Goal: Information Seeking & Learning: Understand process/instructions

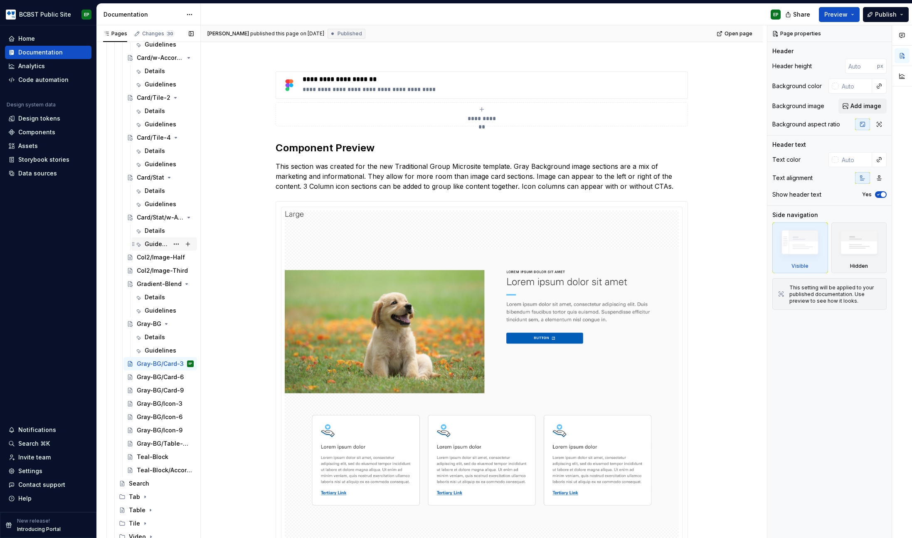
scroll to position [931, 0]
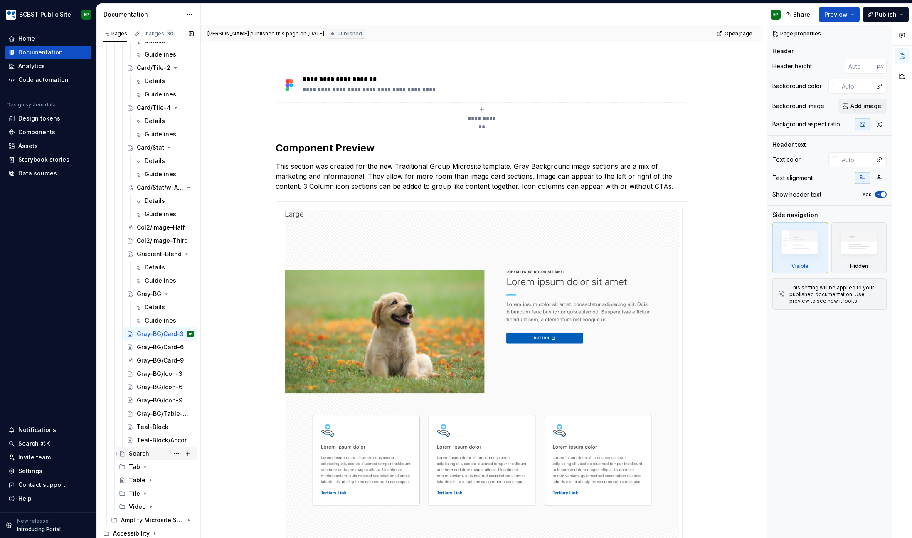
click at [140, 455] on div "Search" at bounding box center [139, 454] width 20 height 8
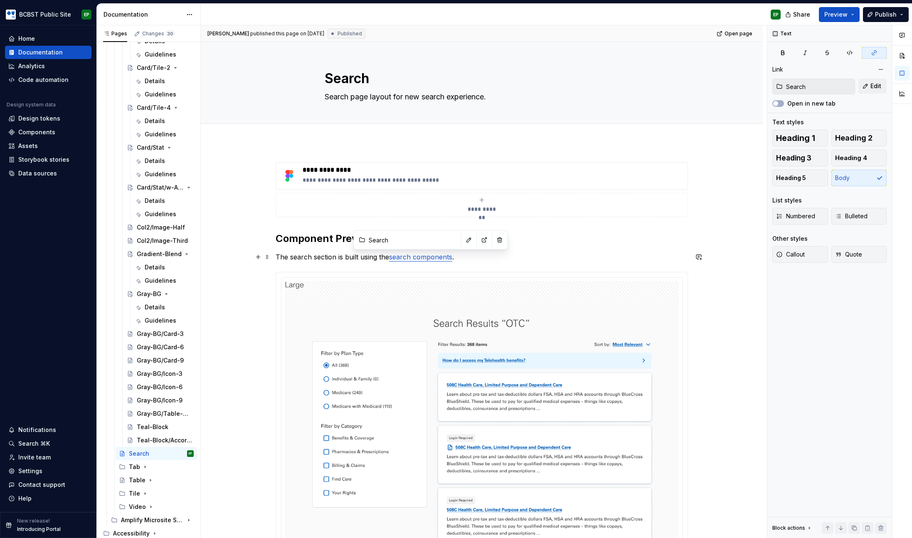
click at [422, 257] on link "search components" at bounding box center [420, 257] width 63 height 8
click at [465, 260] on p "The search section is built using the search components ." at bounding box center [482, 257] width 413 height 10
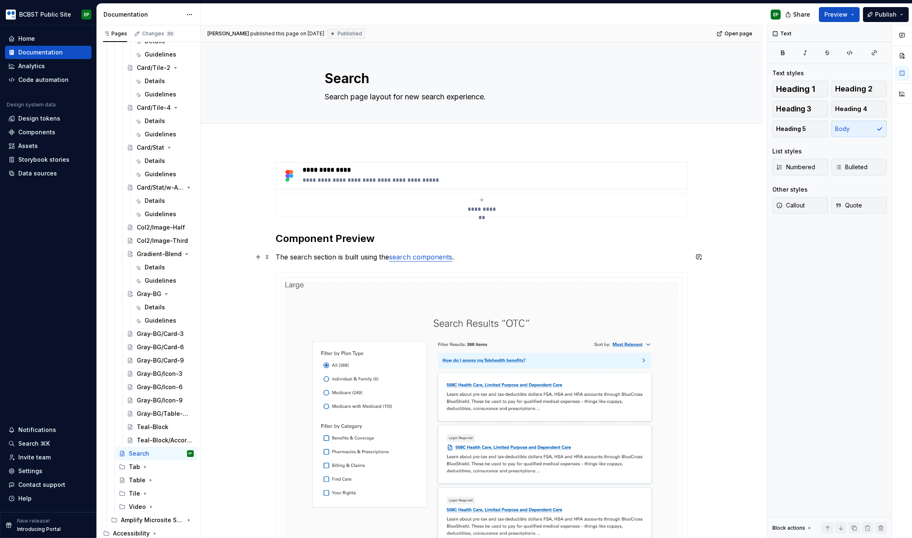
click at [435, 259] on link "search components" at bounding box center [420, 257] width 63 height 8
click at [506, 258] on p "The search section is built using the search components ." at bounding box center [482, 257] width 413 height 10
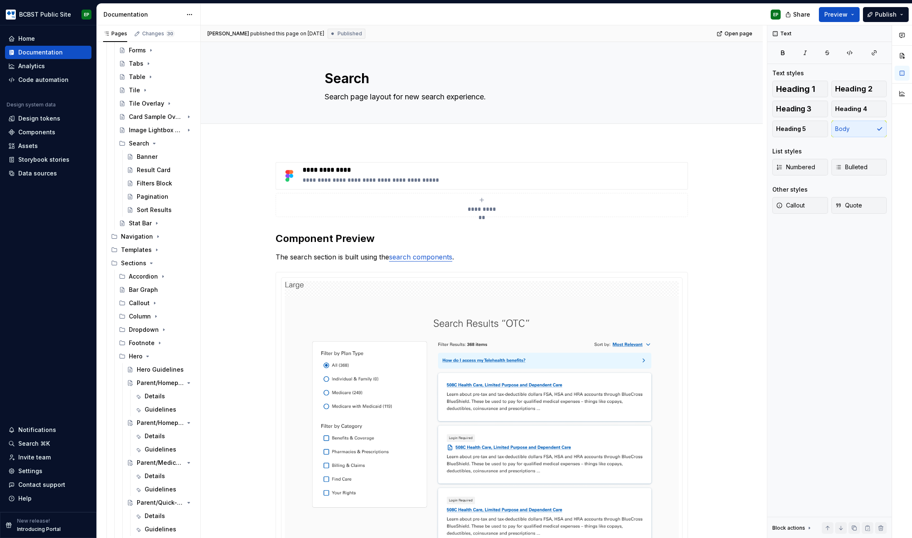
scroll to position [171, 0]
type textarea "*"
click at [342, 134] on span "Add tab" at bounding box center [345, 133] width 20 height 7
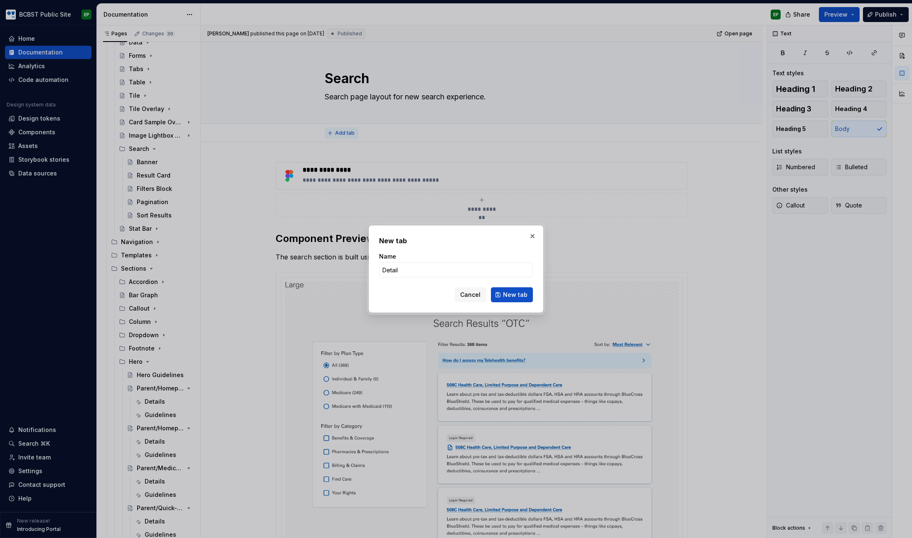
type input "Details"
click button "New tab" at bounding box center [512, 294] width 42 height 15
type textarea "*"
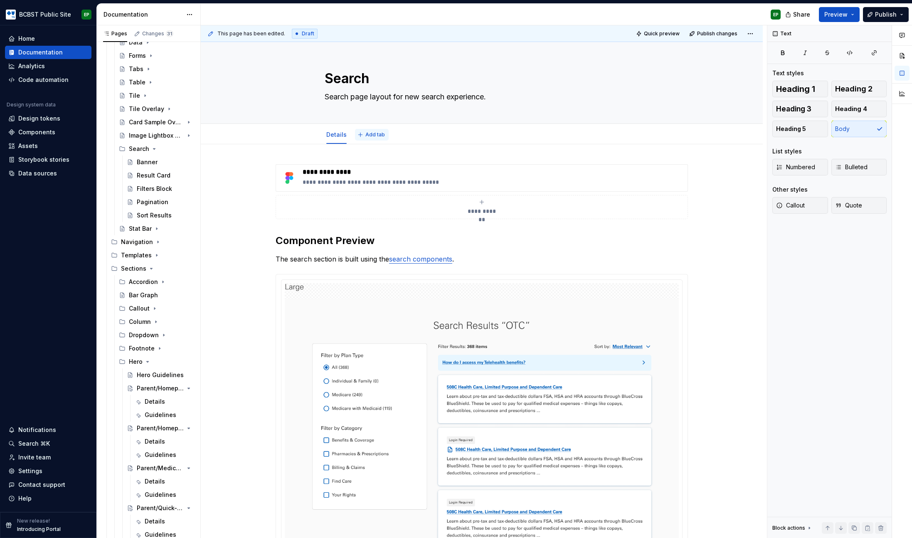
click at [375, 133] on span "Add tab" at bounding box center [376, 134] width 20 height 7
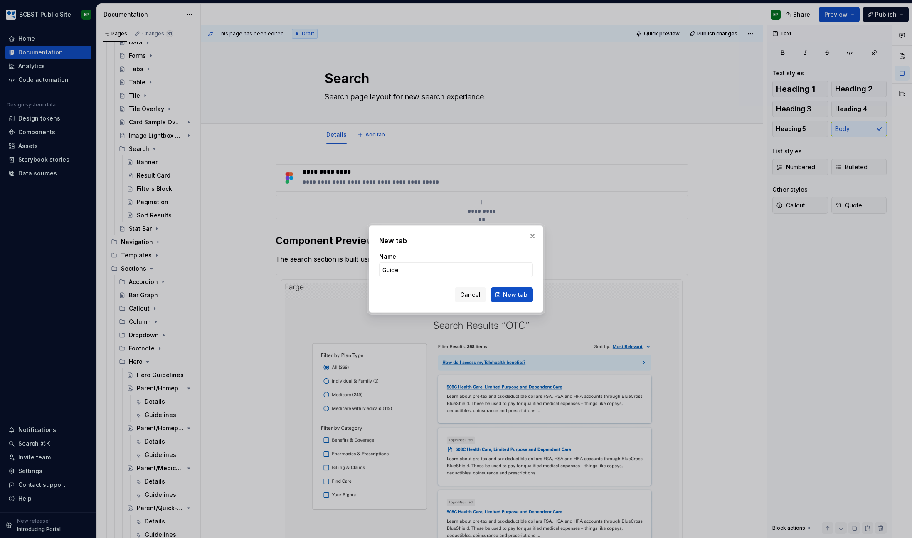
type input "Guidel"
type textarea "*"
type input "Guidelines"
click button "New tab" at bounding box center [512, 294] width 42 height 15
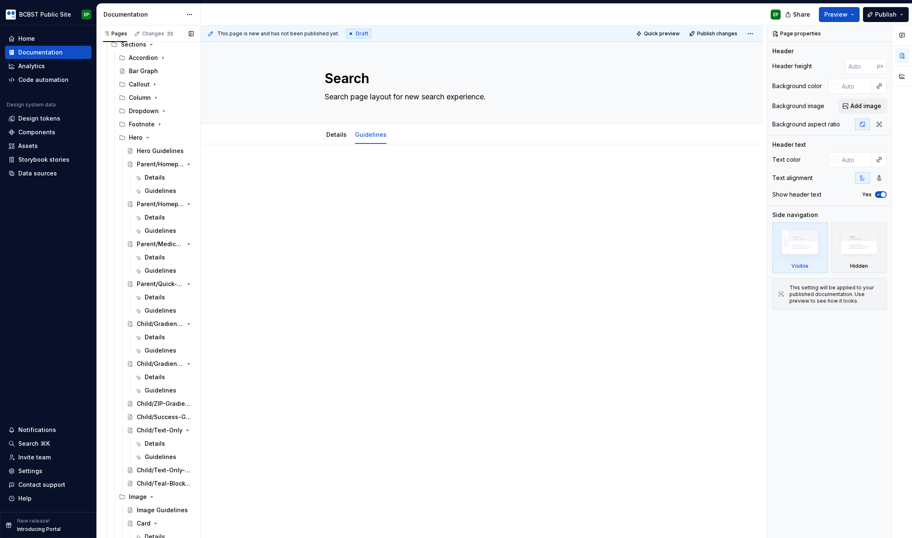
scroll to position [395, 0]
click at [388, 169] on p at bounding box center [482, 169] width 413 height 10
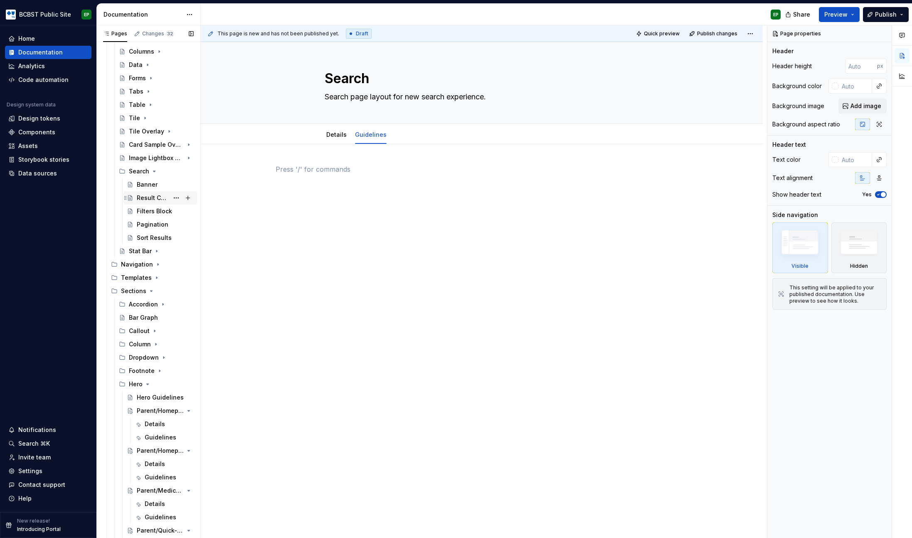
scroll to position [147, 0]
click at [152, 187] on div "Banner" at bounding box center [147, 186] width 21 height 8
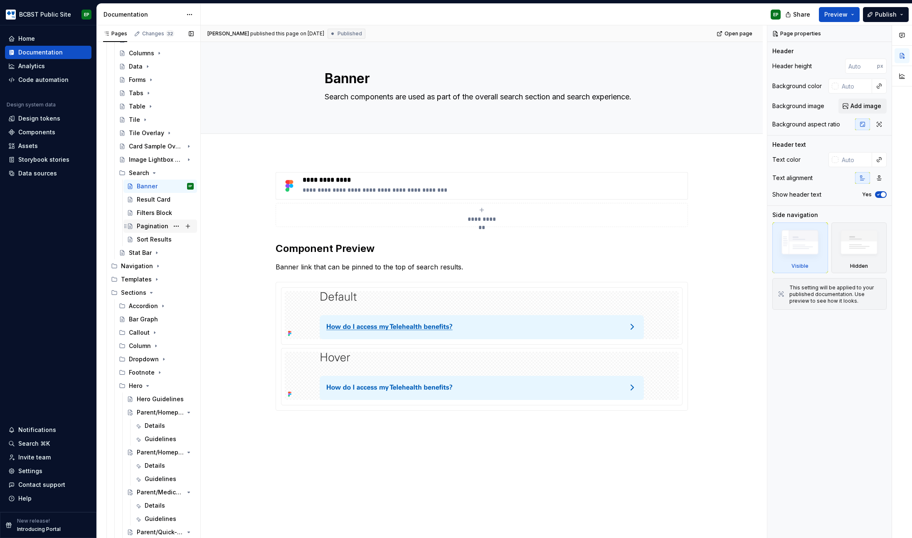
click at [146, 227] on div "Pagination" at bounding box center [153, 226] width 32 height 8
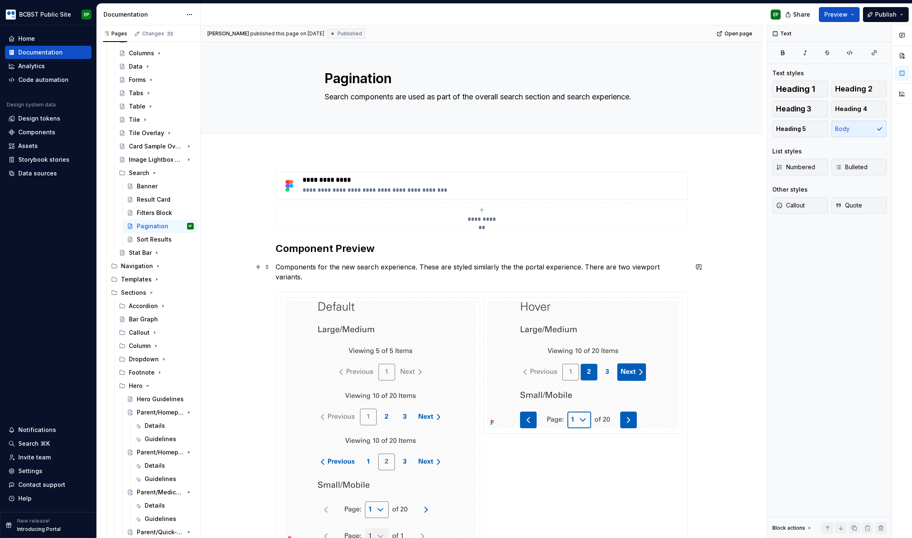
click at [412, 268] on p "Components for the new search experience. These are styled similarly the the po…" at bounding box center [482, 272] width 413 height 20
click at [583, 266] on p "Components for the new search experience. These are styled similarly the the po…" at bounding box center [482, 272] width 413 height 20
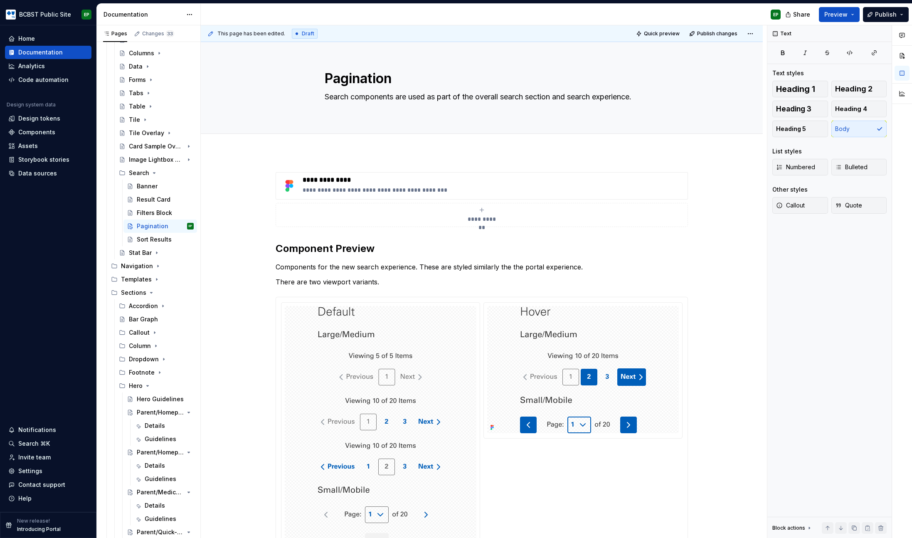
type textarea "*"
click at [389, 284] on p "There are two viewport variants." at bounding box center [482, 282] width 413 height 10
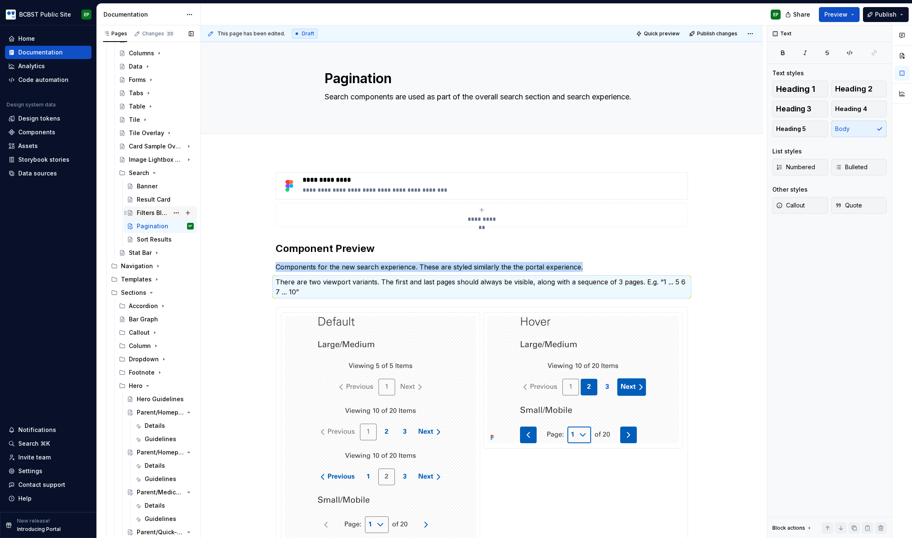
click at [155, 211] on div "Filters Block" at bounding box center [153, 213] width 32 height 8
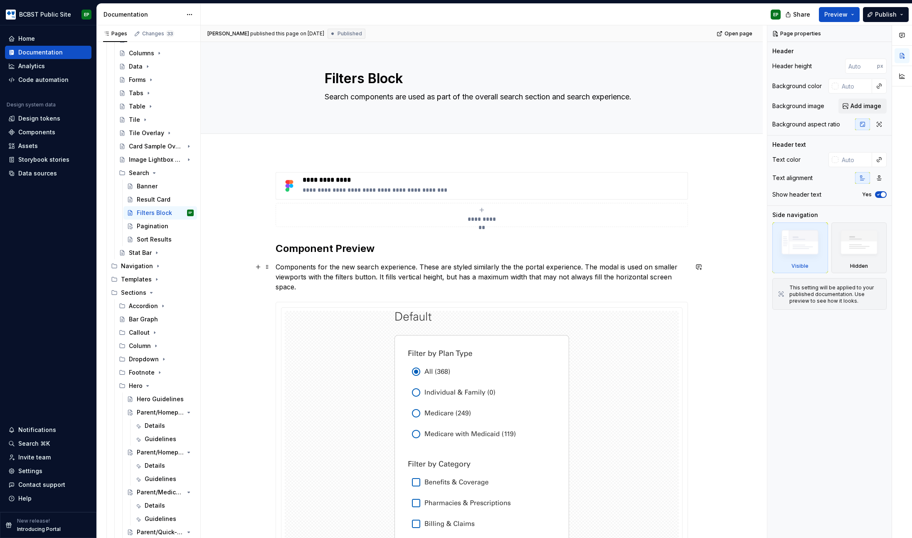
click at [583, 266] on p "Components for the new search experience. These are styled similarly the the po…" at bounding box center [482, 277] width 413 height 30
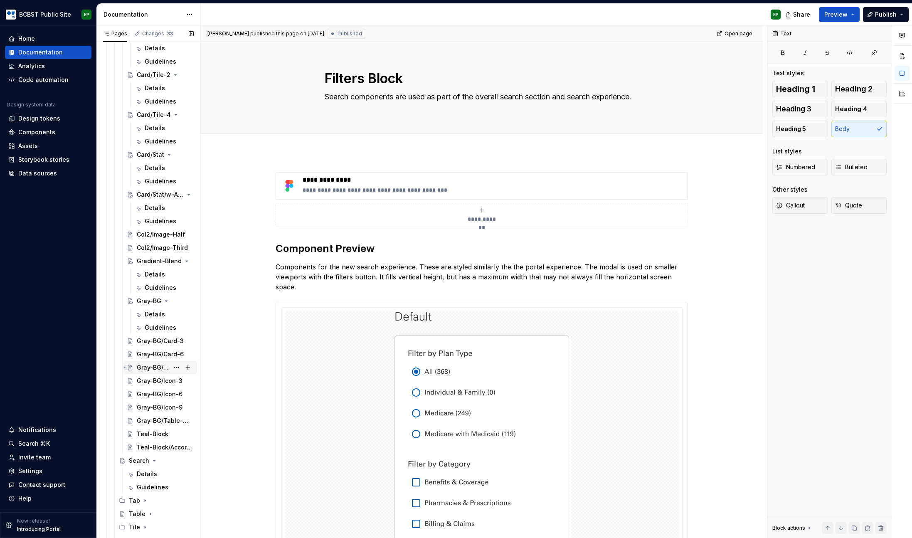
scroll to position [957, 0]
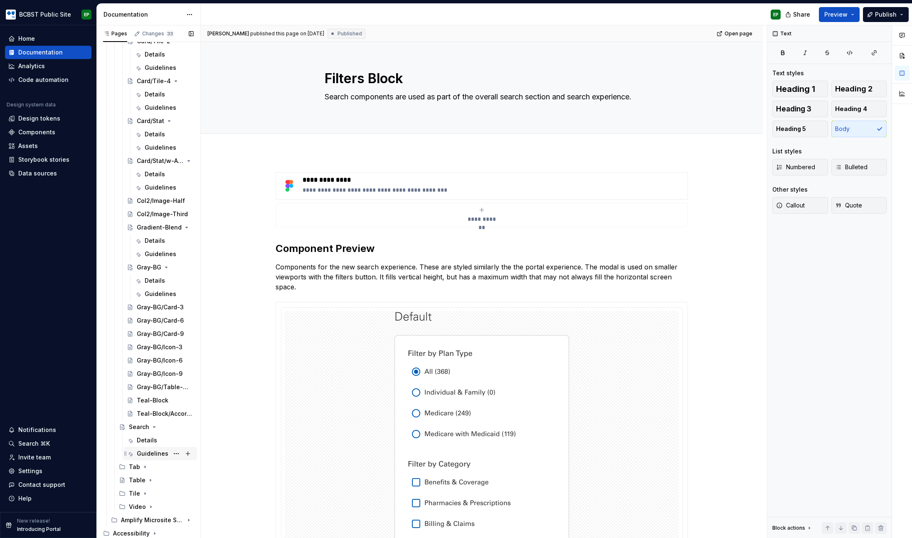
click at [148, 452] on div "Guidelines" at bounding box center [153, 454] width 32 height 8
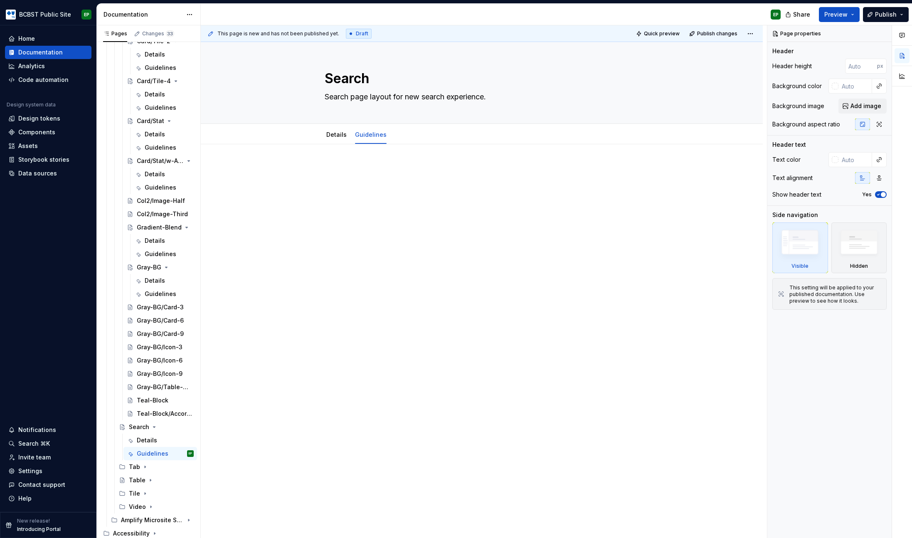
type textarea "*"
click at [415, 178] on div at bounding box center [482, 180] width 413 height 32
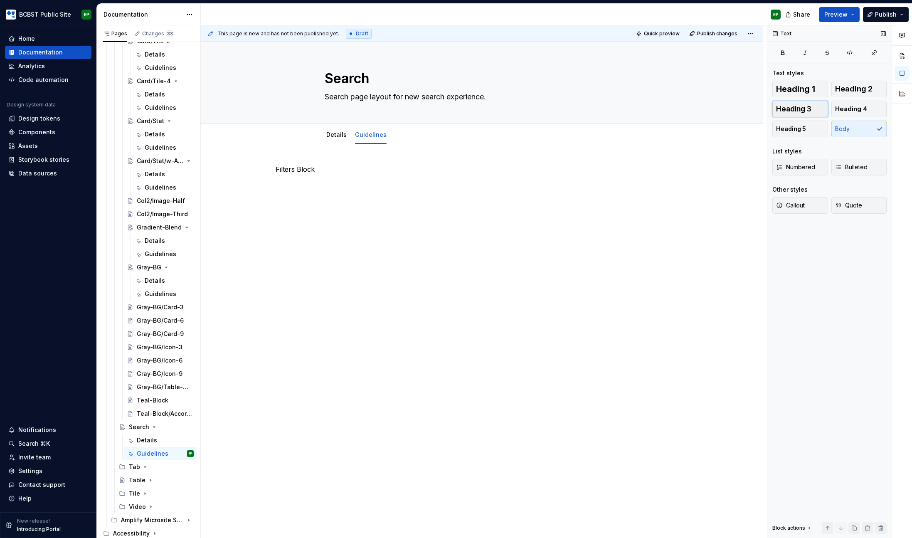
click at [799, 109] on span "Heading 3" at bounding box center [793, 109] width 35 height 8
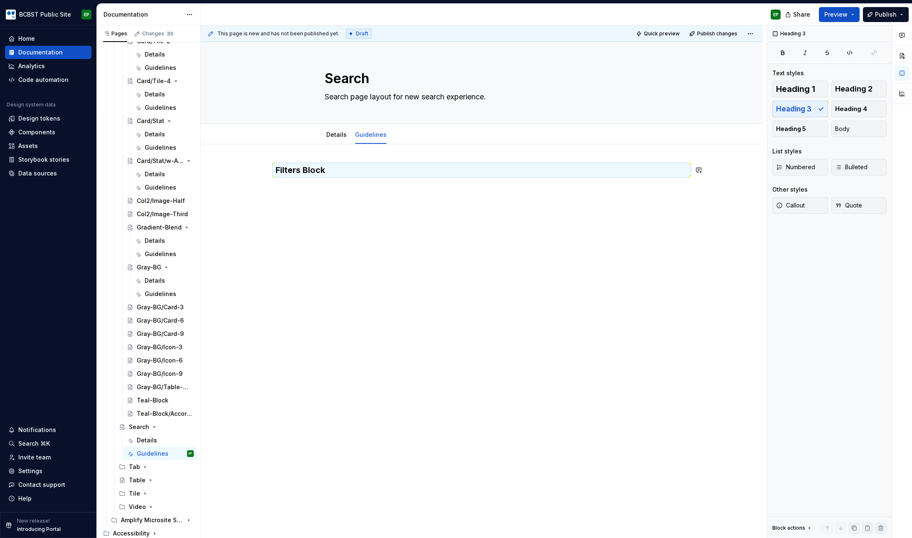
click at [404, 187] on div "Filters Block" at bounding box center [482, 180] width 413 height 32
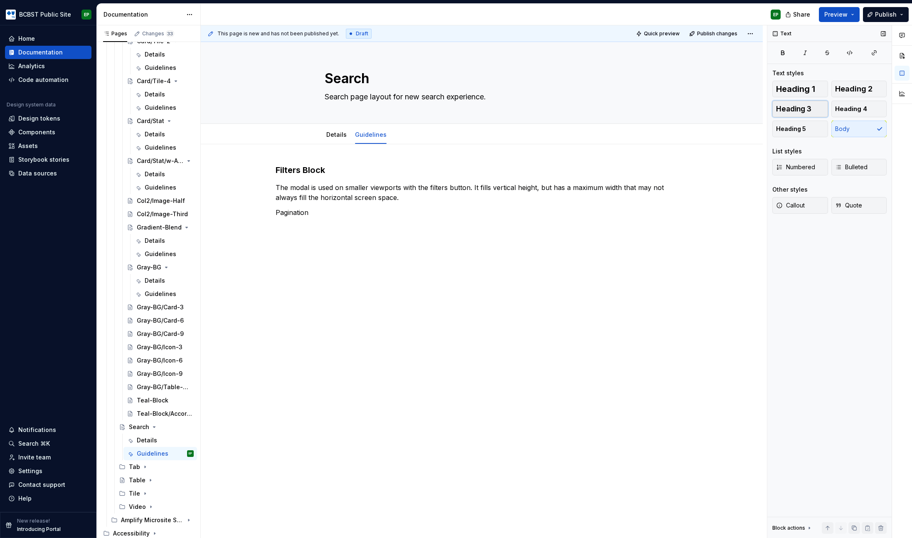
click at [821, 112] on button "Heading 3" at bounding box center [801, 109] width 56 height 17
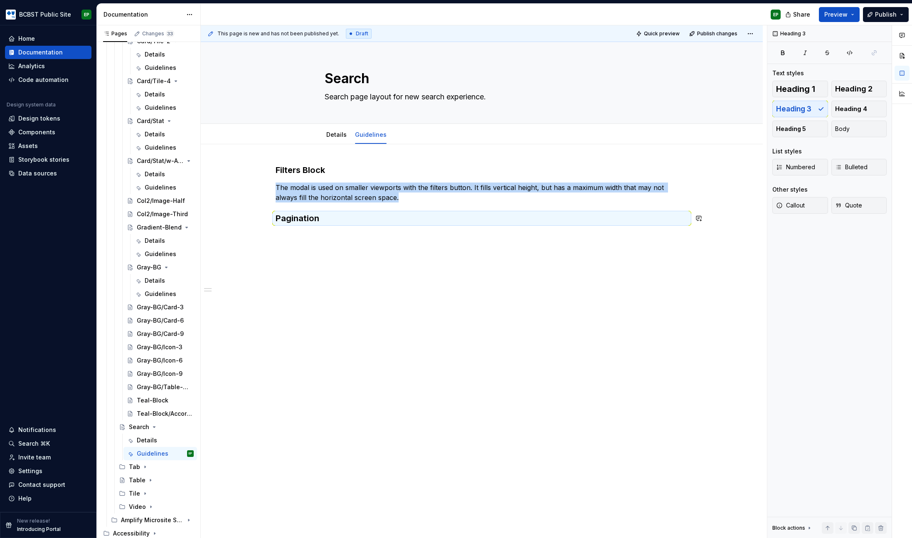
click at [343, 235] on div "Filters Block The modal is used on smaller viewports with the filters button. I…" at bounding box center [482, 269] width 562 height 251
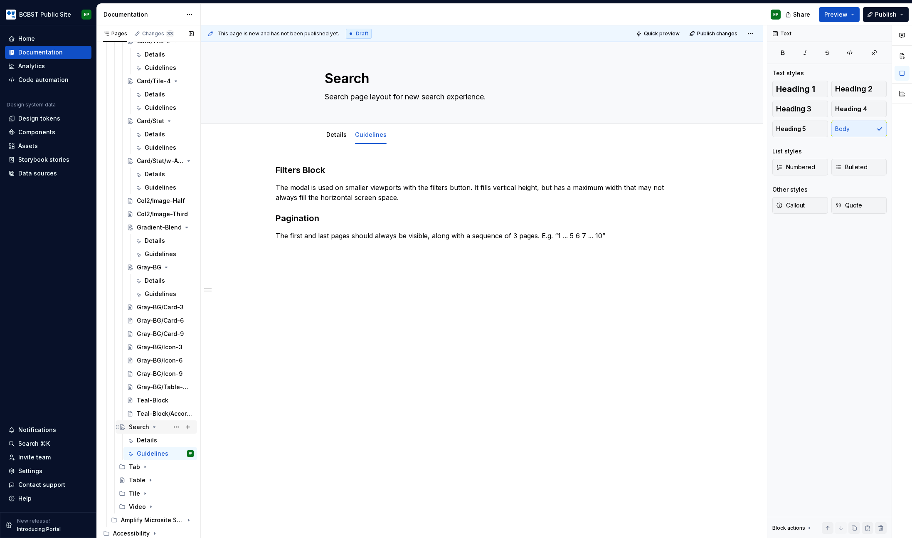
click at [154, 427] on icon "Page tree" at bounding box center [154, 427] width 2 height 1
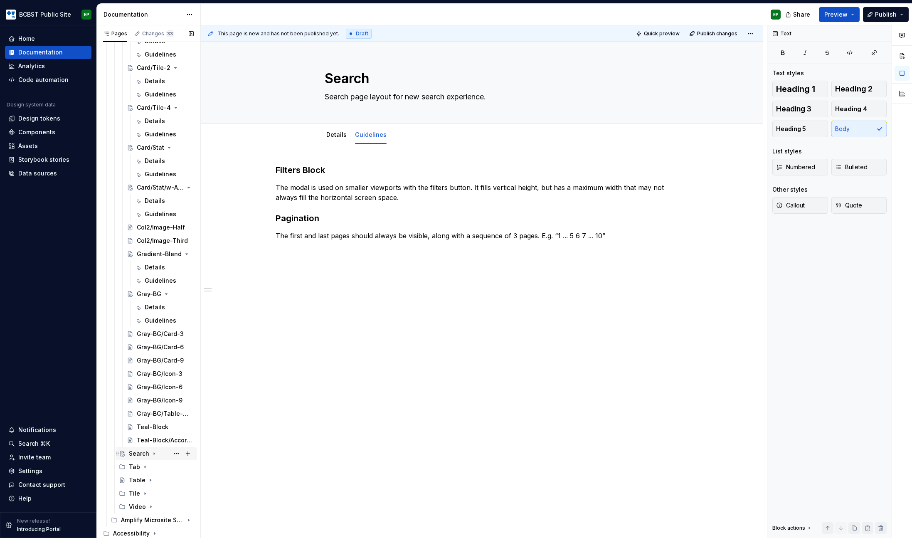
scroll to position [931, 0]
click at [155, 331] on div "Gray-BG/Card-3" at bounding box center [153, 334] width 32 height 8
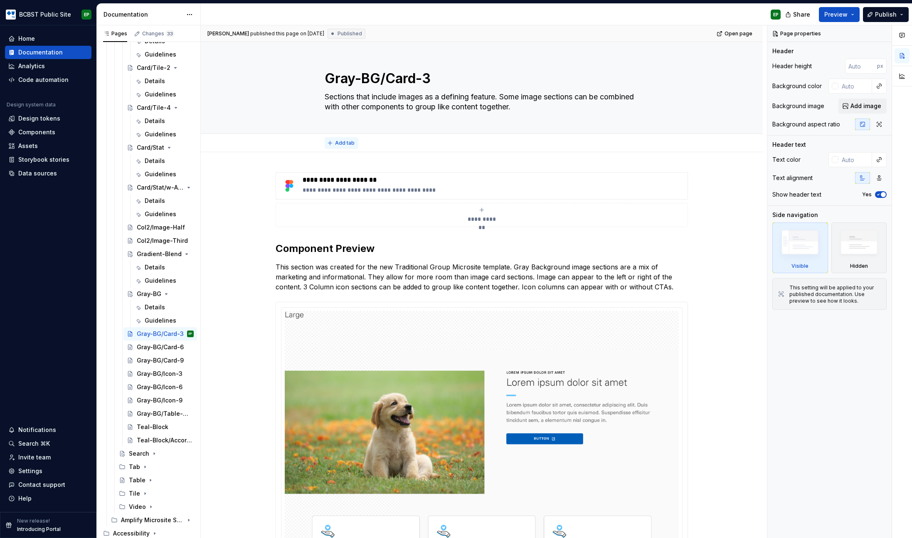
click at [341, 141] on span "Add tab" at bounding box center [345, 143] width 20 height 7
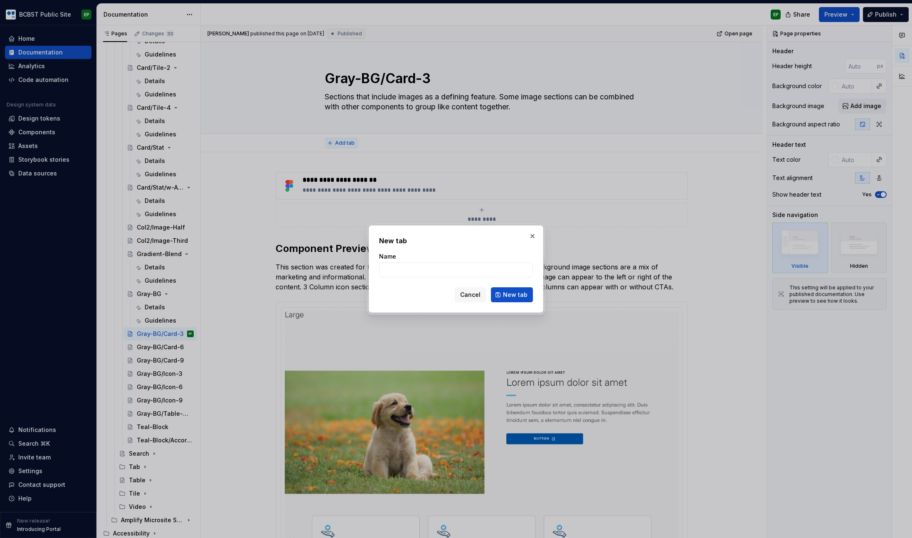
type textarea "*"
type input "D"
type textarea "*"
type input "Details"
click button "New tab" at bounding box center [512, 294] width 42 height 15
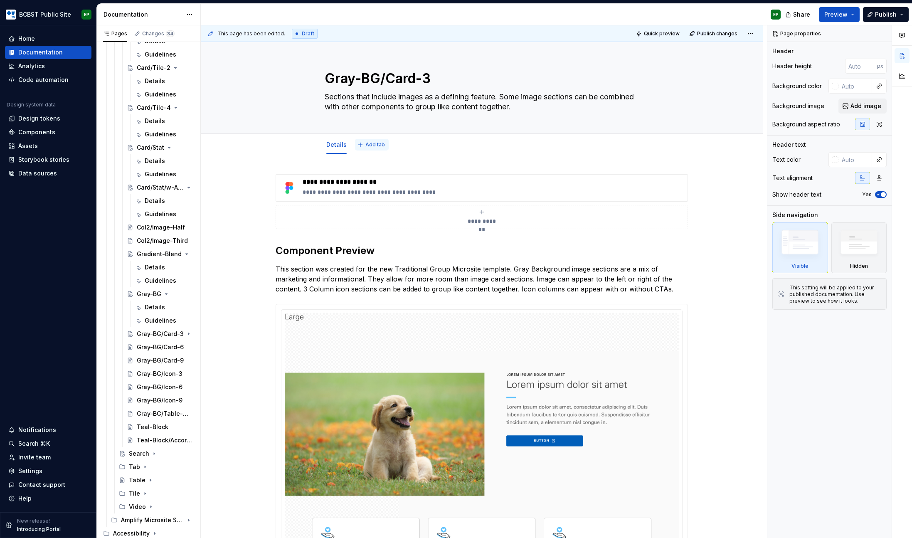
click at [372, 146] on span "Add tab" at bounding box center [376, 144] width 20 height 7
type textarea "*"
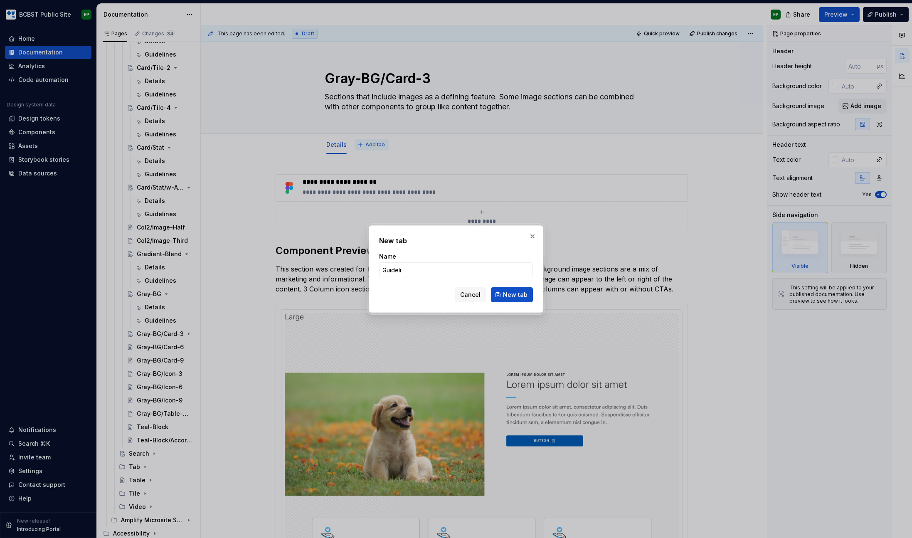
type input "Guidelin"
type textarea "*"
type input "Guidelines"
click button "New tab" at bounding box center [512, 294] width 42 height 15
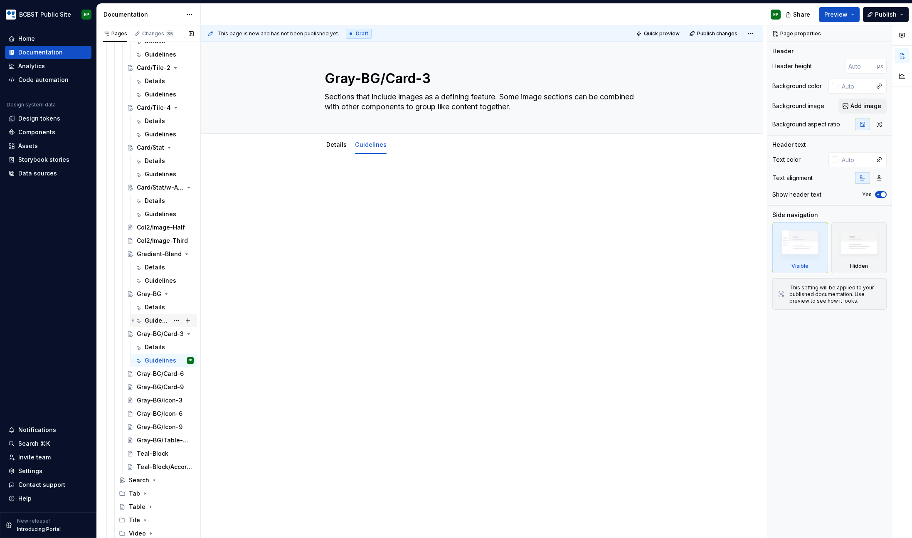
click at [149, 320] on div "Guidelines" at bounding box center [157, 320] width 24 height 8
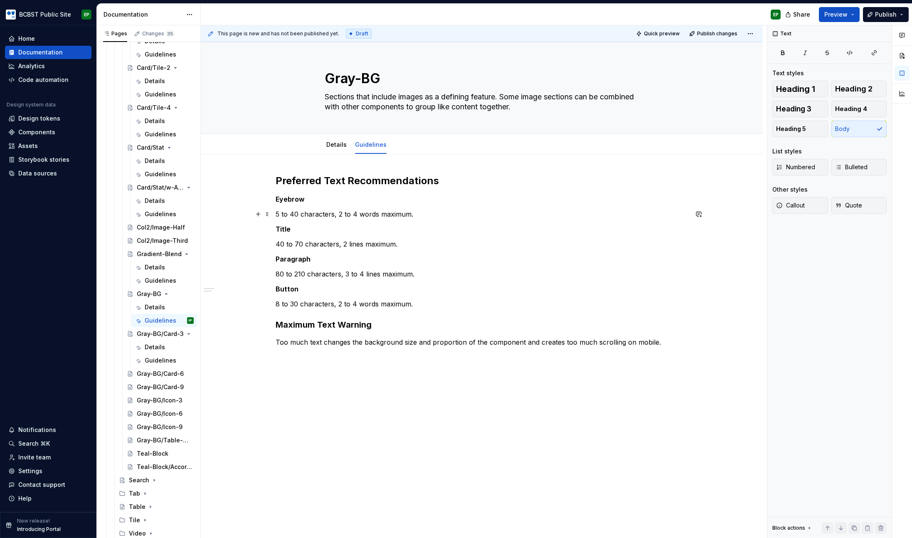
click at [417, 212] on p "5 to 40 characters, 2 to 4 words maximum." at bounding box center [482, 214] width 413 height 10
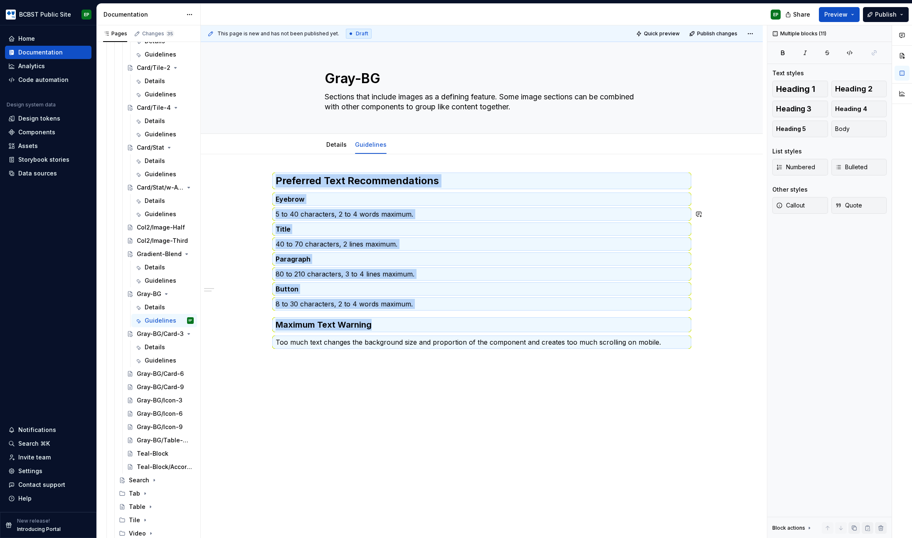
copy div "Preferred Text Recommendations Eyebrow 5 to 40 characters, 2 to 4 words maximum…"
click at [159, 359] on div "Guidelines" at bounding box center [157, 360] width 24 height 8
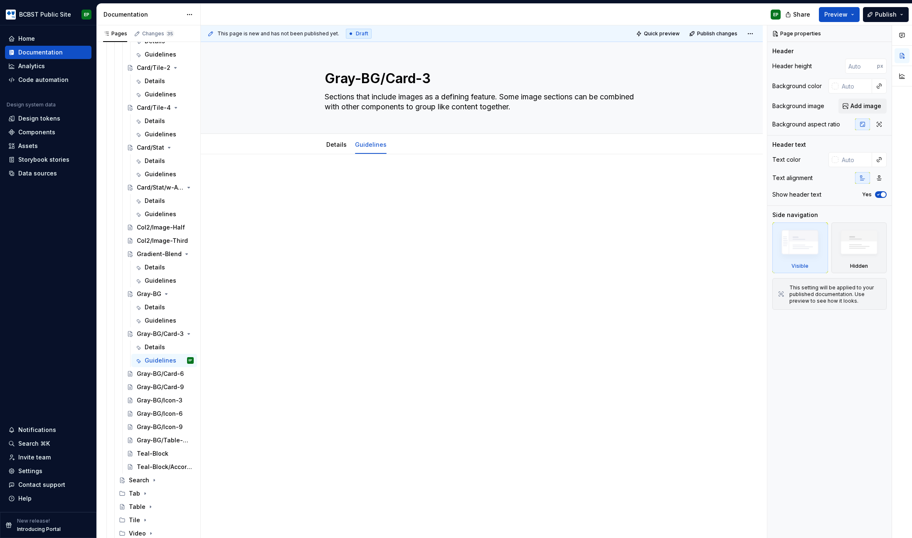
type textarea "*"
click at [382, 202] on div at bounding box center [482, 190] width 413 height 32
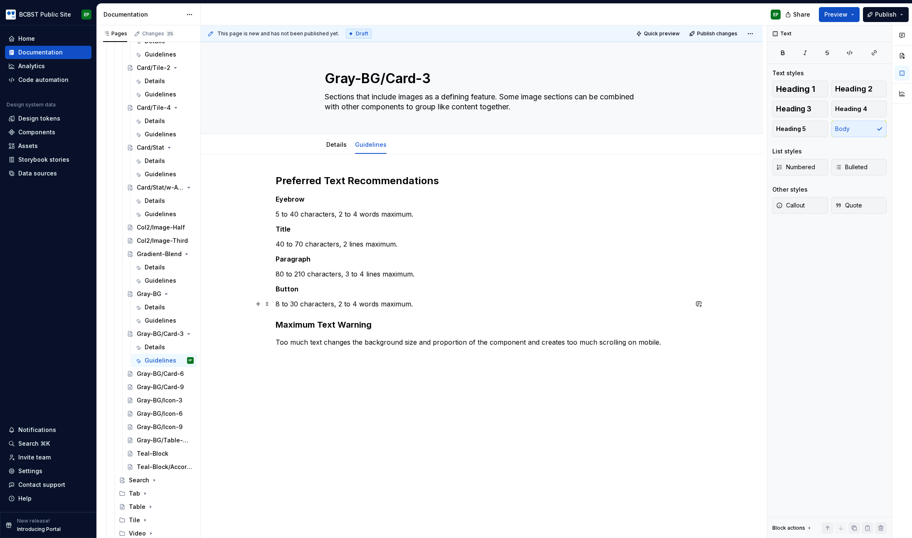
click at [421, 304] on p "8 to 30 characters, 2 to 4 words maximum." at bounding box center [482, 304] width 413 height 10
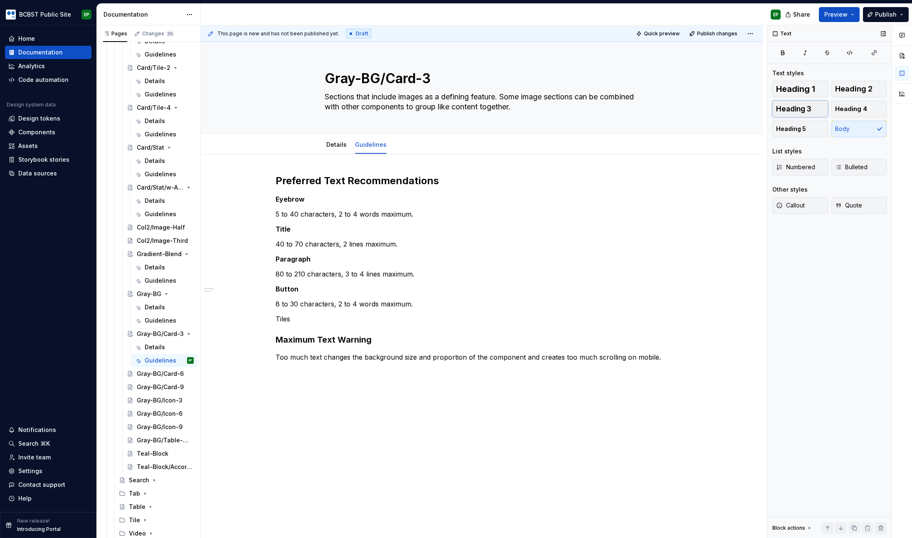
click at [800, 111] on span "Heading 3" at bounding box center [793, 109] width 35 height 8
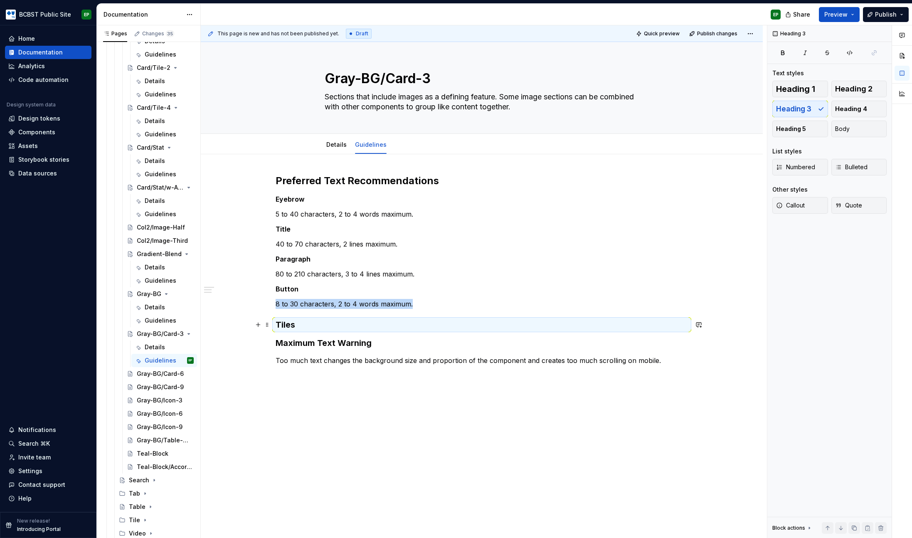
click at [334, 329] on h3 "Tiles" at bounding box center [482, 325] width 413 height 12
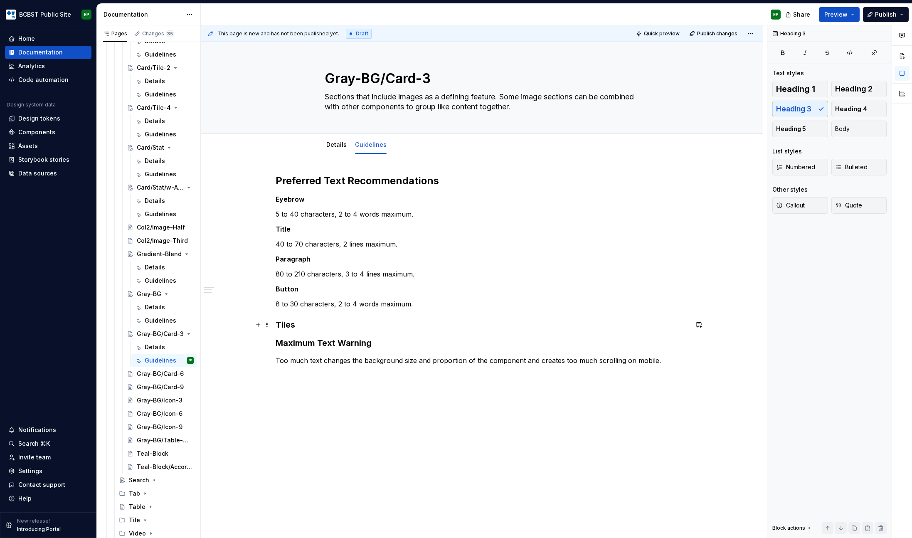
click at [334, 326] on h3 "Tiles" at bounding box center [482, 325] width 413 height 12
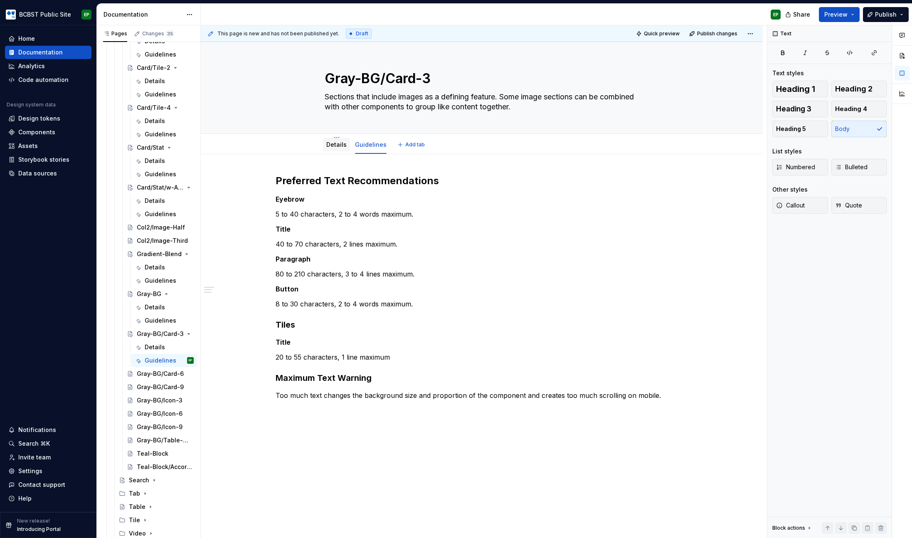
click at [339, 150] on div "Details" at bounding box center [336, 144] width 27 height 13
click at [339, 145] on link "Details" at bounding box center [336, 144] width 20 height 7
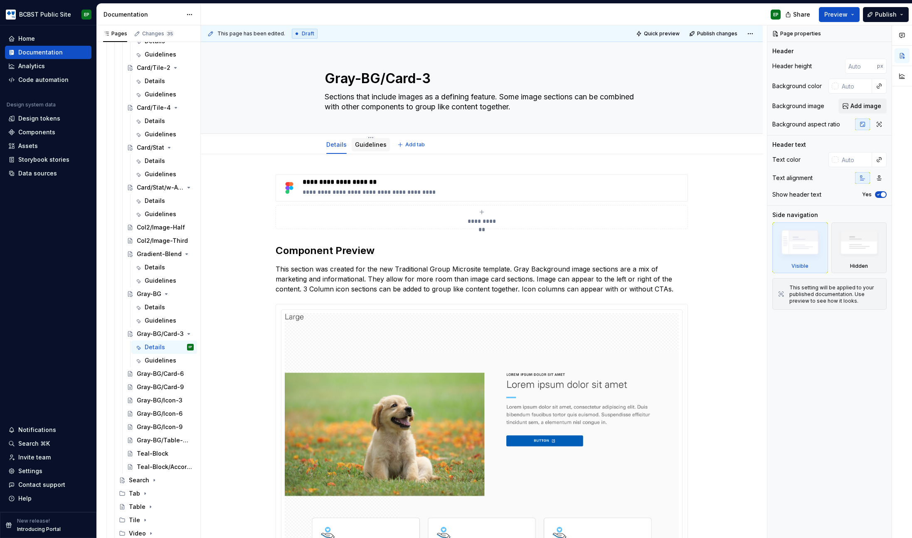
click at [373, 148] on div "Guidelines" at bounding box center [371, 145] width 32 height 8
click at [373, 144] on link "Guidelines" at bounding box center [371, 144] width 32 height 7
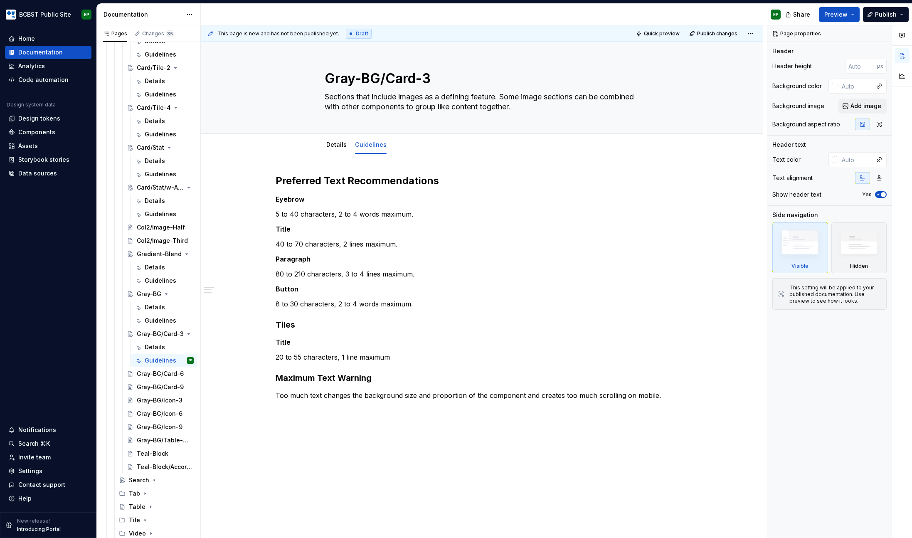
type textarea "*"
click at [405, 247] on p "40 to 70 characters, 2 lines maximum." at bounding box center [482, 244] width 413 height 10
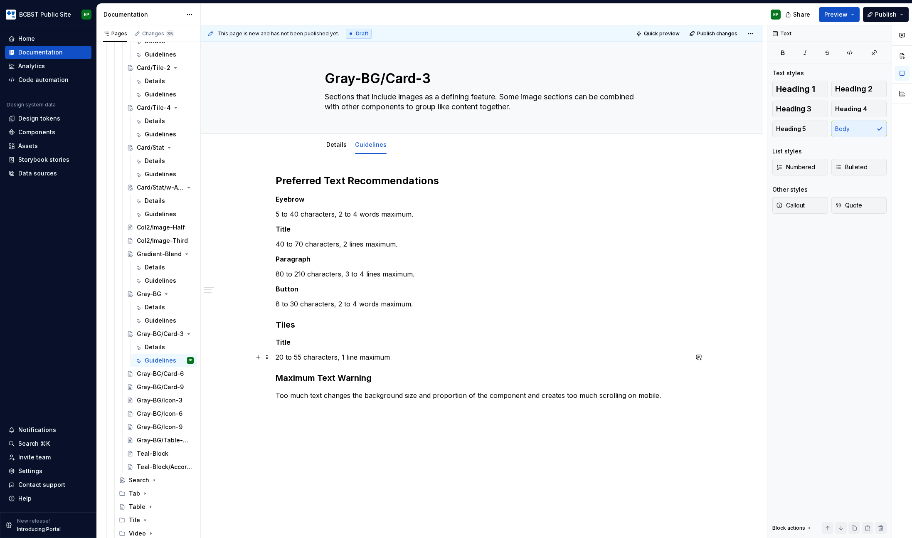
click at [345, 358] on p "20 to 55 characters, 1 line maximum" at bounding box center [482, 357] width 413 height 10
click at [369, 358] on p "20 to 55 characters, 1 to 2 line maximum" at bounding box center [482, 357] width 413 height 10
click at [417, 358] on p "20 to 55 characters, 1 to 2 lines maximum" at bounding box center [482, 357] width 413 height 10
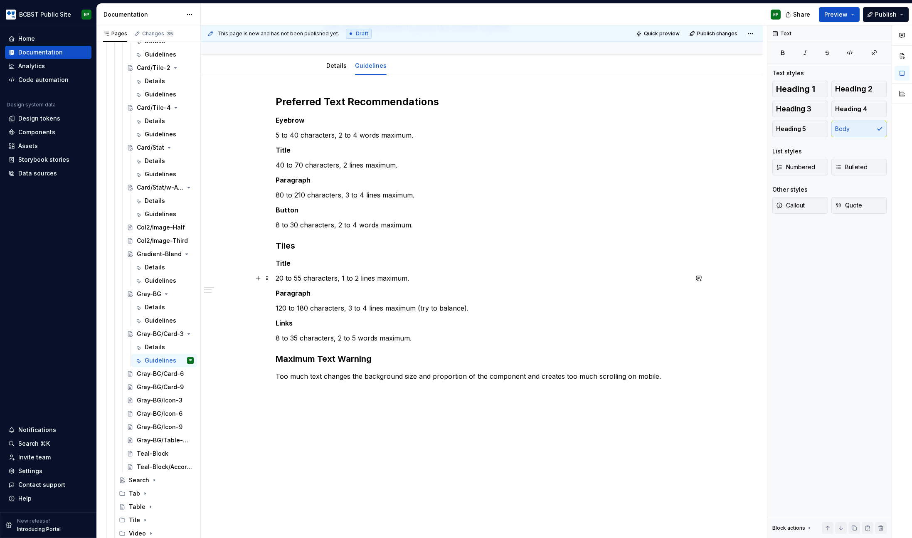
scroll to position [93, 0]
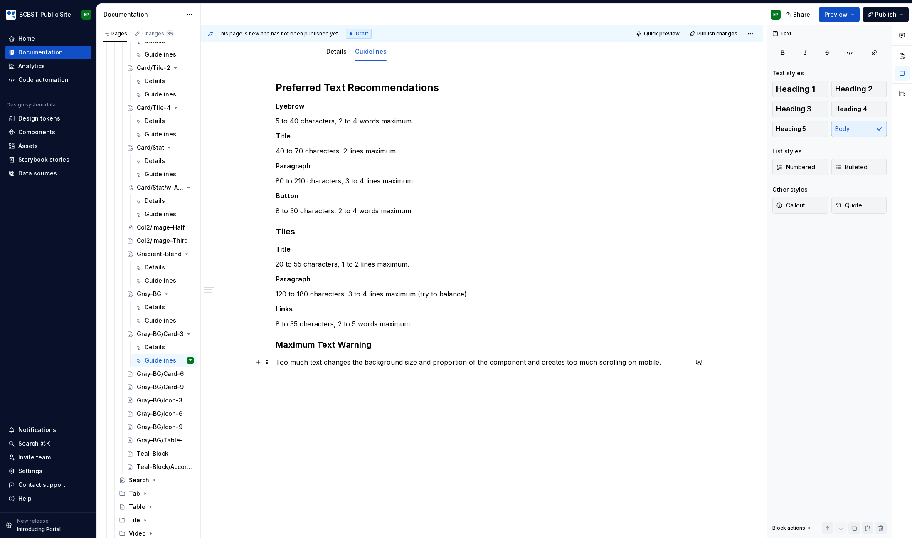
click at [658, 363] on p "Too much text changes the background size and proportion of the component and c…" at bounding box center [482, 362] width 413 height 10
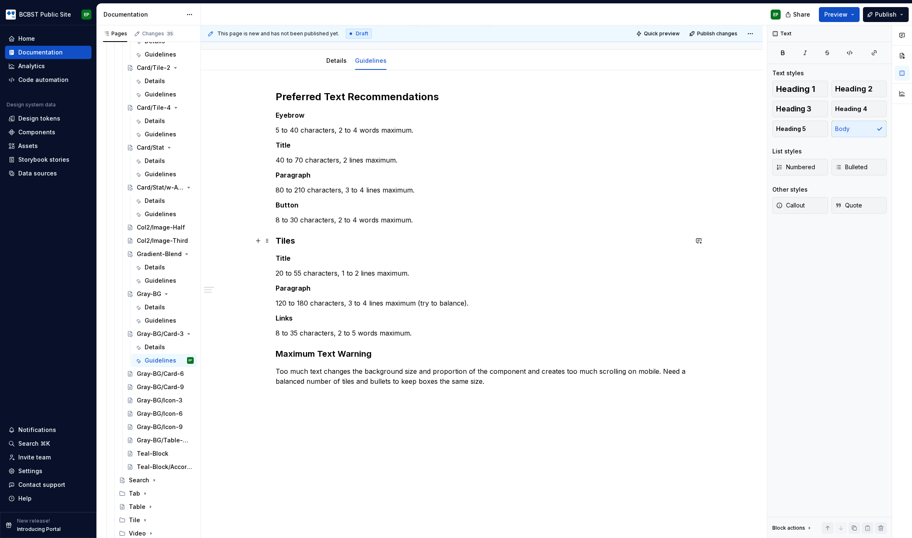
scroll to position [76, 0]
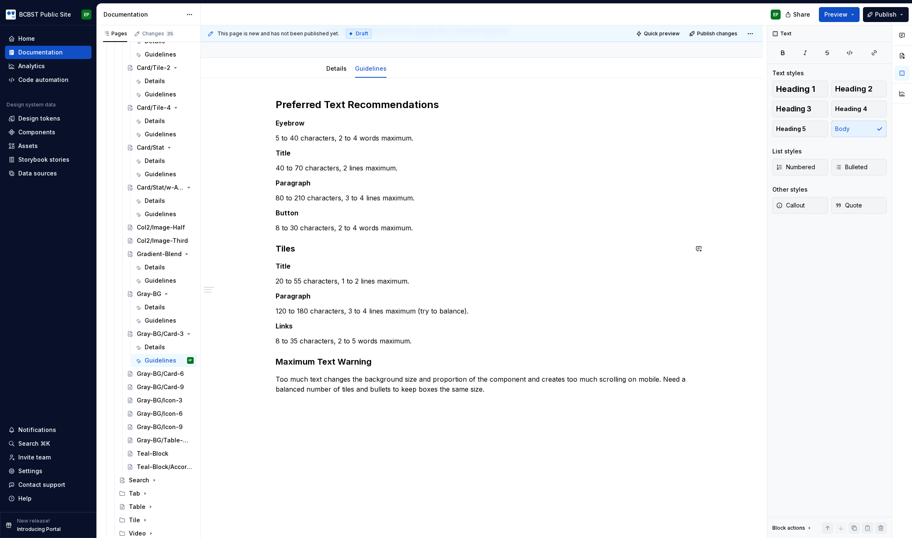
click at [492, 242] on div "Preferred Text Recommendations Eyebrow 5 to 40 characters, 2 to 4 words maximum…" at bounding box center [482, 246] width 413 height 296
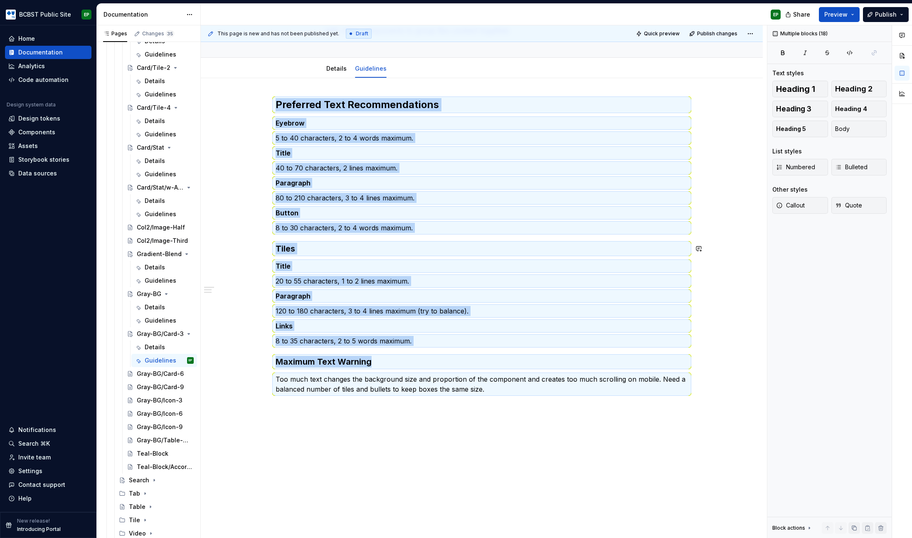
copy div "Preferred Text Recommendations Eyebrow 5 to 40 characters, 2 to 4 words maximum…"
click at [148, 374] on div "Gray-BG/Card-6" at bounding box center [153, 374] width 32 height 8
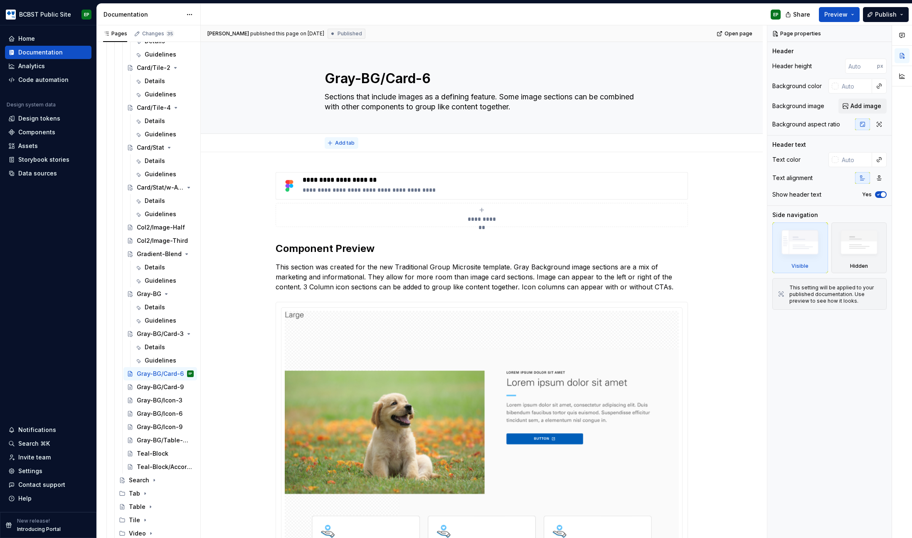
type textarea "*"
click at [345, 142] on span "Add tab" at bounding box center [345, 143] width 20 height 7
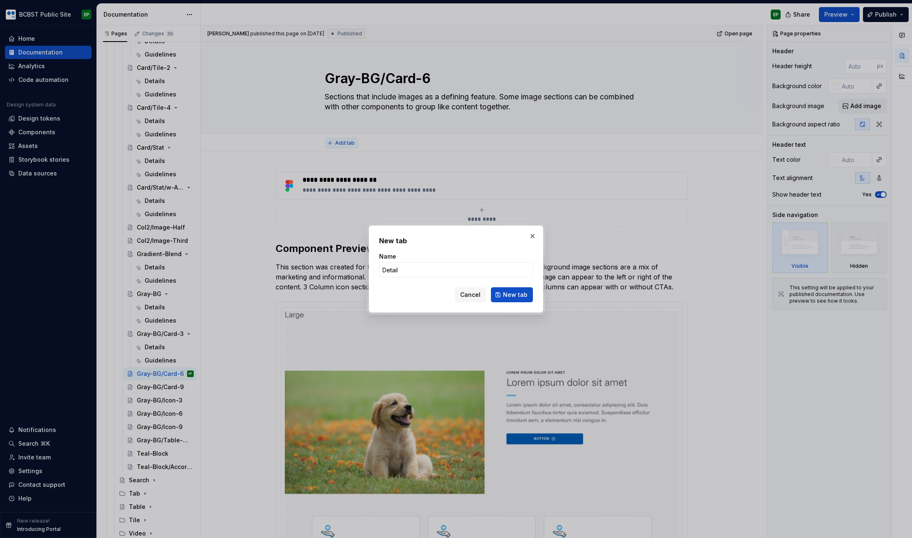
type input "Details"
click button "New tab" at bounding box center [512, 294] width 42 height 15
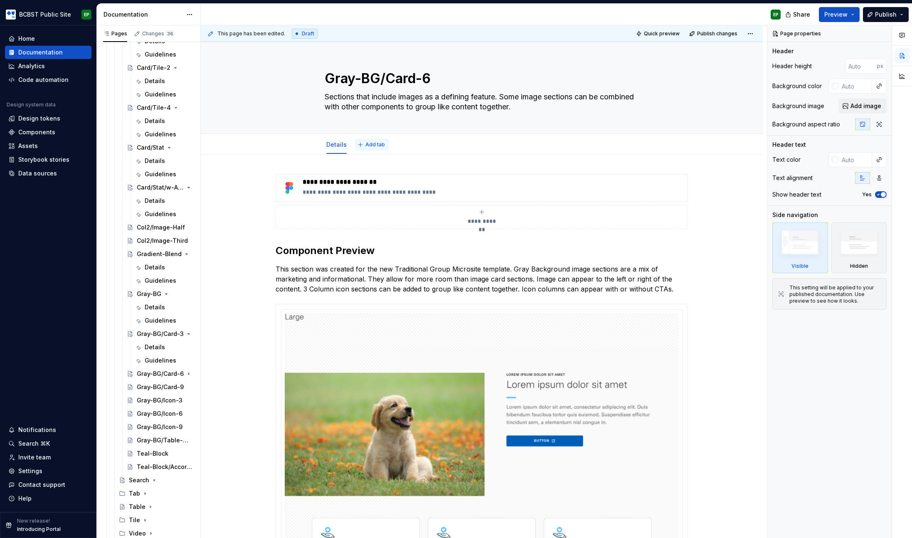
click at [366, 142] on span "Add tab" at bounding box center [376, 144] width 20 height 7
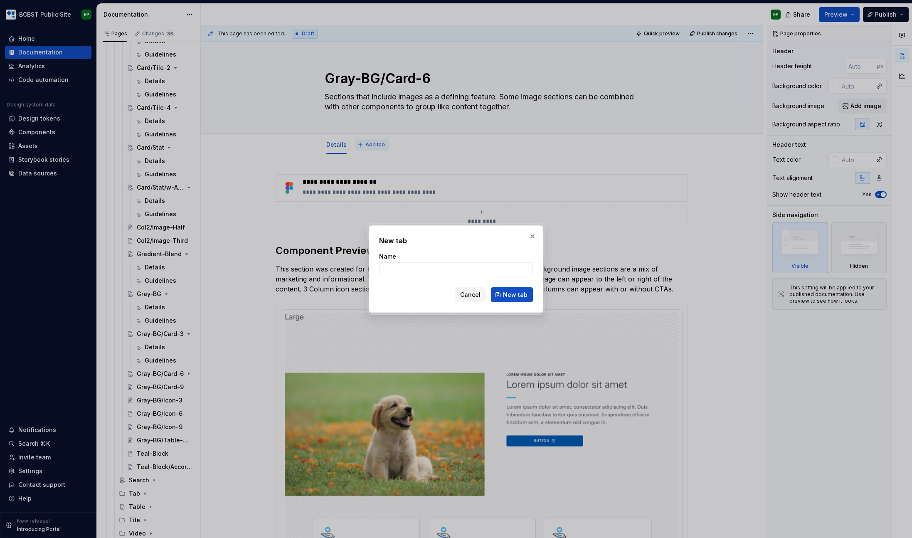
type textarea "*"
type input "Guidelines"
click button "New tab" at bounding box center [512, 294] width 42 height 15
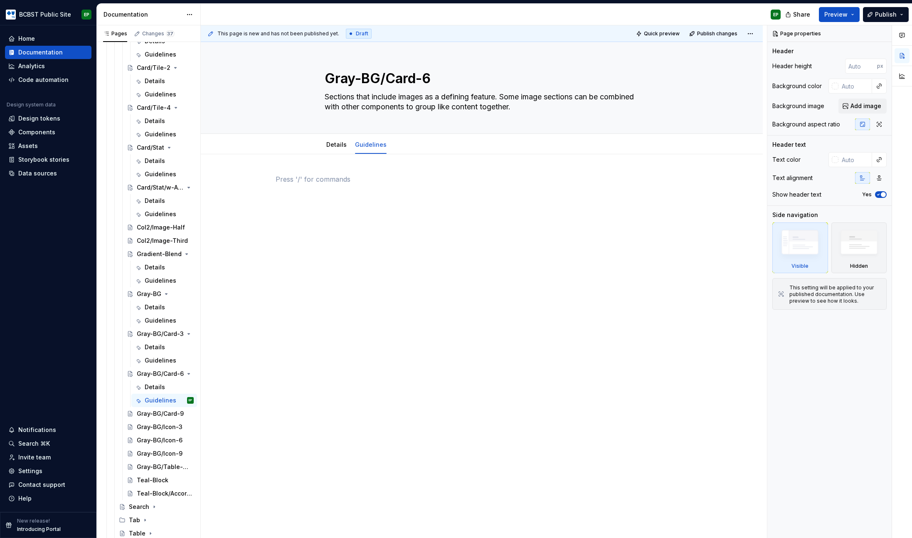
click at [437, 212] on div at bounding box center [482, 195] width 413 height 42
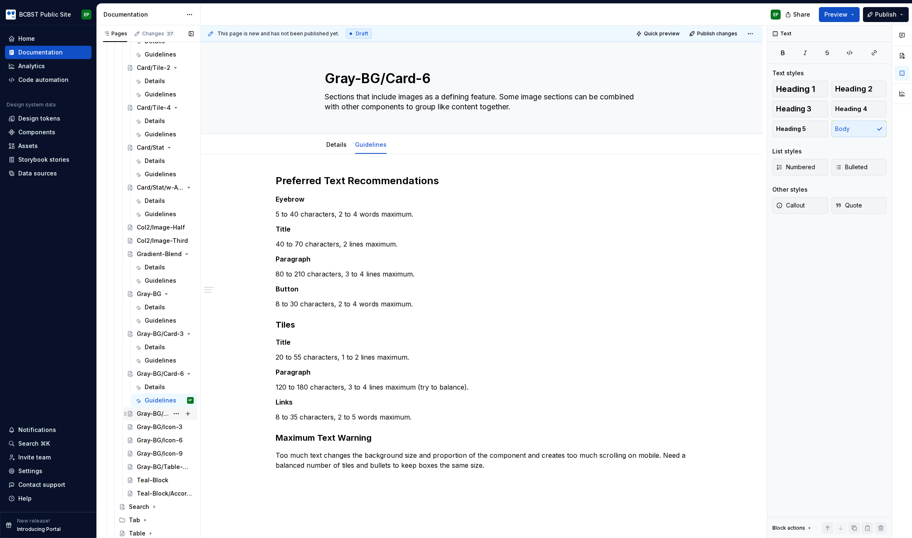
click at [147, 414] on div "Gray-BG/Card-9" at bounding box center [153, 414] width 32 height 8
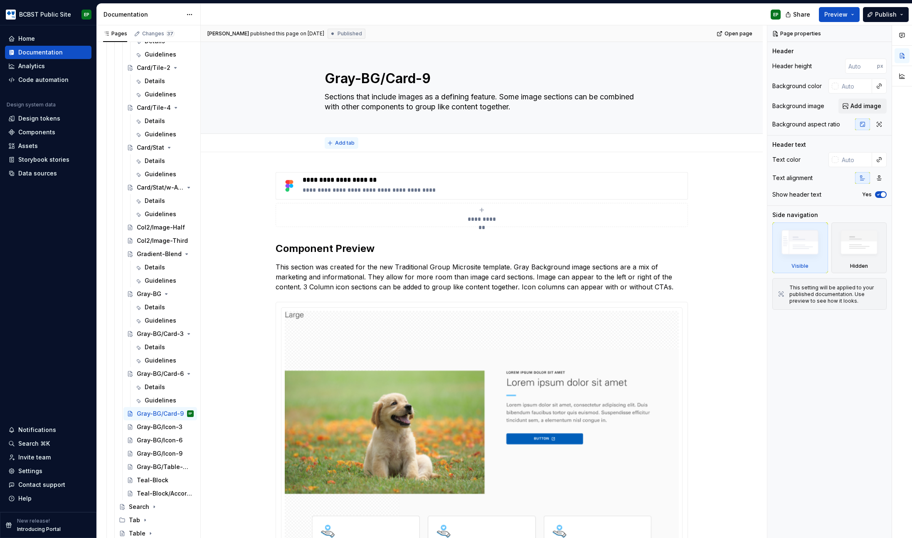
type textarea "*"
click at [341, 138] on button "Add tab" at bounding box center [342, 143] width 34 height 12
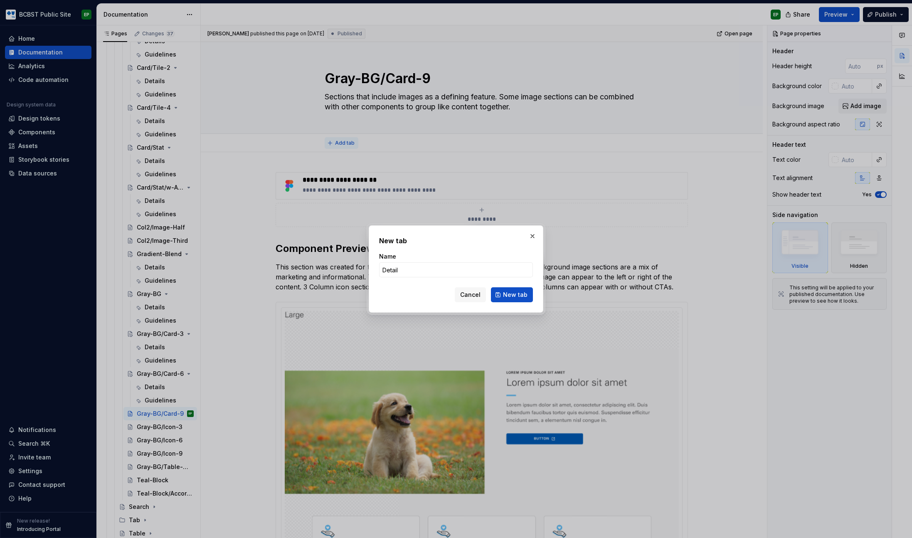
type input "Details"
click button "New tab" at bounding box center [512, 294] width 42 height 15
type textarea "*"
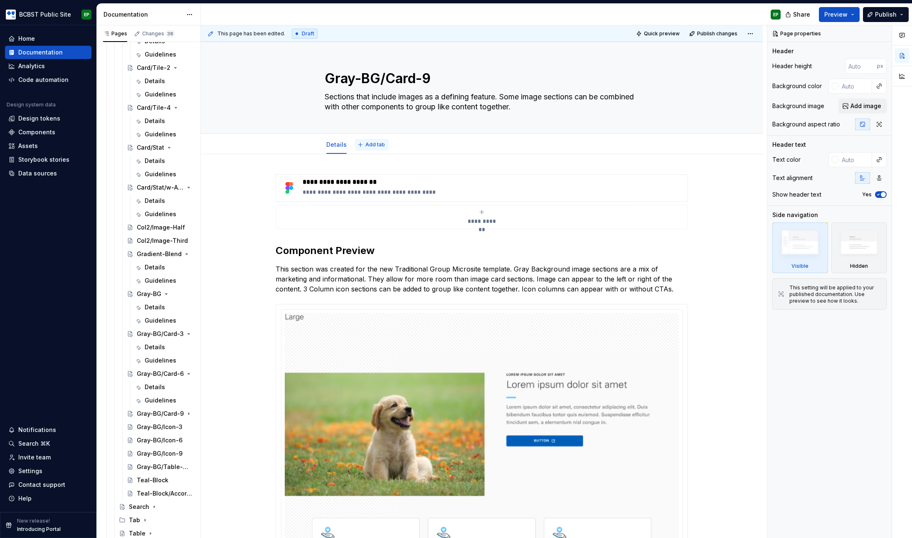
click at [368, 146] on span "Add tab" at bounding box center [376, 144] width 20 height 7
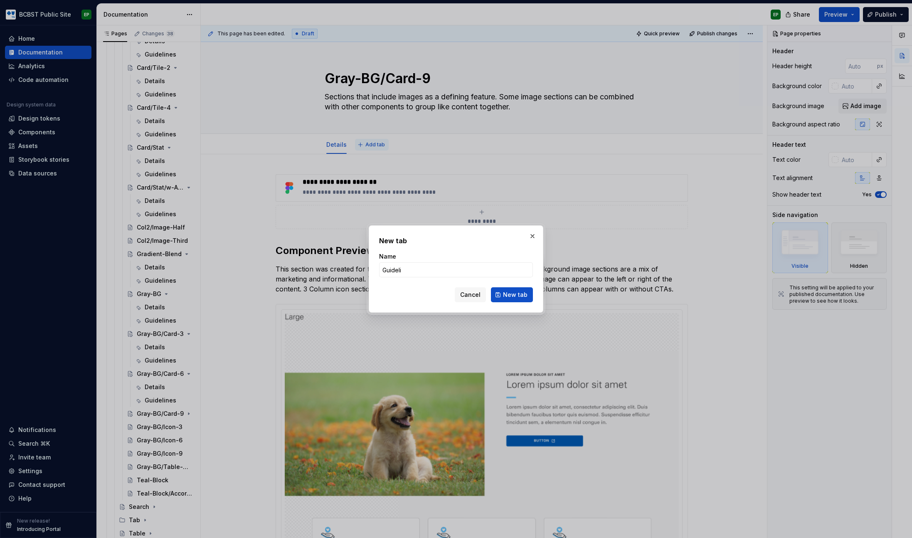
type input "Guidelin"
type textarea "*"
type input "Guidelines"
click button "New tab" at bounding box center [512, 294] width 42 height 15
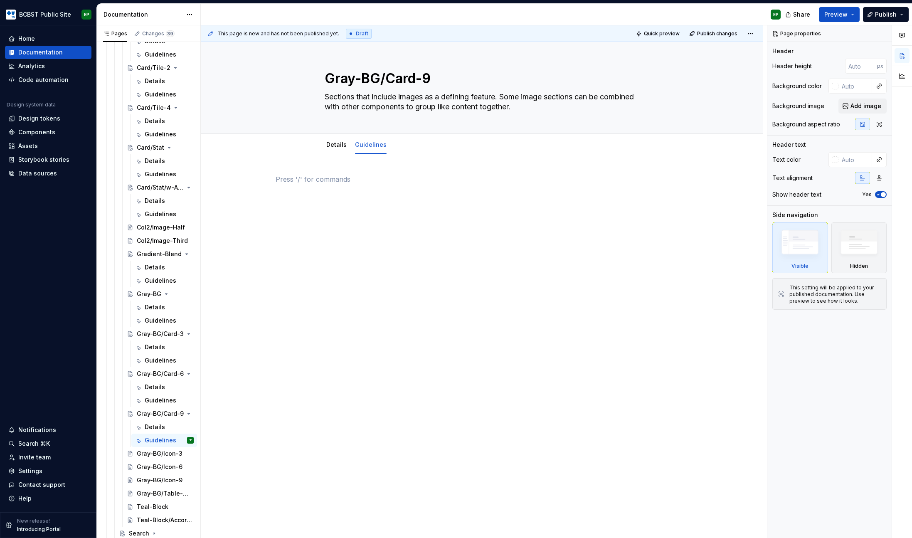
click at [401, 180] on p at bounding box center [482, 179] width 413 height 10
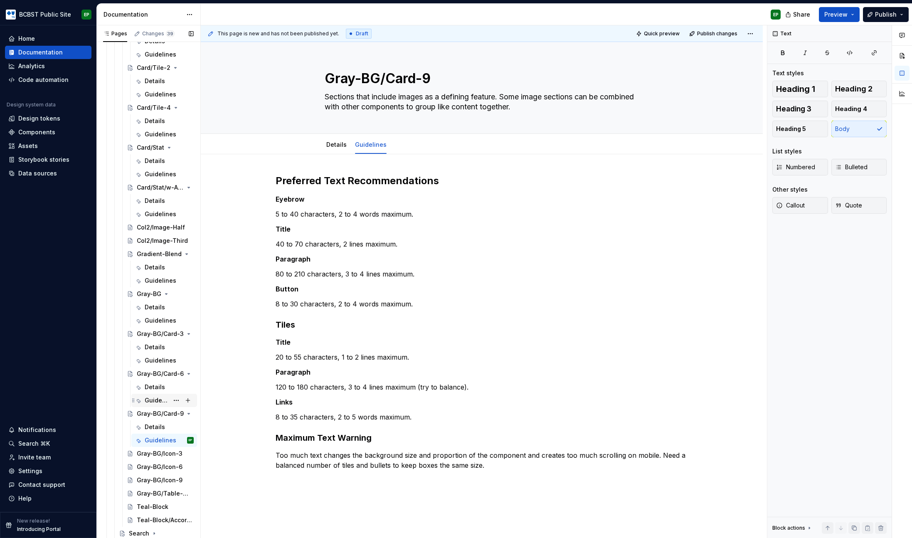
scroll to position [1010, 0]
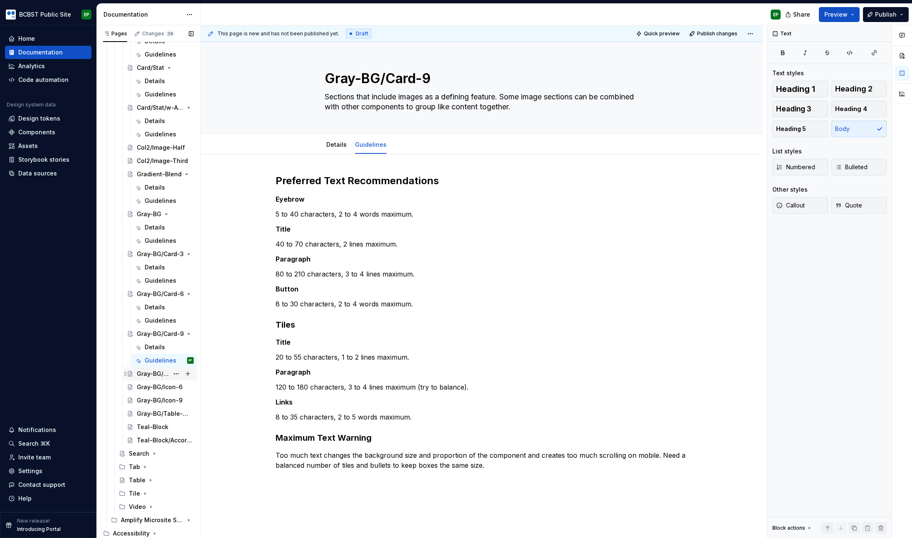
click at [151, 374] on div "Gray-BG/Icon-3" at bounding box center [153, 374] width 32 height 8
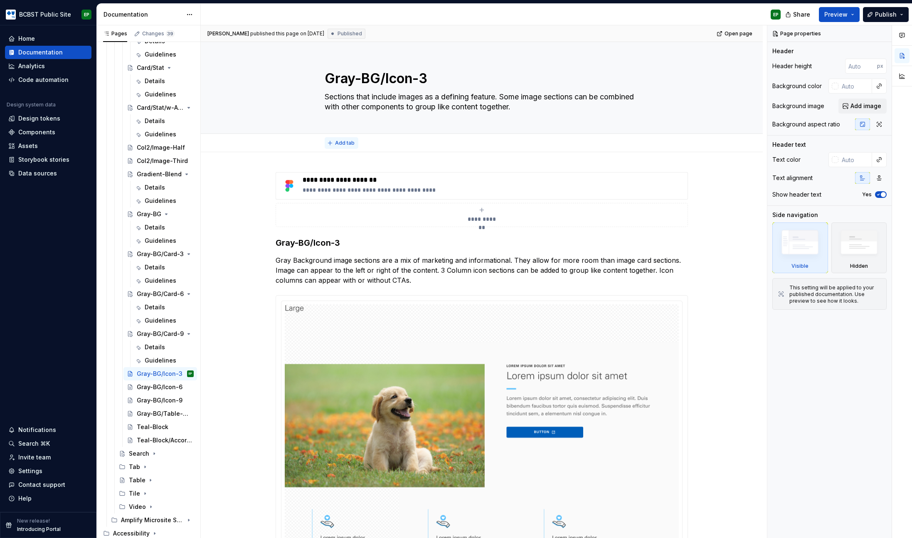
click at [342, 141] on span "Add tab" at bounding box center [345, 143] width 20 height 7
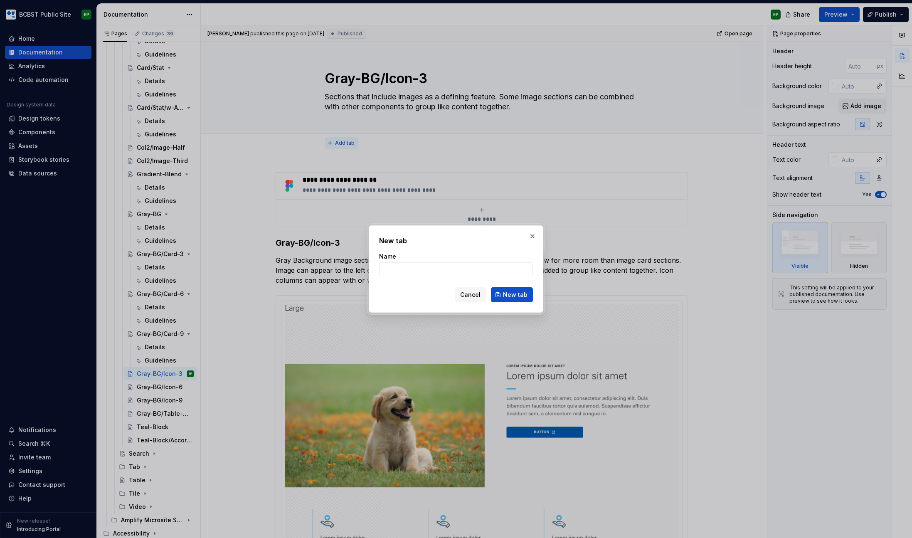
type textarea "*"
type input "D"
type textarea "*"
type input "Details"
click button "New tab" at bounding box center [512, 294] width 42 height 15
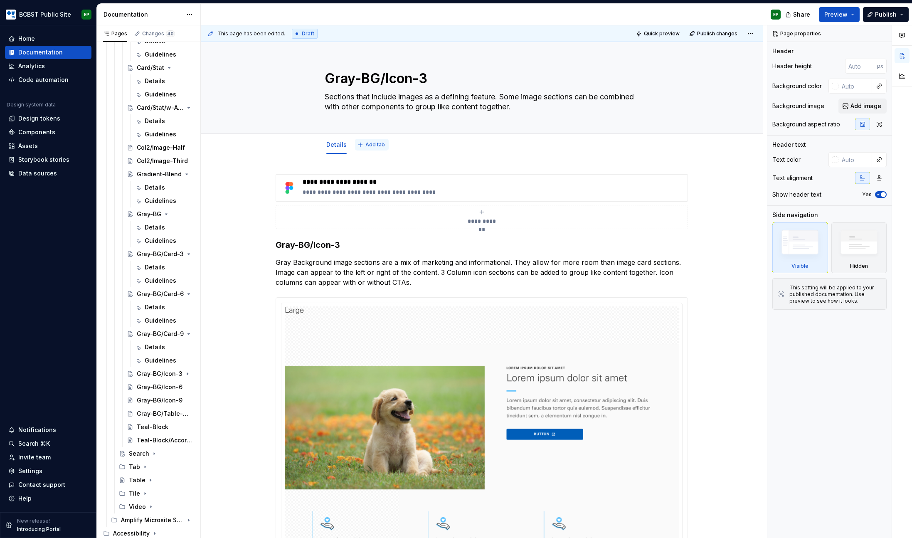
click at [367, 142] on span "Add tab" at bounding box center [376, 144] width 20 height 7
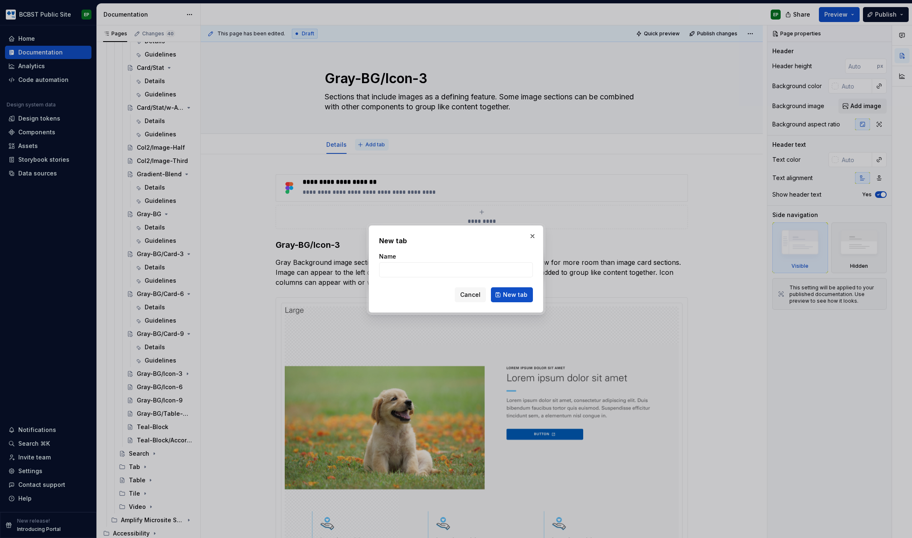
type textarea "*"
type input "Gu"
type textarea "*"
type input "Guidelines"
click button "New tab" at bounding box center [512, 294] width 42 height 15
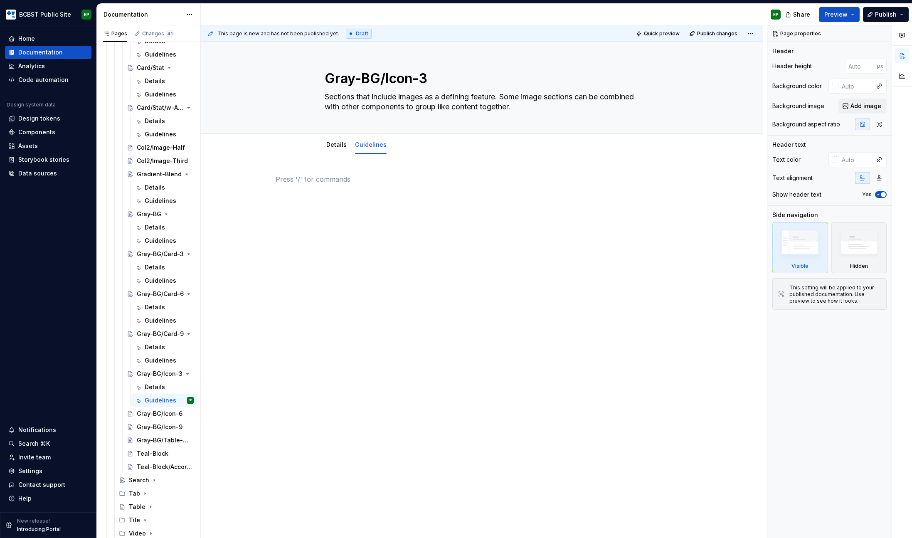
click at [401, 194] on div at bounding box center [482, 190] width 413 height 32
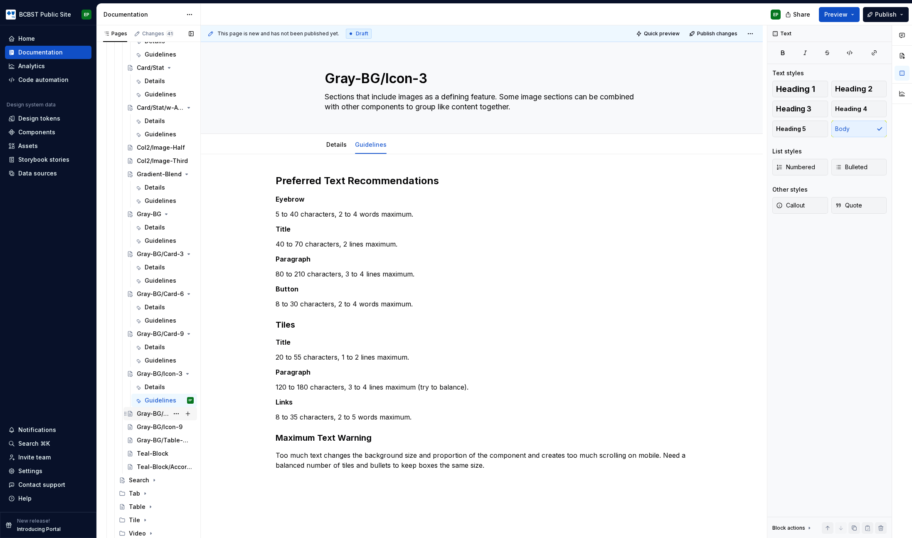
click at [144, 413] on div "Gray-BG/Icon-6" at bounding box center [153, 414] width 32 height 8
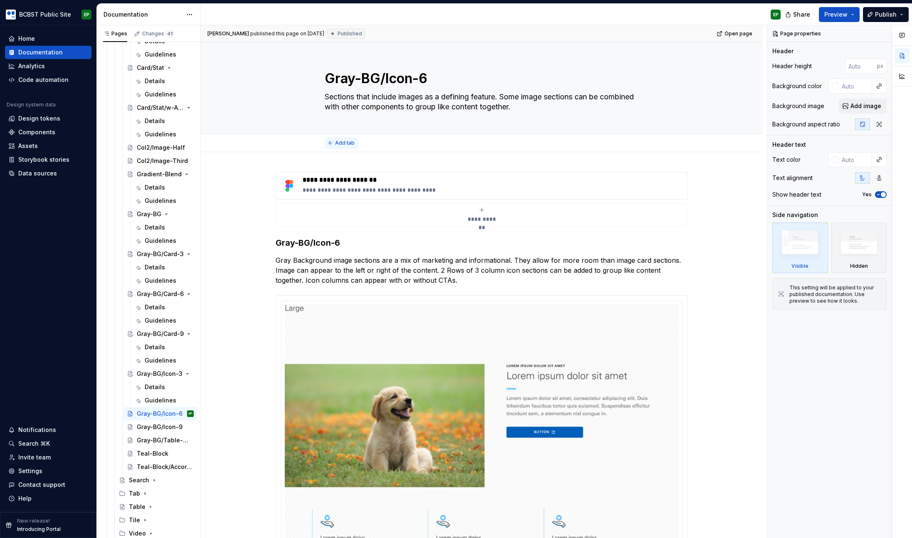
type textarea "*"
click at [339, 141] on span "Add tab" at bounding box center [345, 143] width 20 height 7
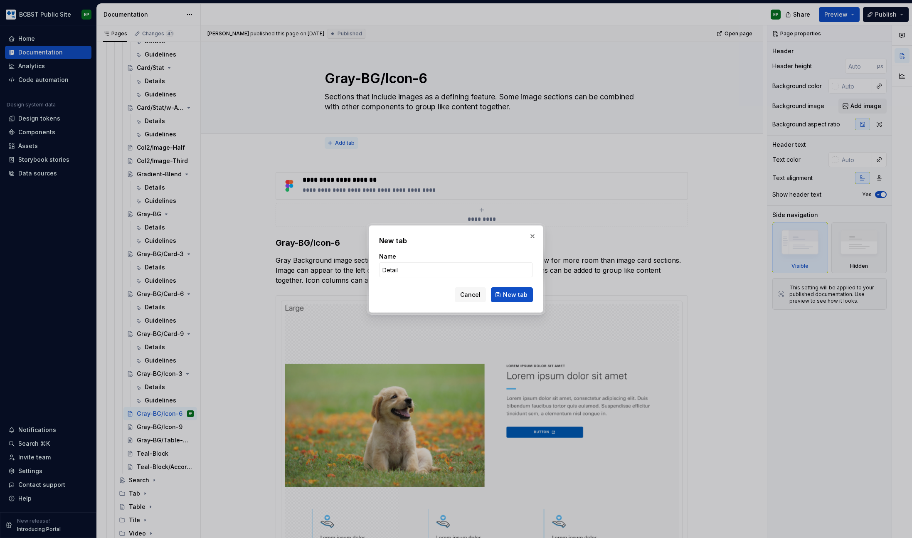
type input "Details"
click button "New tab" at bounding box center [512, 294] width 42 height 15
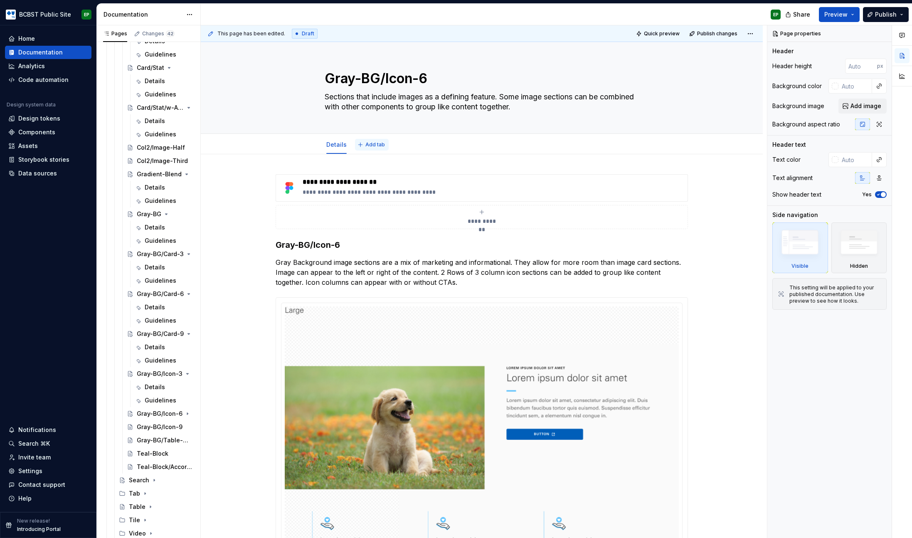
click at [366, 142] on span "Add tab" at bounding box center [376, 144] width 20 height 7
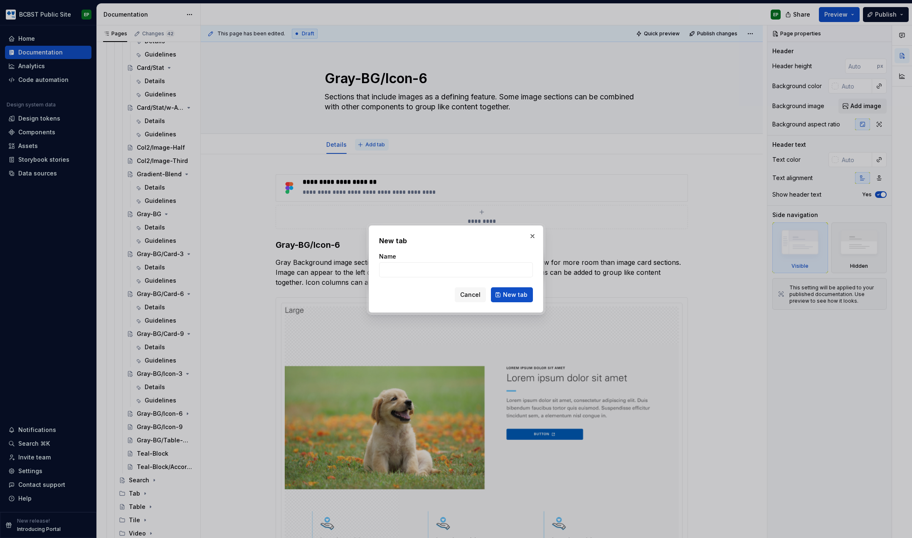
type textarea "*"
type input "Guidelines"
click button "New tab" at bounding box center [512, 294] width 42 height 15
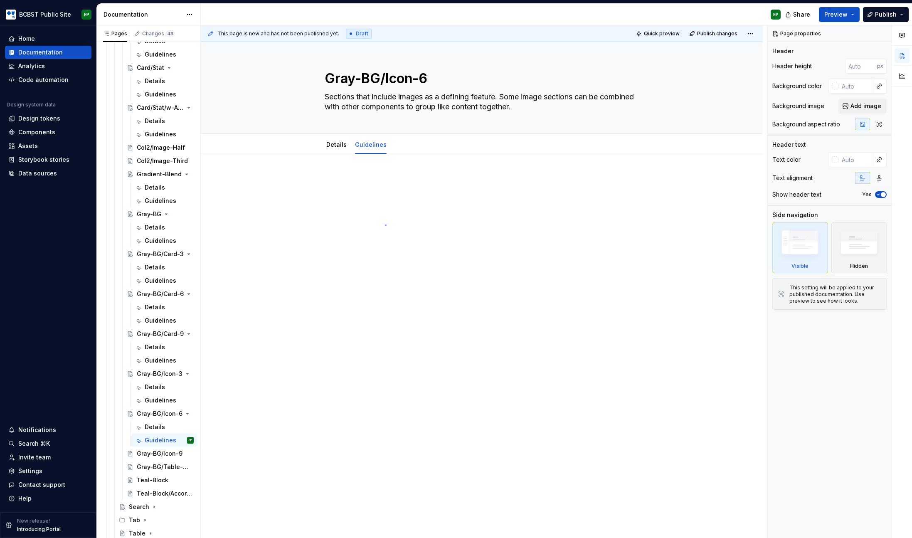
click at [385, 225] on div "This page is new and has not been published yet. Draft Quick preview Publish ch…" at bounding box center [484, 281] width 566 height 513
click at [390, 205] on div at bounding box center [482, 190] width 413 height 32
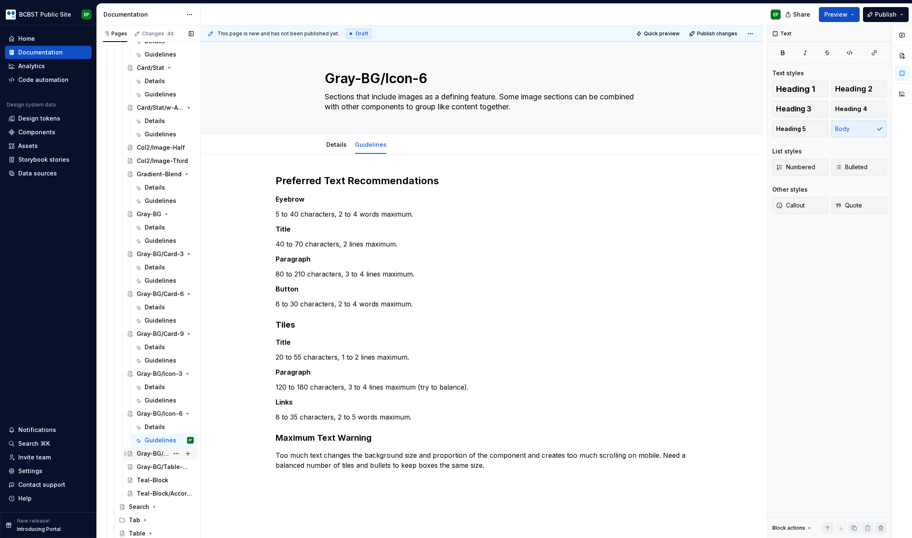
click at [148, 453] on div "Gray-BG/Icon-9" at bounding box center [153, 454] width 32 height 8
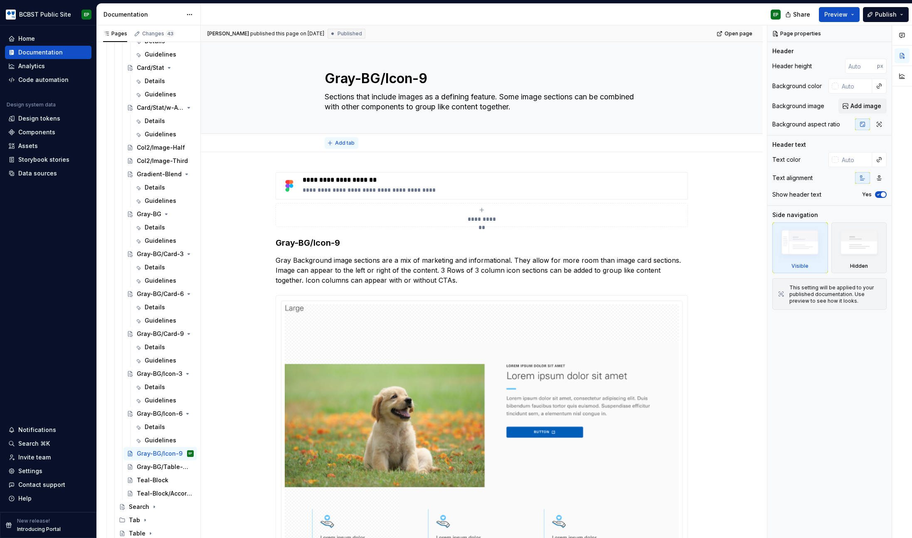
type textarea "*"
click at [350, 144] on span "Add tab" at bounding box center [345, 143] width 20 height 7
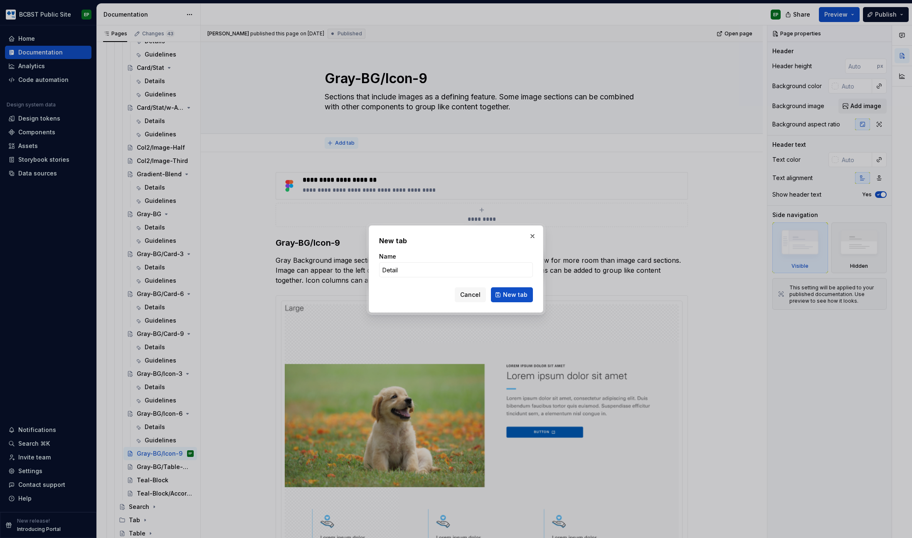
type input "Details"
click button "New tab" at bounding box center [512, 294] width 42 height 15
type textarea "*"
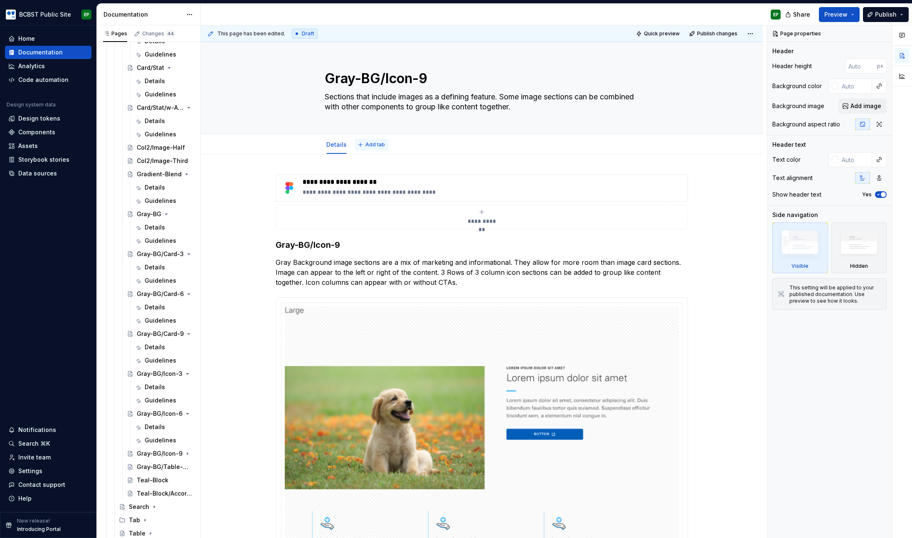
click at [366, 146] on span "Add tab" at bounding box center [376, 144] width 20 height 7
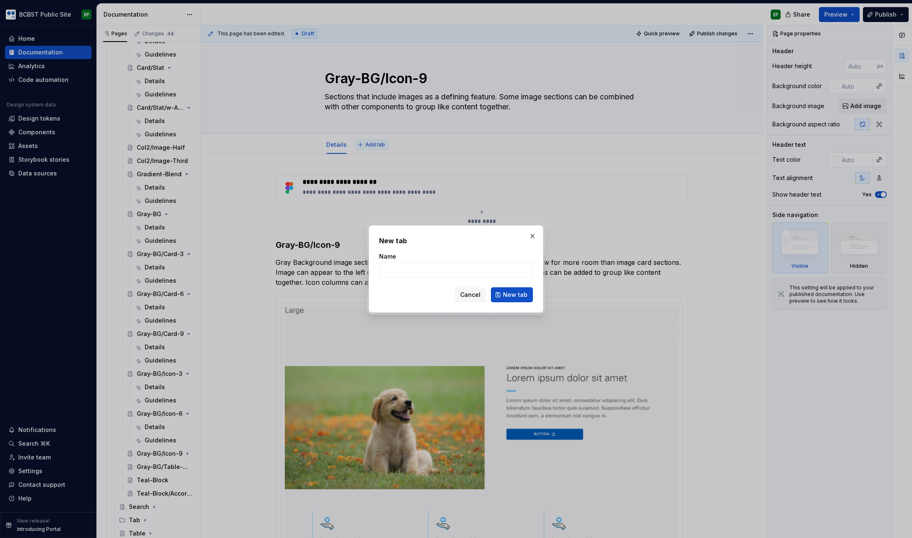
type input "G"
type textarea "*"
type input "Guidelines"
click button "New tab" at bounding box center [512, 294] width 42 height 15
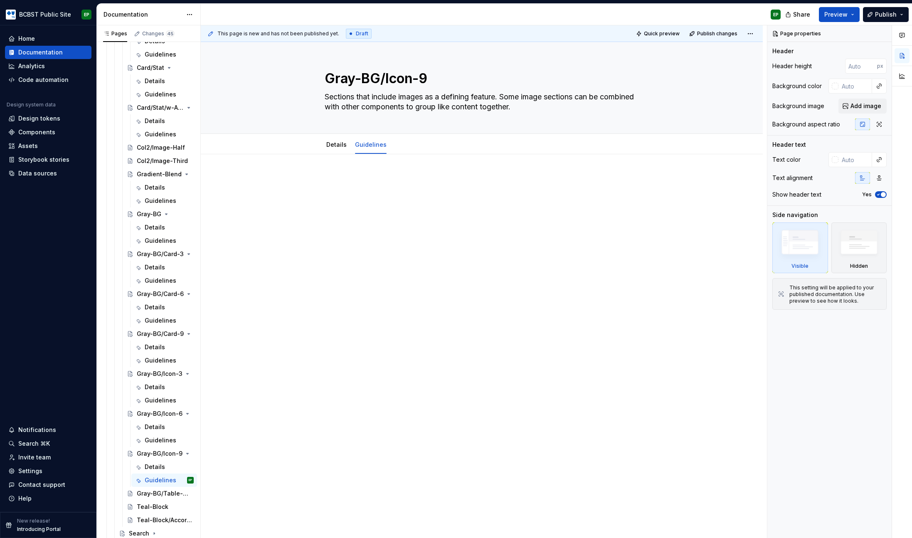
click at [399, 173] on div at bounding box center [482, 265] width 562 height 223
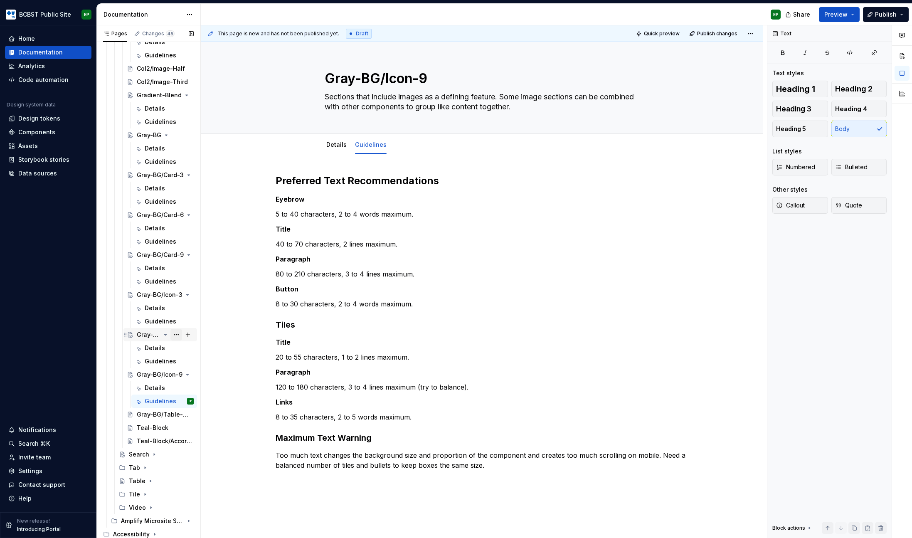
scroll to position [1090, 0]
click at [151, 429] on div "Teal-Block" at bounding box center [153, 427] width 32 height 8
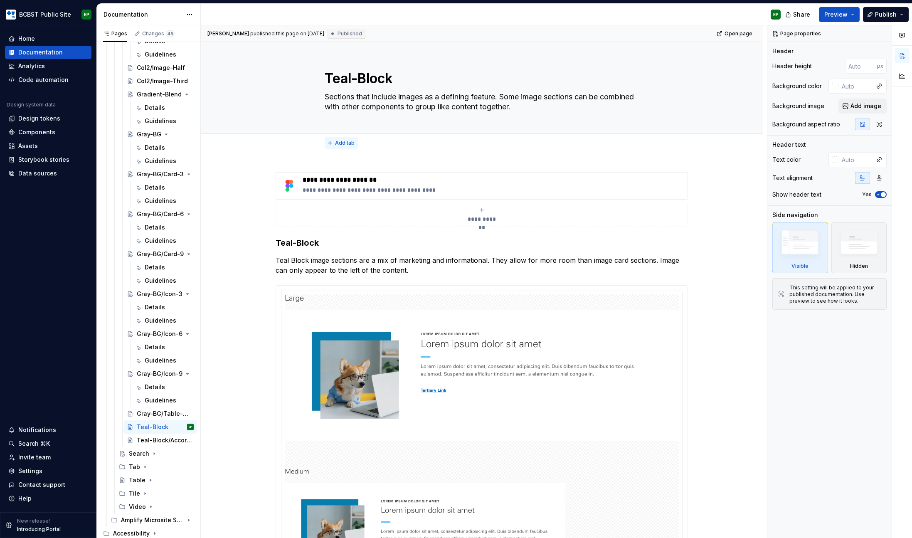
type textarea "*"
click at [339, 143] on span "Add tab" at bounding box center [345, 143] width 20 height 7
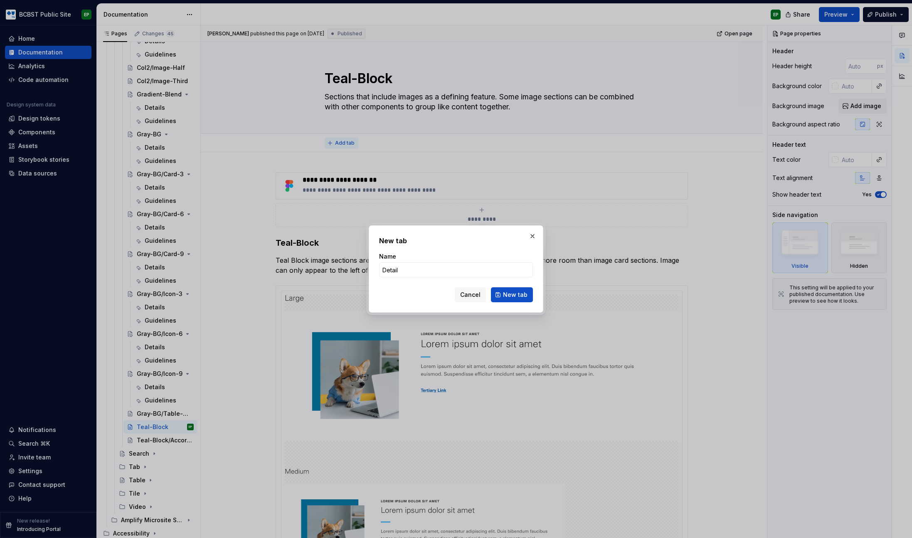
type input "Details"
click button "New tab" at bounding box center [512, 294] width 42 height 15
type textarea "*"
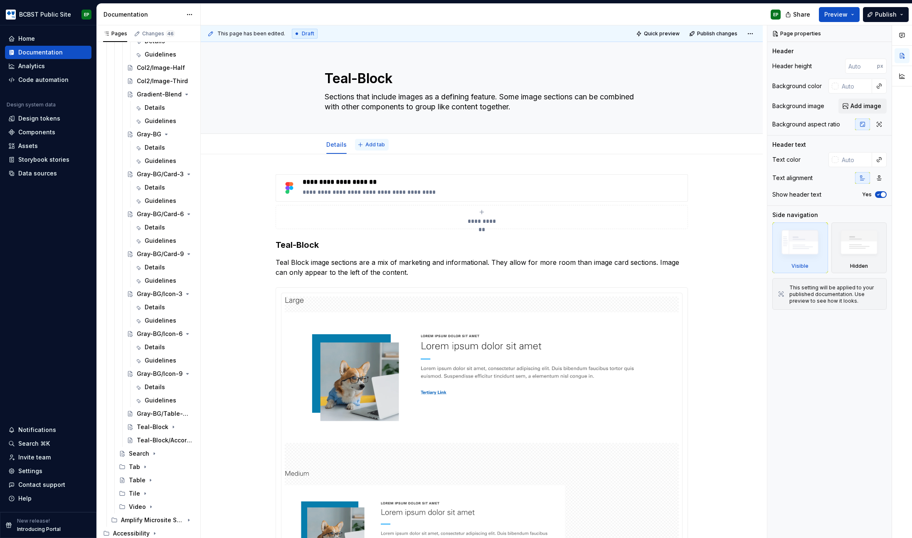
click at [367, 141] on button "Add tab" at bounding box center [372, 145] width 34 height 12
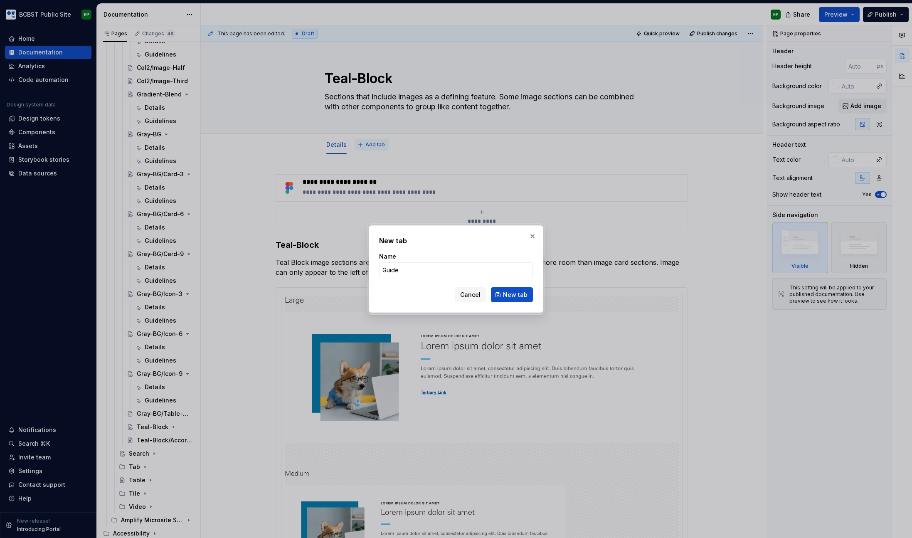
type input "Guidel"
type textarea "*"
type input "Guidelines"
click button "New tab" at bounding box center [512, 294] width 42 height 15
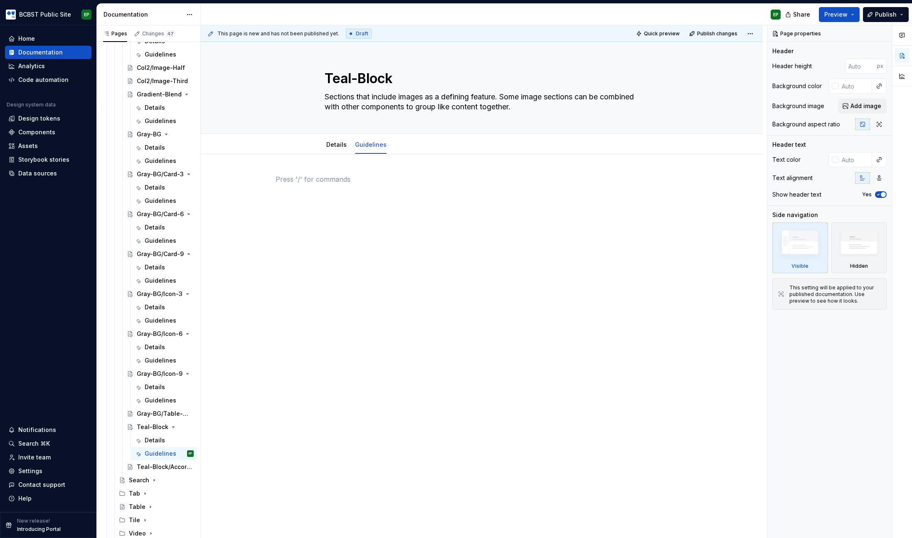
click at [435, 212] on div at bounding box center [482, 195] width 413 height 42
type textarea "*"
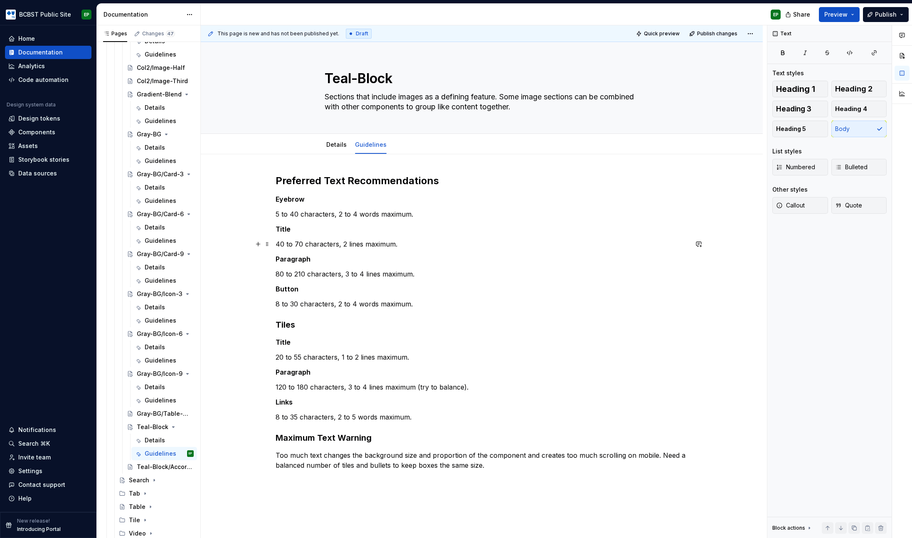
click at [423, 240] on p "40 to 70 characters, 2 lines maximum." at bounding box center [482, 244] width 413 height 10
click at [279, 245] on p "40 to 70 characters, 2 lines maximum." at bounding box center [482, 244] width 413 height 10
click at [297, 245] on p "10 to 70 characters, 2 lines maximum." at bounding box center [482, 244] width 413 height 10
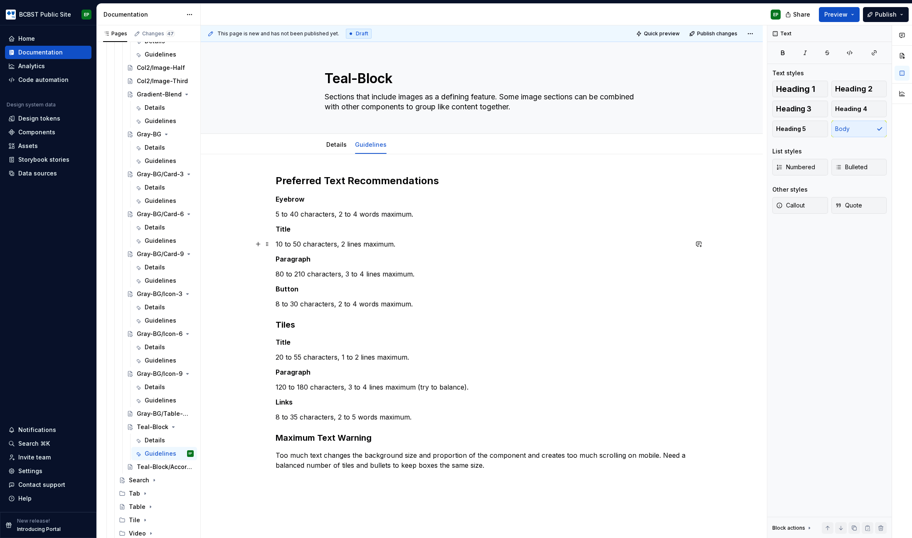
click at [344, 245] on p "10 to 50 characters, 2 lines maximum." at bounding box center [482, 244] width 413 height 10
click at [283, 273] on p "80 to 210 characters, 3 to 4 lines maximum." at bounding box center [482, 274] width 413 height 10
click at [278, 272] on p "80 to 210 characters, 3 to 4 lines maximum." at bounding box center [482, 274] width 413 height 10
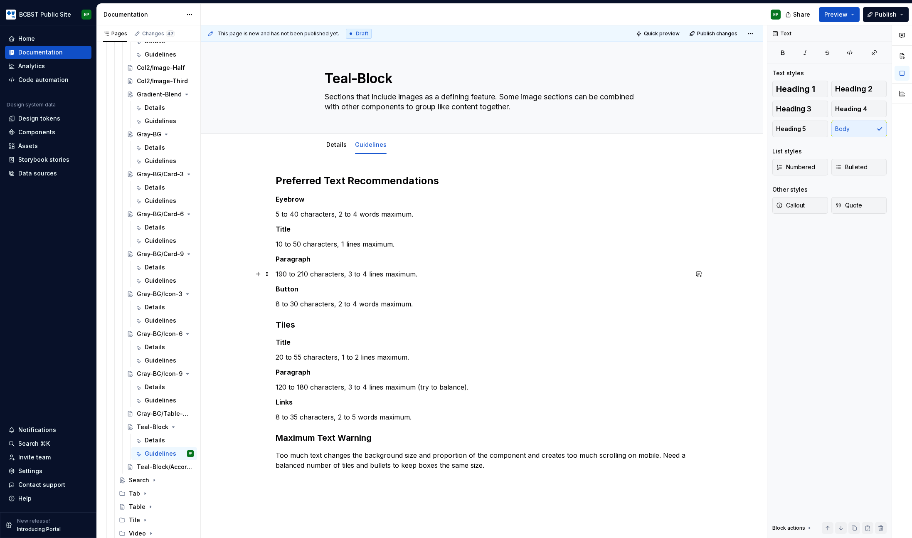
click at [303, 275] on p "190 to 210 characters, 3 to 4 lines maximum." at bounding box center [482, 274] width 413 height 10
click at [350, 273] on p "190 to 270 characters, 3 to 4 lines maximum." at bounding box center [482, 274] width 413 height 10
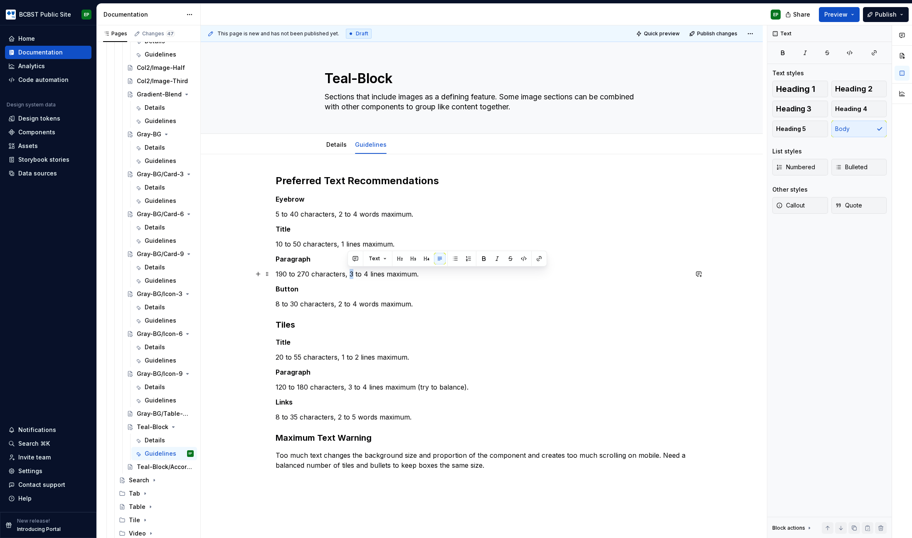
click at [350, 274] on p "190 to 270 characters, 3 to 4 lines maximum." at bounding box center [482, 274] width 413 height 10
click at [365, 274] on p "190 to 270 characters, 2 to 4 lines maximum." at bounding box center [482, 274] width 413 height 10
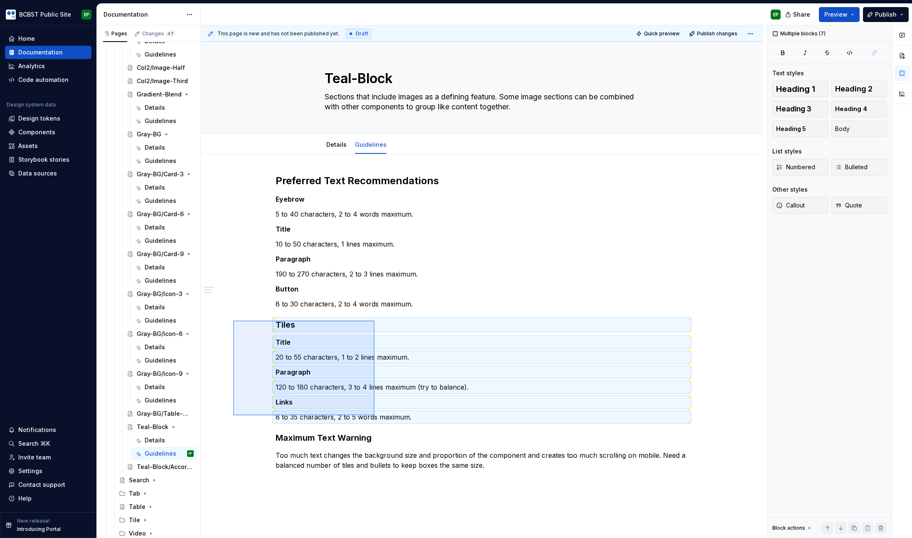
drag, startPoint x: 233, startPoint y: 321, endPoint x: 375, endPoint y: 415, distance: 170.2
click at [375, 415] on div "This page is new and has not been published yet. Draft Quick preview Publish ch…" at bounding box center [484, 281] width 566 height 513
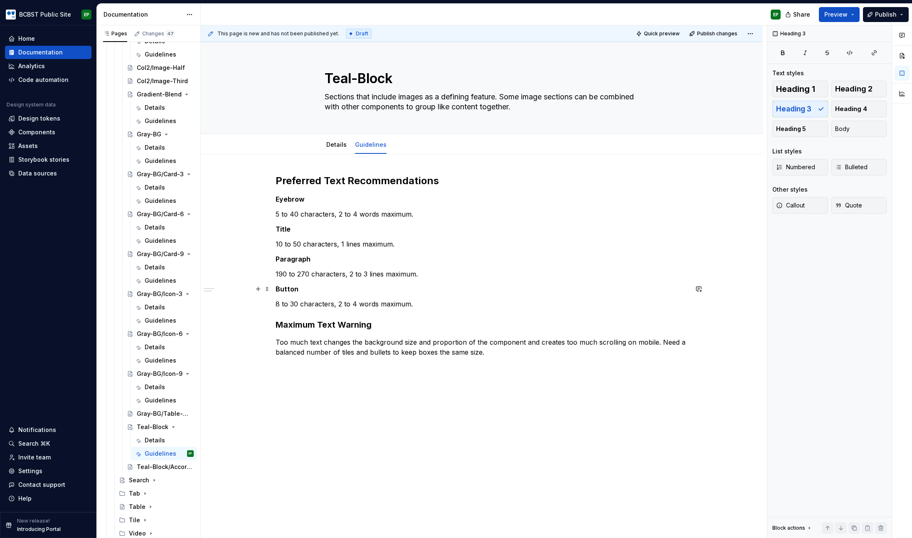
click at [285, 290] on strong "Button" at bounding box center [287, 289] width 23 height 8
click at [296, 303] on p "8 to 30 characters, 2 to 4 words maximum." at bounding box center [482, 304] width 413 height 10
click at [354, 302] on p "8 to 35 characters, 2 to 4 words maximum." at bounding box center [482, 304] width 413 height 10
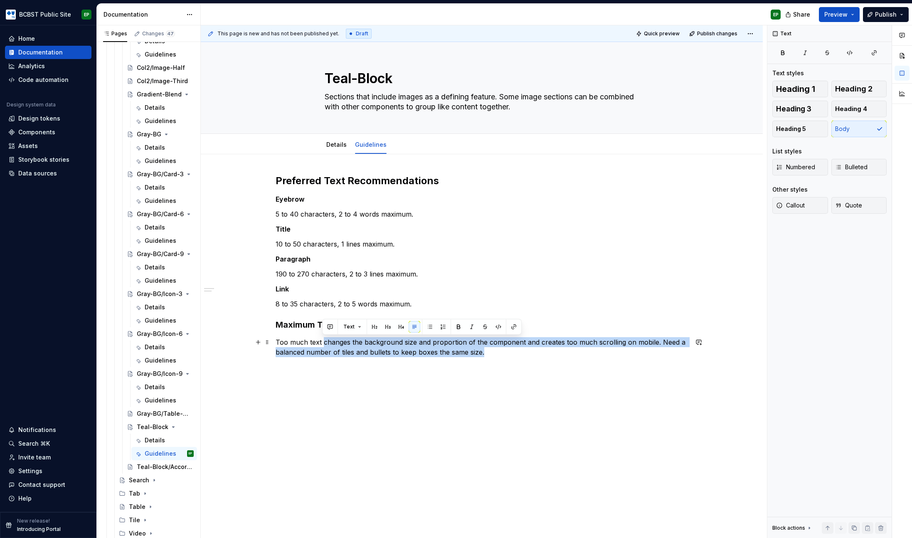
drag, startPoint x: 487, startPoint y: 352, endPoint x: 323, endPoint y: 341, distance: 164.6
click at [323, 341] on p "Too much text changes the background size and proportion of the component and c…" at bounding box center [482, 347] width 413 height 20
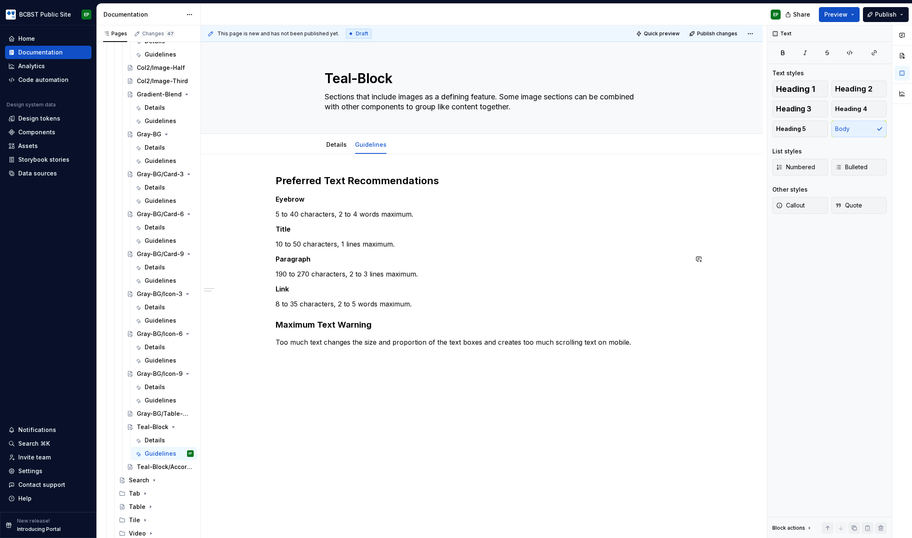
click at [437, 249] on div "Preferred Text Recommendations Eyebrow 5 to 40 characters, 2 to 4 words maximum…" at bounding box center [482, 260] width 413 height 173
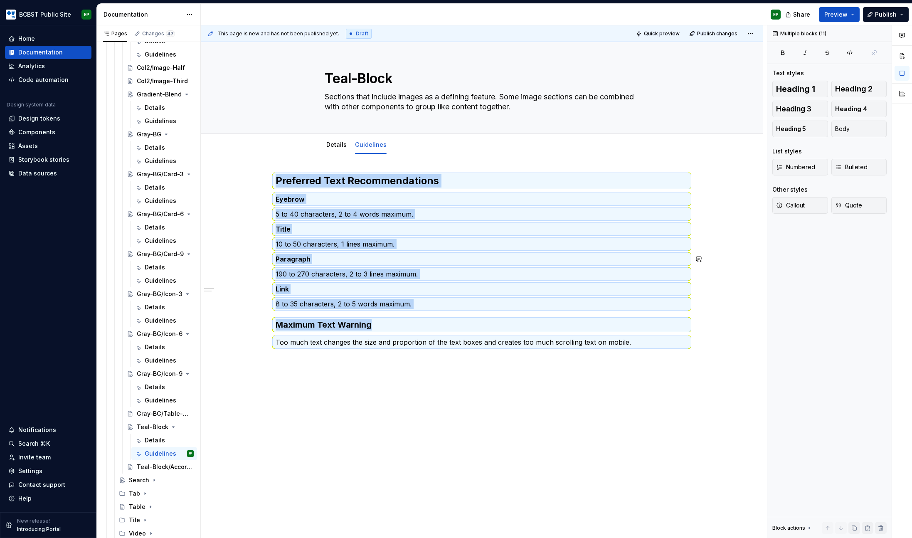
copy div "Preferred Text Recommendations Eyebrow 5 to 40 characters, 2 to 4 words maximum…"
click at [147, 470] on div "Teal-Block/Accordion" at bounding box center [153, 467] width 32 height 8
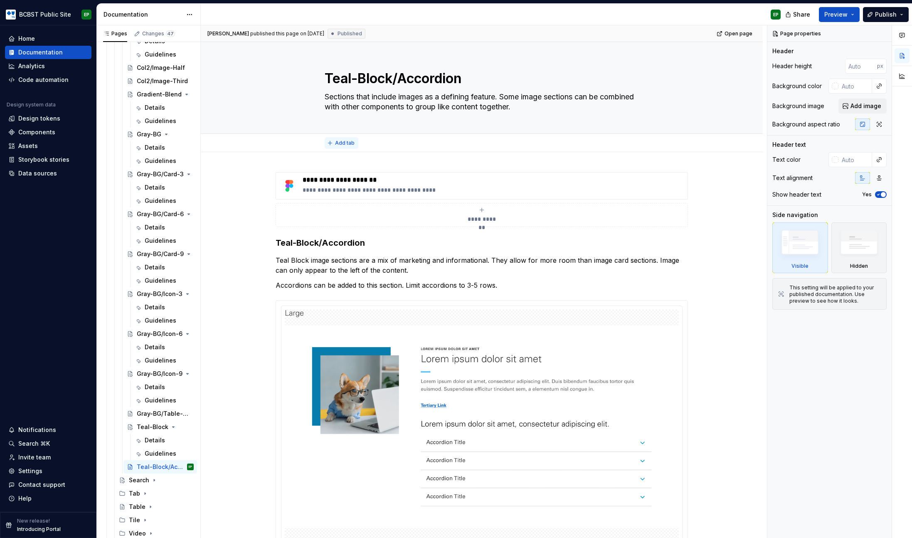
click at [335, 141] on span "Add tab" at bounding box center [345, 143] width 20 height 7
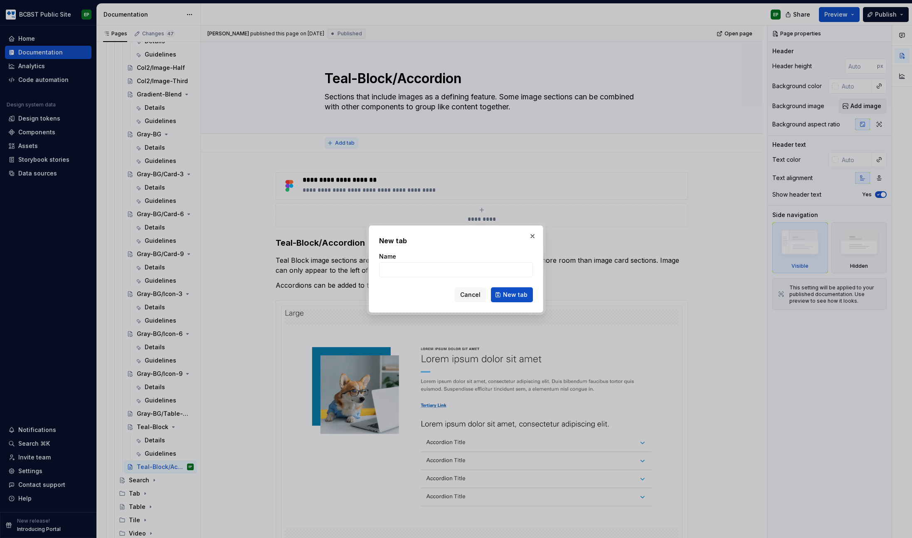
type textarea "*"
type input "Details"
click button "New tab" at bounding box center [512, 294] width 42 height 15
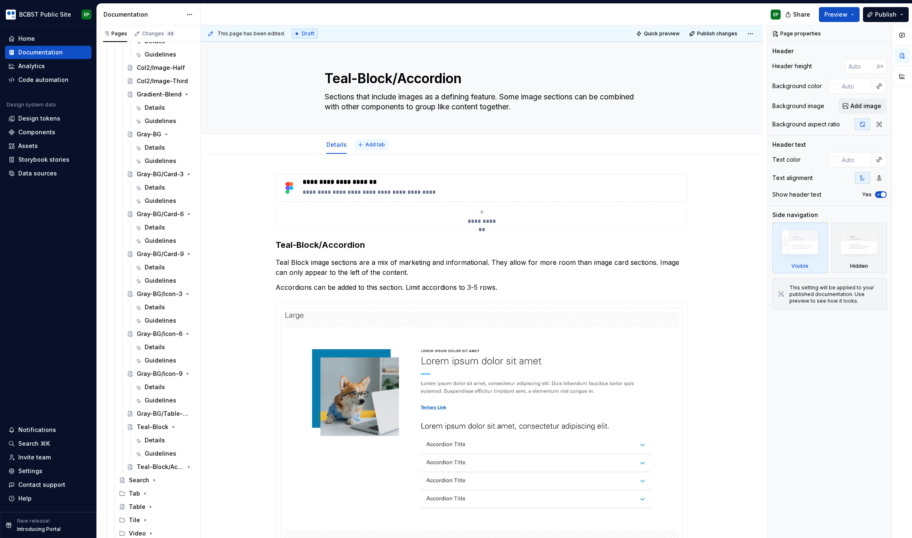
click at [366, 145] on span "Add tab" at bounding box center [376, 144] width 20 height 7
type textarea "*"
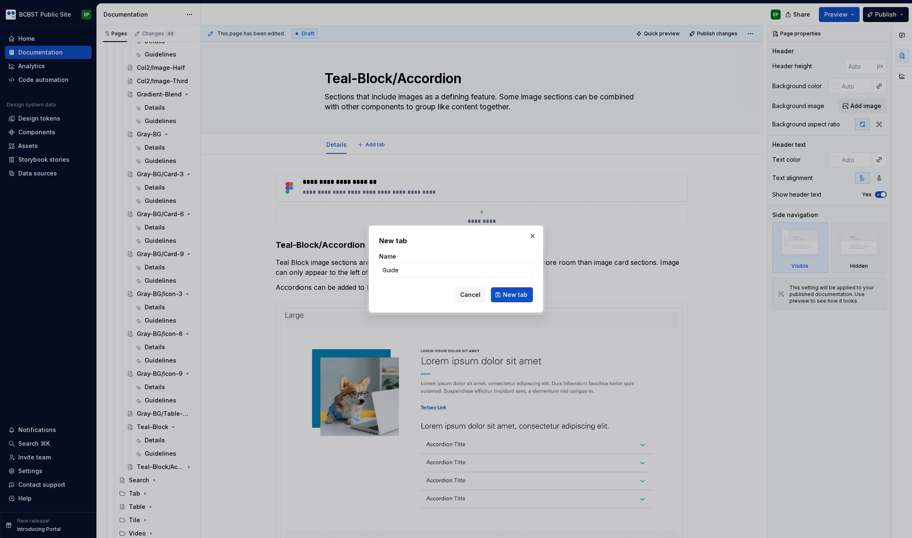
type input "Guidel"
type textarea "*"
type input "Guidelines"
click button "New tab" at bounding box center [512, 294] width 42 height 15
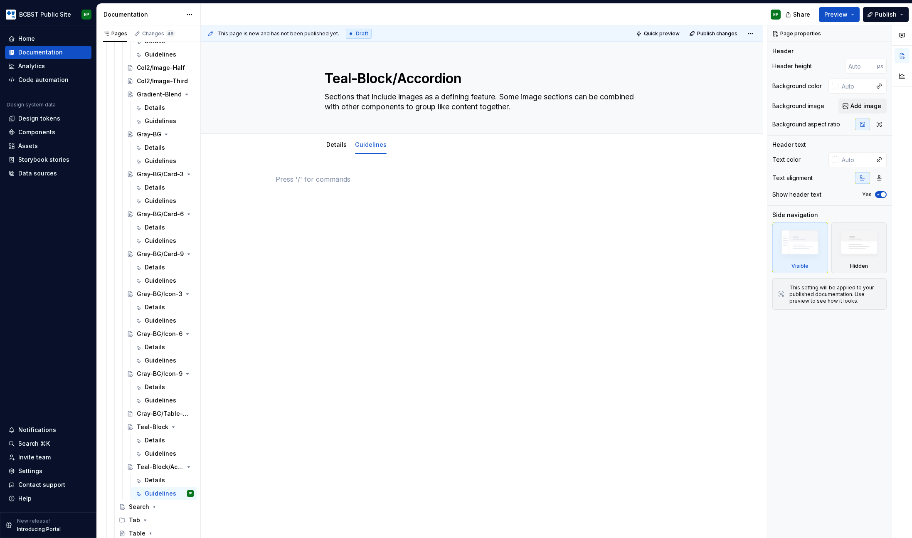
click at [428, 201] on div at bounding box center [482, 190] width 413 height 32
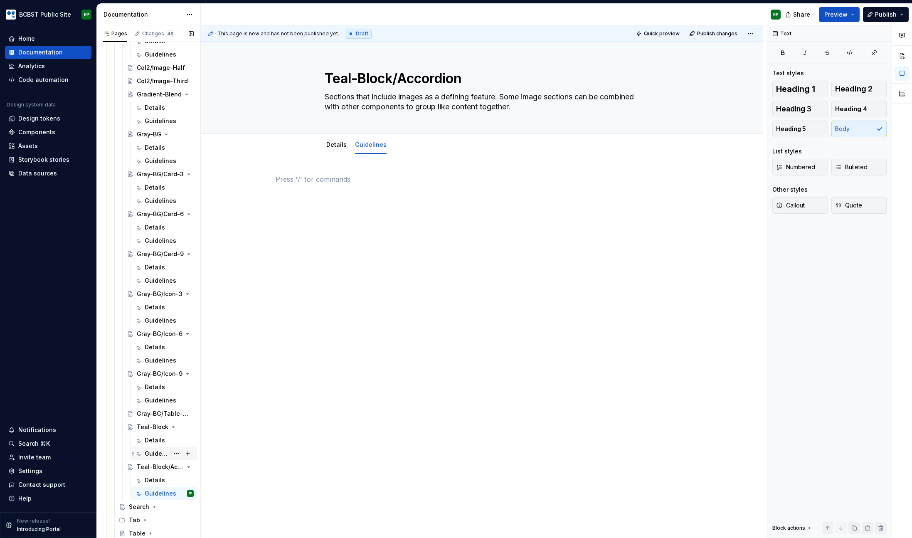
click at [150, 453] on div "Guidelines" at bounding box center [157, 454] width 24 height 8
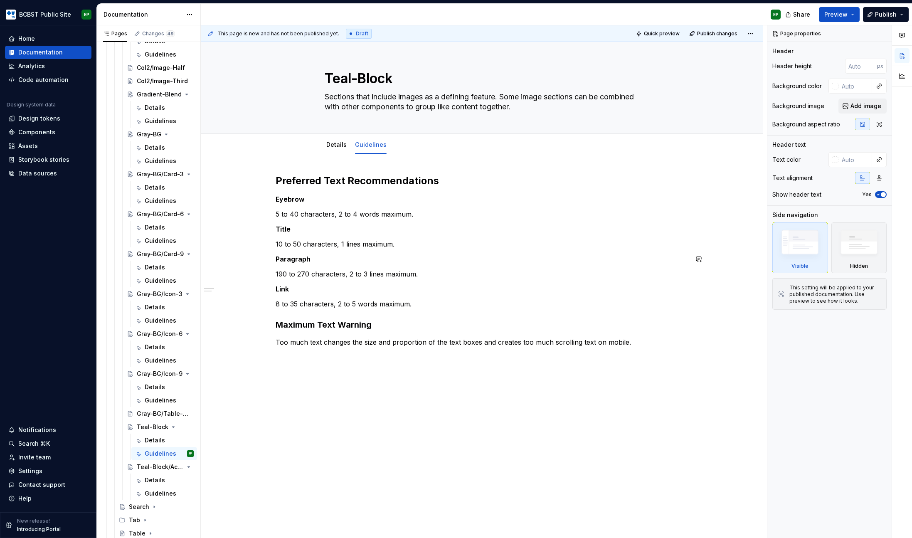
click at [420, 250] on div "Preferred Text Recommendations Eyebrow 5 to 40 characters, 2 to 4 words maximum…" at bounding box center [482, 260] width 413 height 173
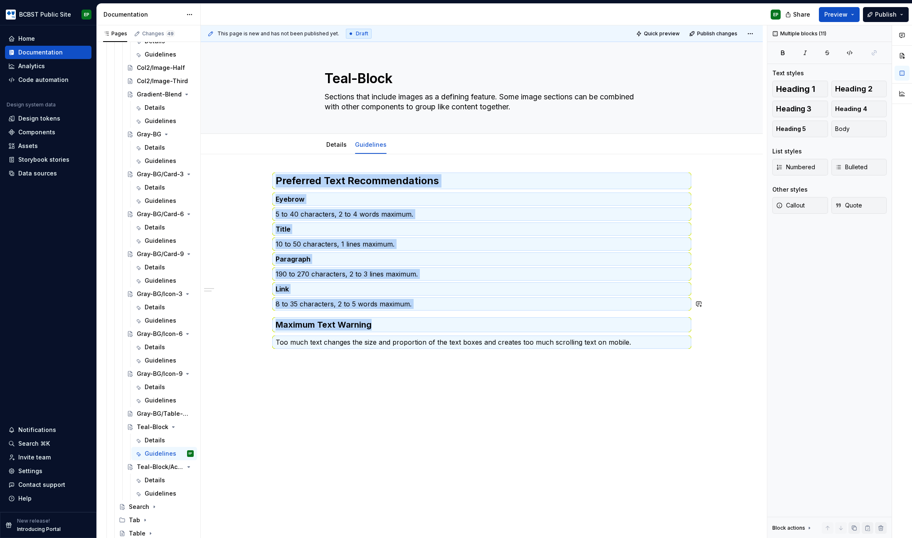
copy div "Preferred Text Recommendations Eyebrow 5 to 40 characters, 2 to 4 words maximum…"
click at [151, 495] on div "Guidelines" at bounding box center [157, 493] width 24 height 8
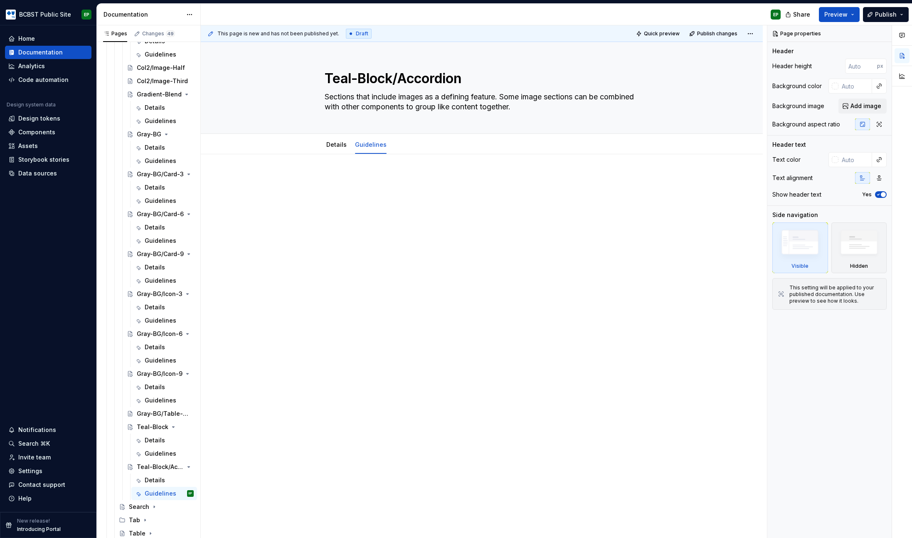
click at [410, 214] on div at bounding box center [482, 195] width 413 height 42
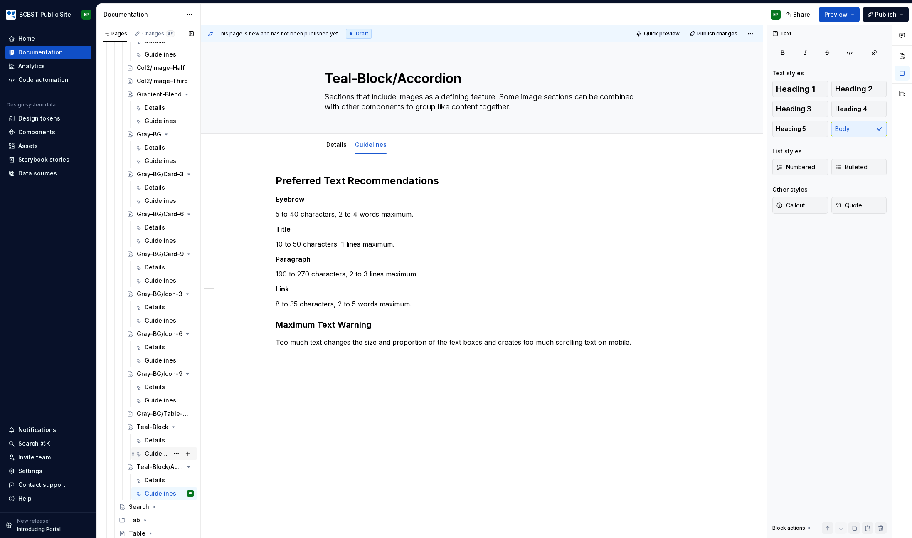
click at [153, 451] on div "Guidelines" at bounding box center [157, 454] width 24 height 8
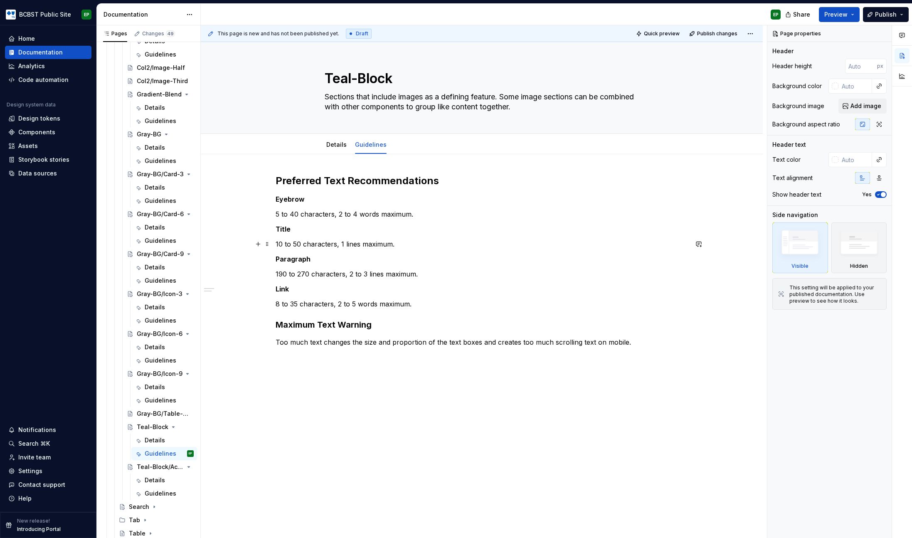
type textarea "*"
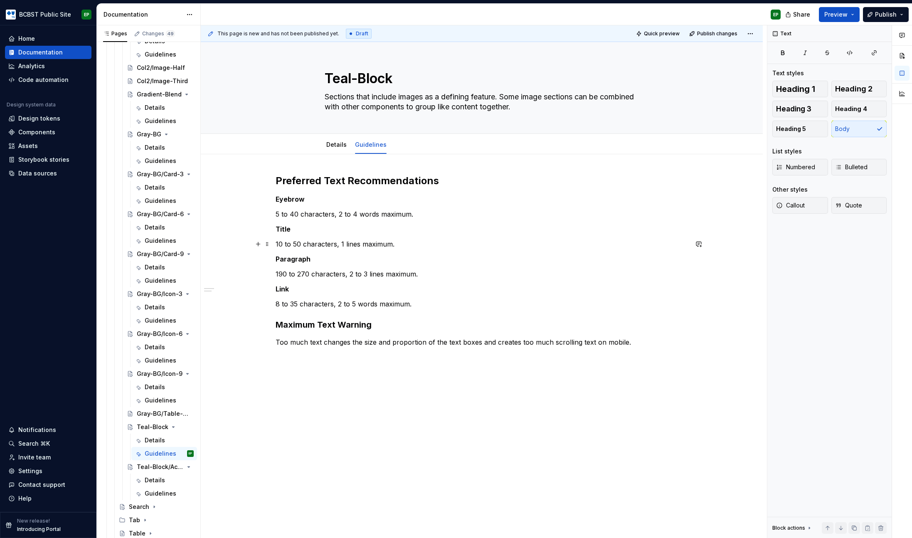
click at [300, 244] on p "10 to 50 characters, 1 lines maximum." at bounding box center [482, 244] width 413 height 10
click at [151, 492] on div "Guidelines" at bounding box center [157, 493] width 24 height 8
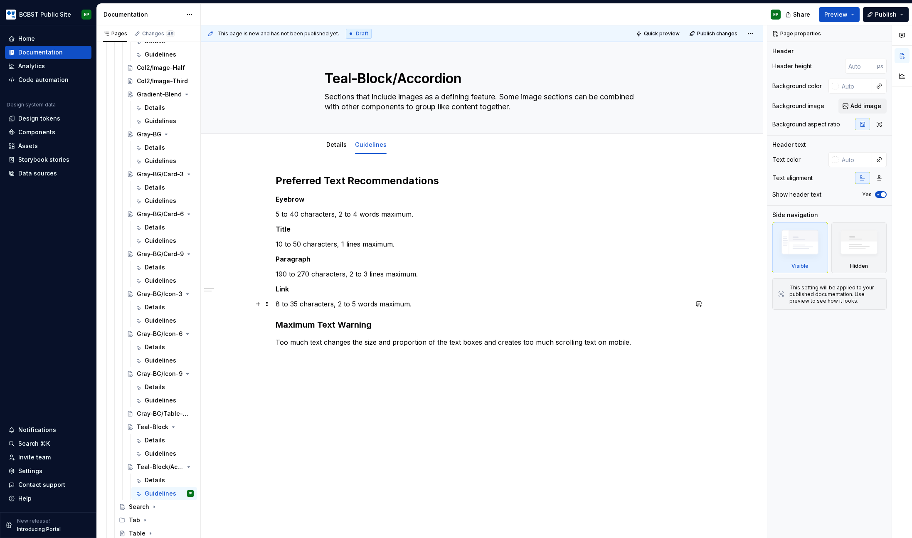
type textarea "*"
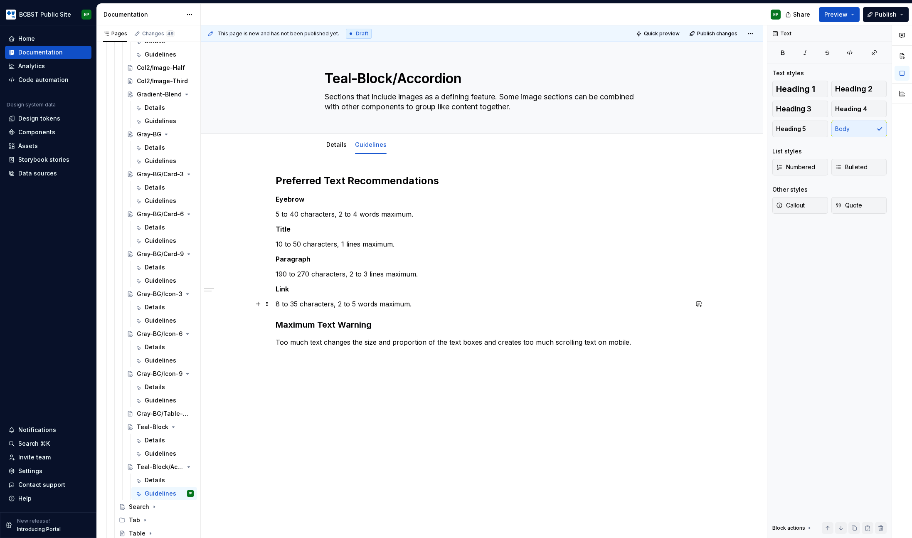
click at [469, 303] on p "8 to 35 characters, 2 to 5 words maximum." at bounding box center [482, 304] width 413 height 10
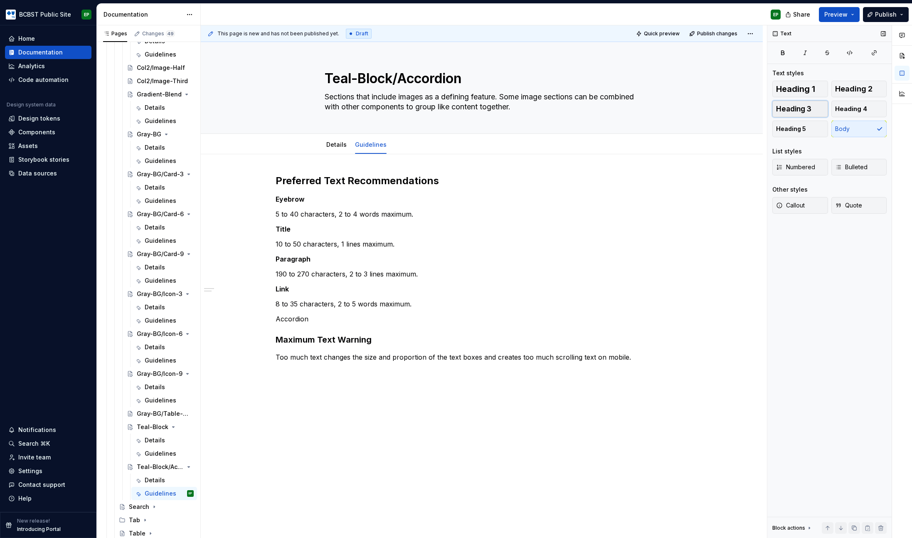
click at [798, 109] on span "Heading 3" at bounding box center [793, 109] width 35 height 8
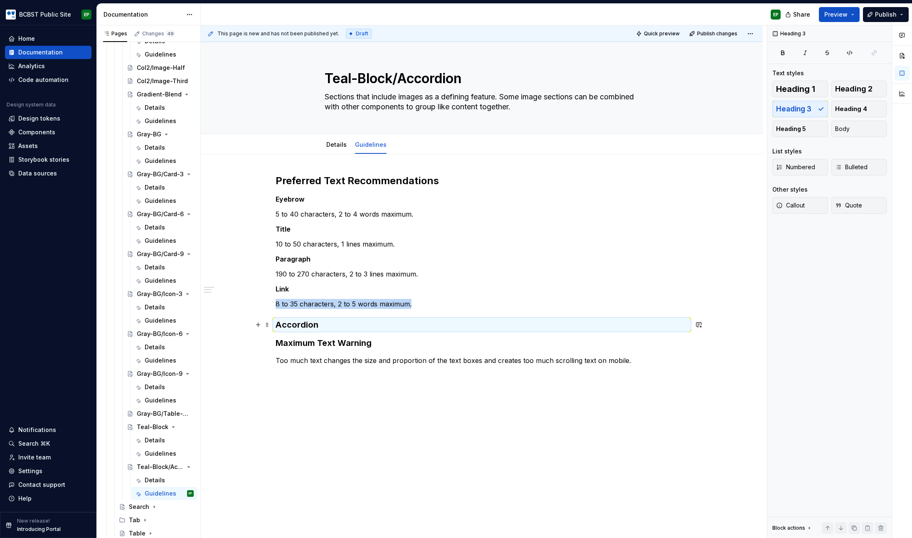
click at [393, 324] on h3 "Accordion" at bounding box center [482, 325] width 413 height 12
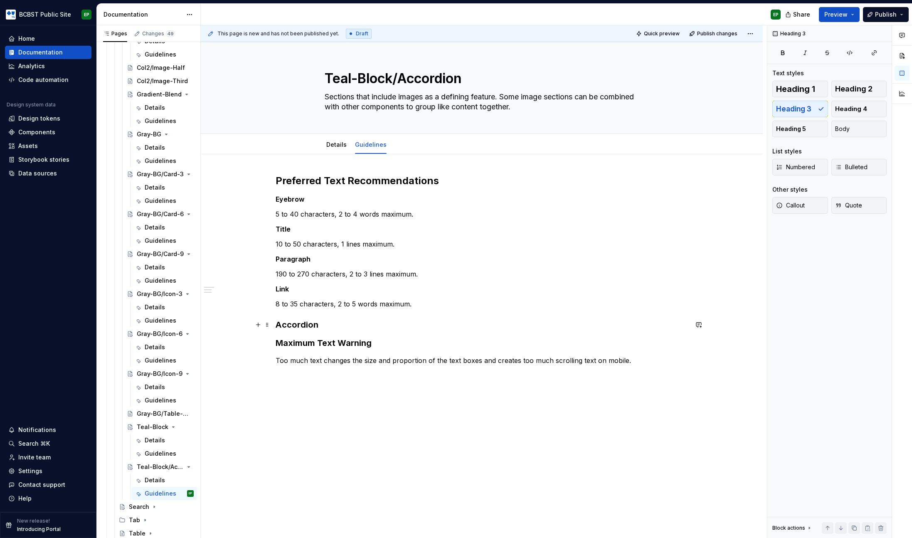
click at [393, 324] on h3 "Accordion" at bounding box center [482, 325] width 413 height 12
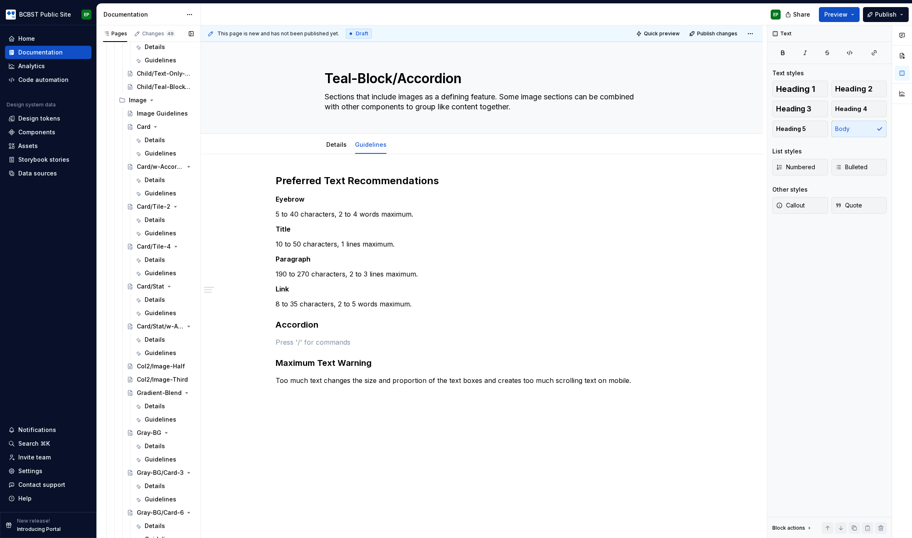
scroll to position [681, 0]
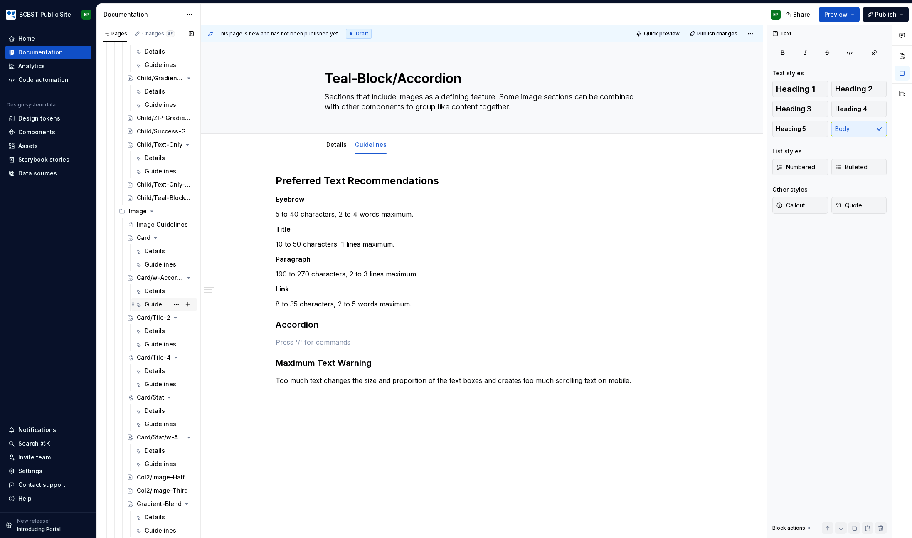
click at [151, 303] on div "Guidelines" at bounding box center [157, 304] width 24 height 8
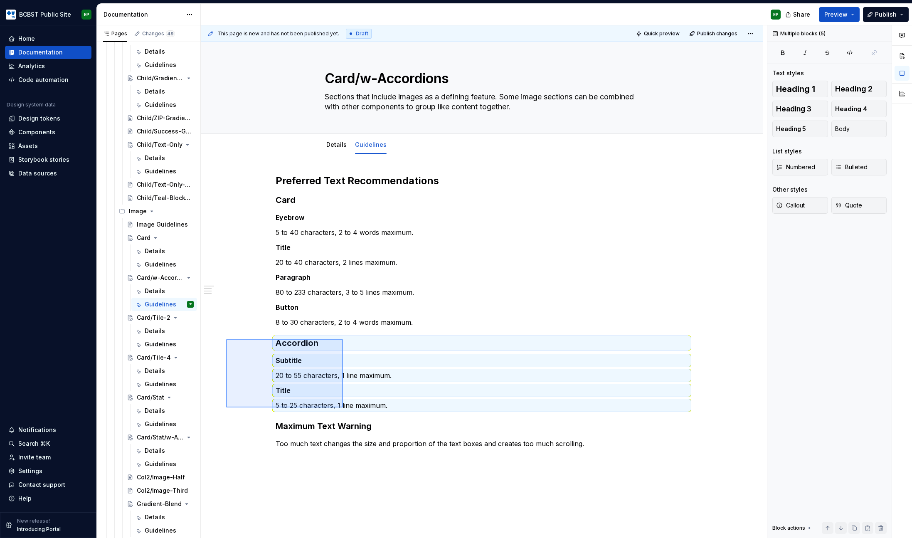
drag, startPoint x: 226, startPoint y: 339, endPoint x: 343, endPoint y: 408, distance: 135.3
click at [343, 408] on div "This page is new and has not been published yet. Draft Quick preview Publish ch…" at bounding box center [484, 281] width 566 height 513
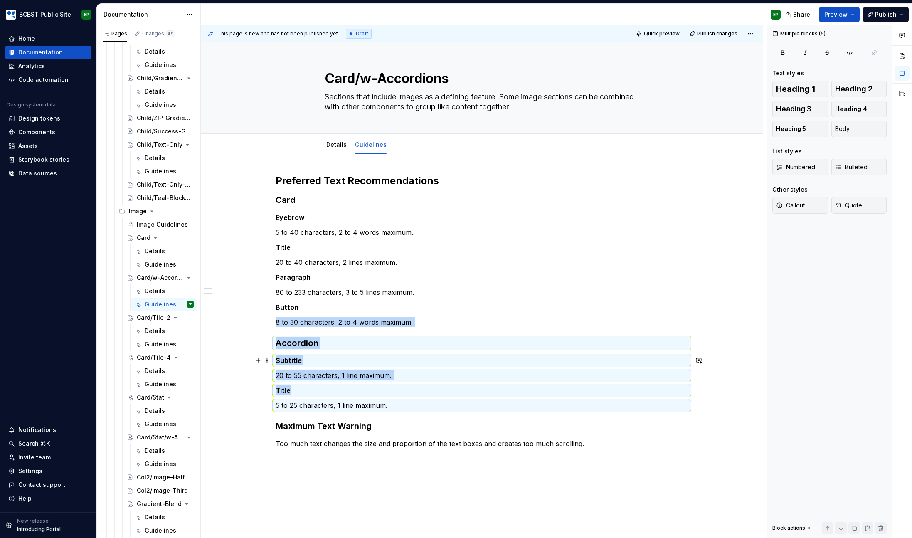
copy div "8 to 30 characters, 2 to 4 words maximum. Accordion Subtitle 20 to 55 character…"
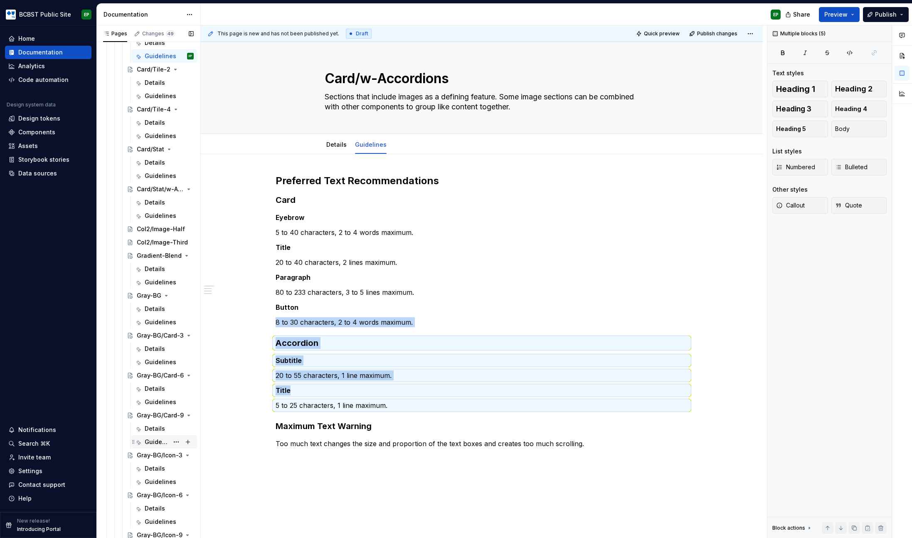
scroll to position [1144, 0]
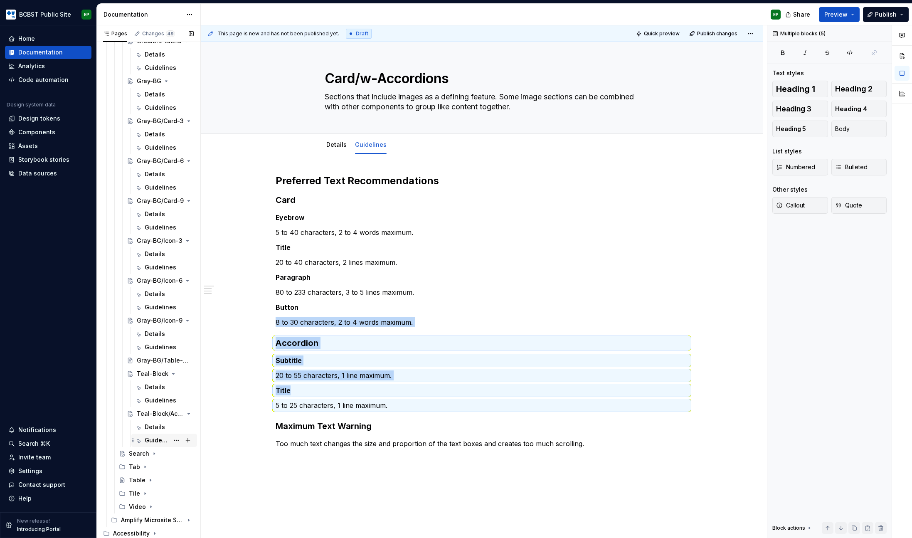
click at [151, 436] on div "Guidelines" at bounding box center [157, 440] width 24 height 8
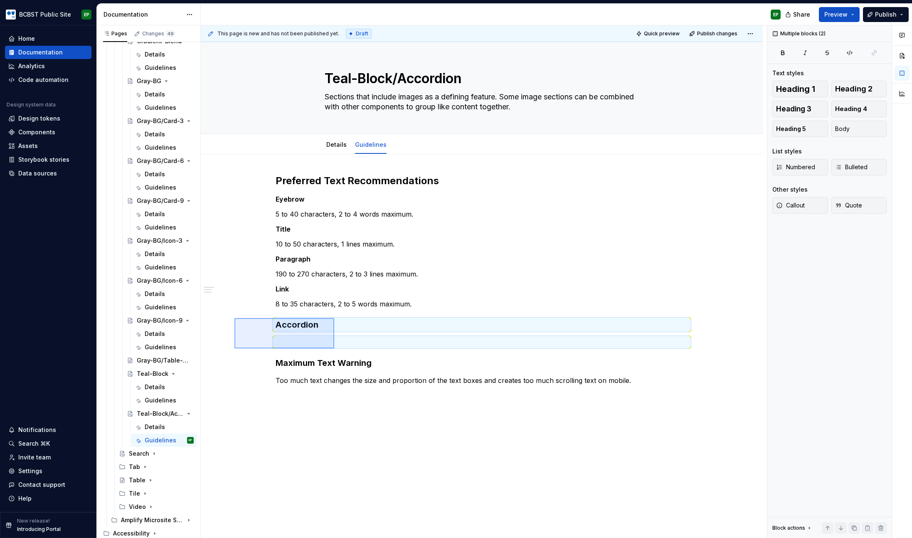
drag, startPoint x: 244, startPoint y: 322, endPoint x: 334, endPoint y: 348, distance: 94.5
click at [334, 348] on div "This page is new and has not been published yet. Draft Quick preview Publish ch…" at bounding box center [484, 281] width 566 height 513
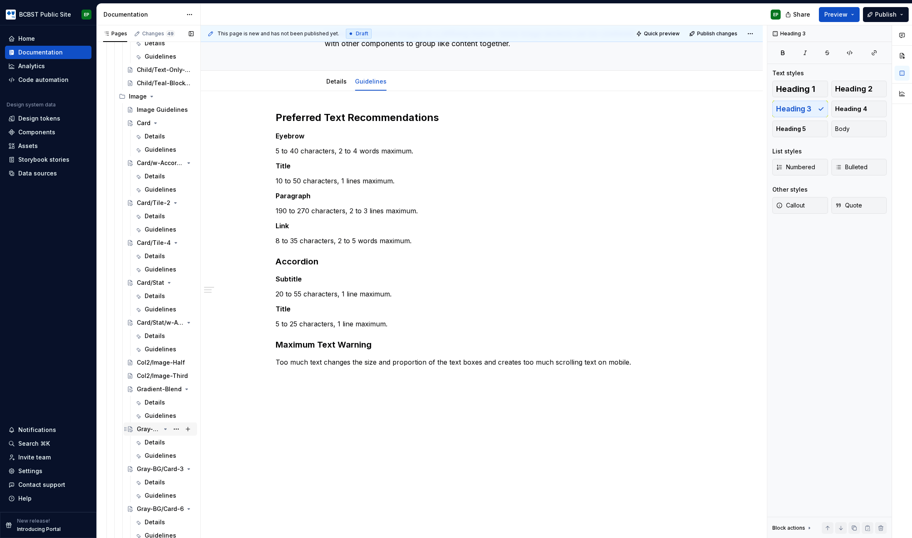
scroll to position [791, 0]
click at [155, 128] on icon "Page tree" at bounding box center [155, 127] width 7 height 7
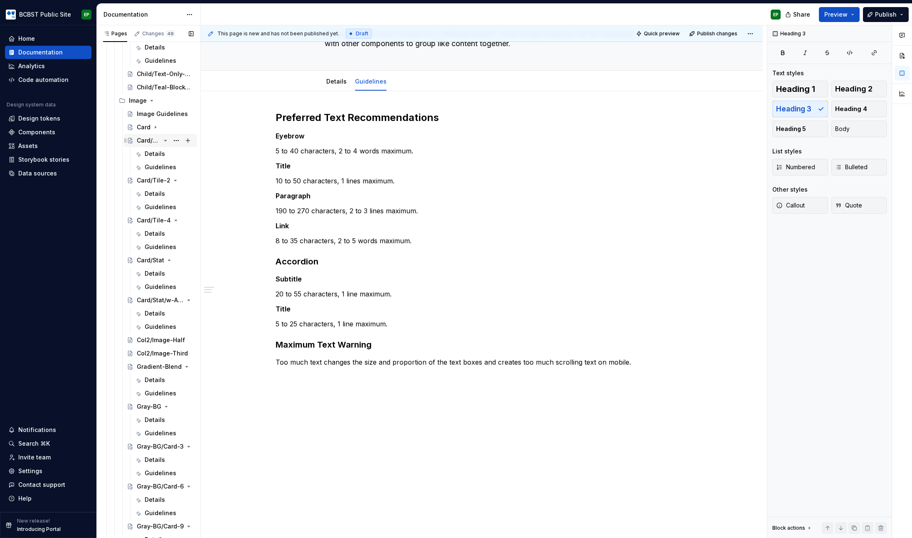
click at [165, 140] on icon "Page tree" at bounding box center [166, 140] width 2 height 1
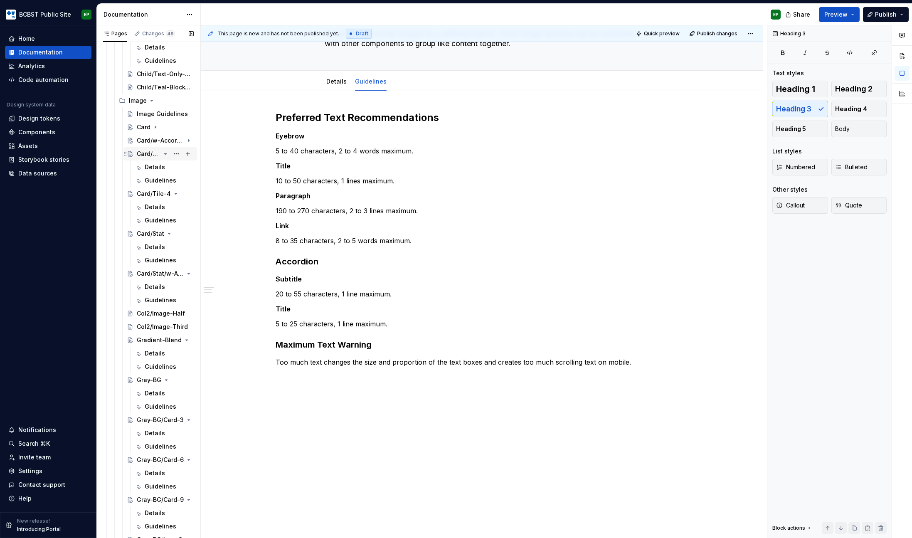
click at [165, 153] on icon "Page tree" at bounding box center [166, 153] width 2 height 1
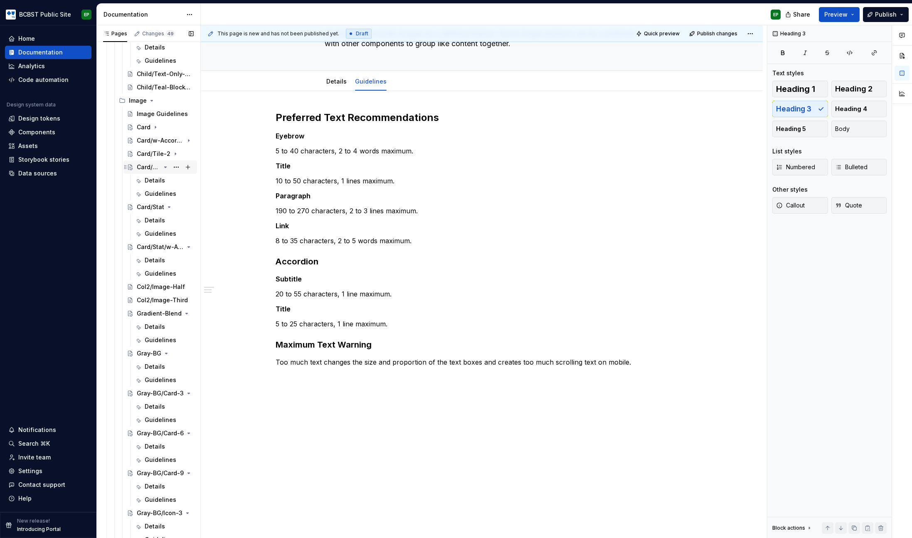
click at [165, 167] on icon "Page tree" at bounding box center [166, 167] width 2 height 1
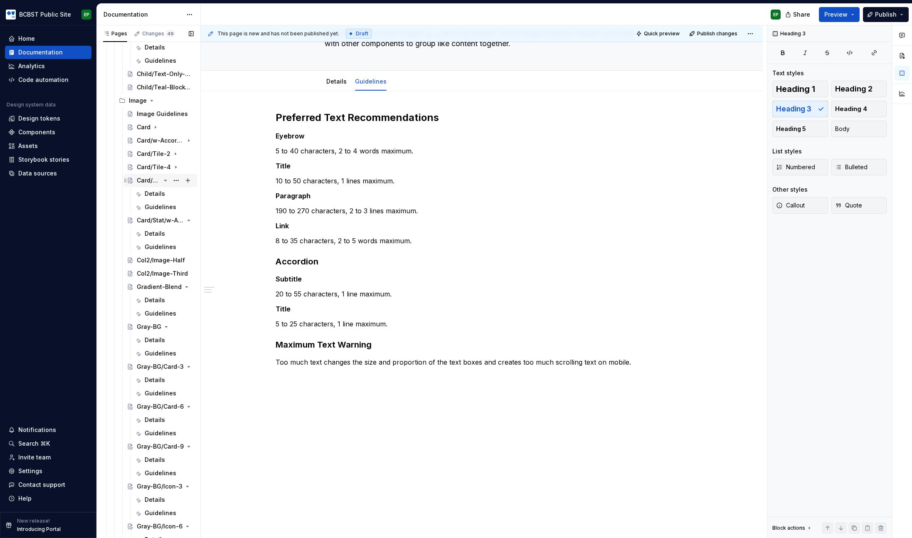
click at [163, 180] on icon "Page tree" at bounding box center [165, 180] width 7 height 7
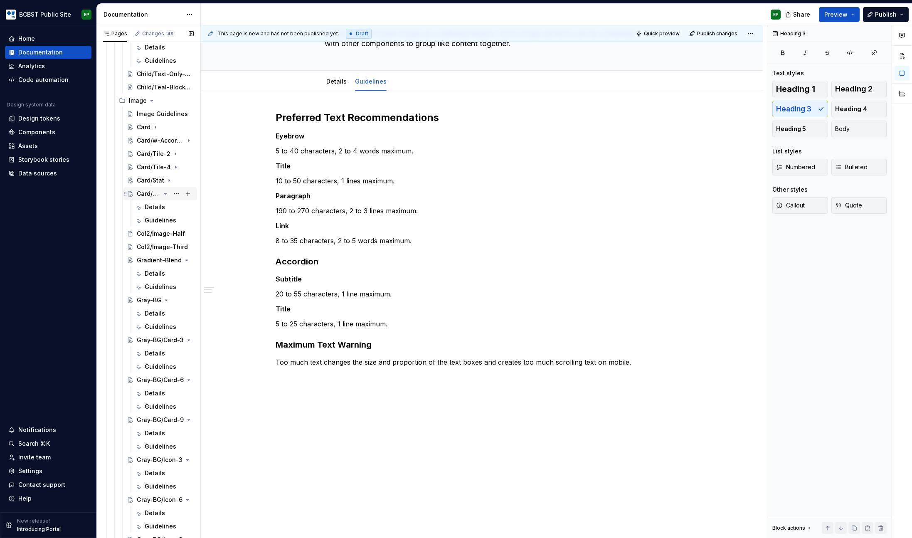
click at [165, 193] on icon "Page tree" at bounding box center [166, 193] width 2 height 1
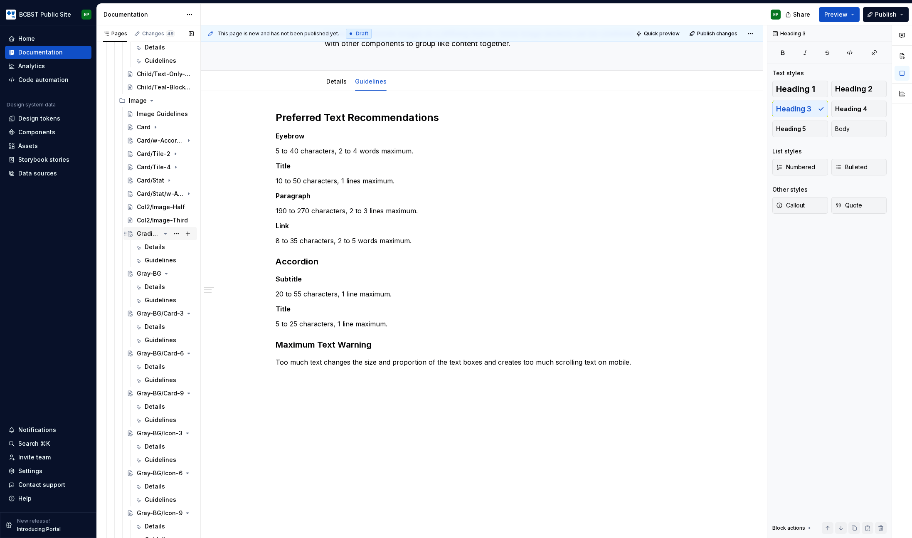
click at [162, 235] on icon "Page tree" at bounding box center [165, 233] width 7 height 7
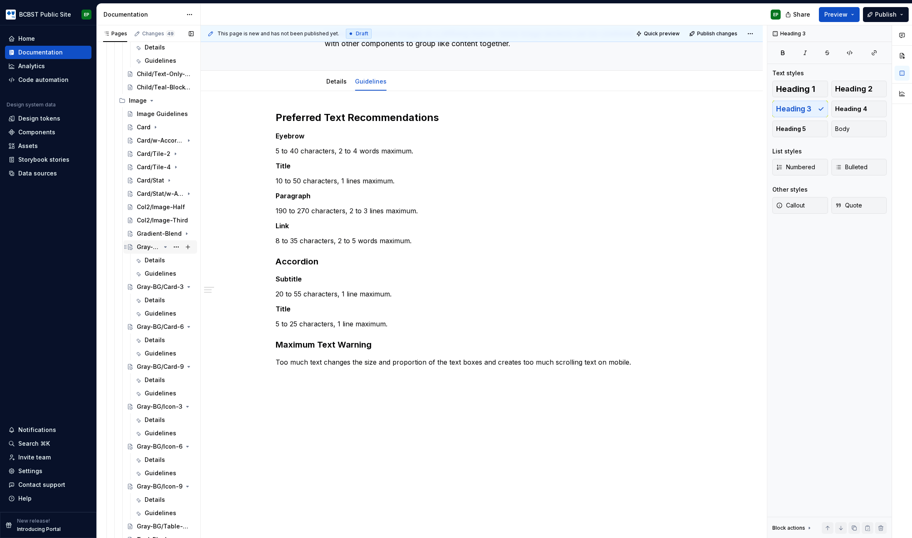
click at [163, 247] on icon "Page tree" at bounding box center [165, 247] width 7 height 7
click at [165, 260] on icon "Page tree" at bounding box center [166, 260] width 2 height 1
click at [162, 272] on icon "Page tree" at bounding box center [165, 273] width 7 height 7
click at [165, 287] on icon "Page tree" at bounding box center [166, 287] width 2 height 1
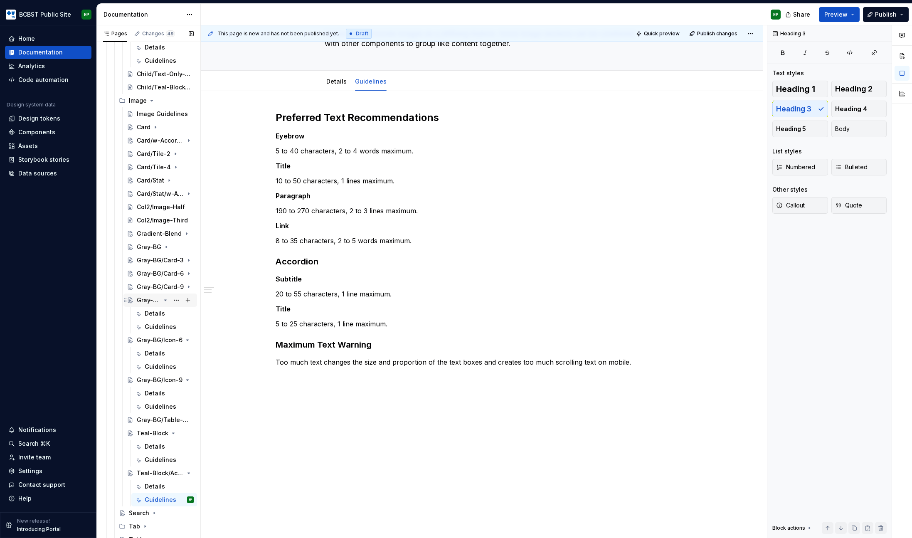
click at [162, 299] on icon "Page tree" at bounding box center [165, 300] width 7 height 7
click at [163, 314] on icon "Page tree" at bounding box center [165, 313] width 7 height 7
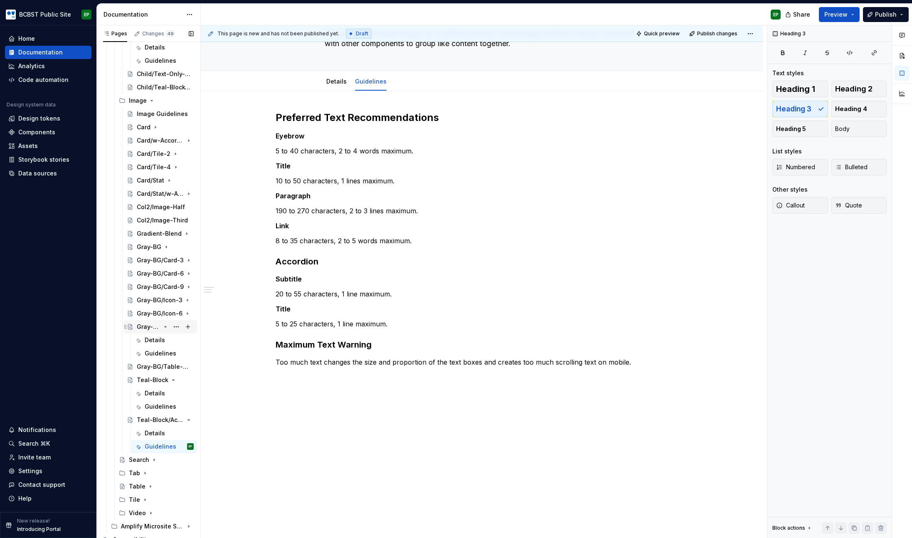
click at [165, 326] on icon "Page tree" at bounding box center [166, 326] width 2 height 1
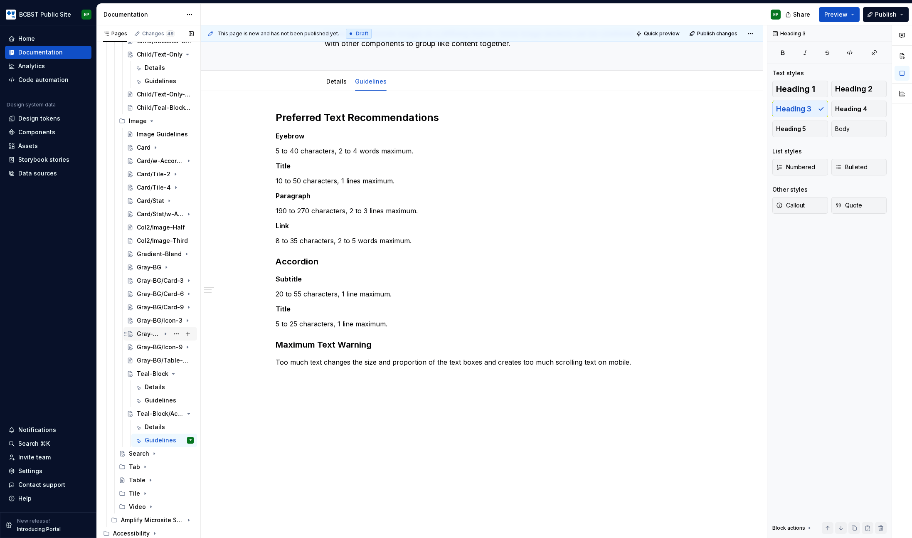
scroll to position [771, 0]
click at [170, 375] on icon "Page tree" at bounding box center [173, 374] width 7 height 7
click at [162, 413] on icon "Page tree" at bounding box center [165, 413] width 7 height 7
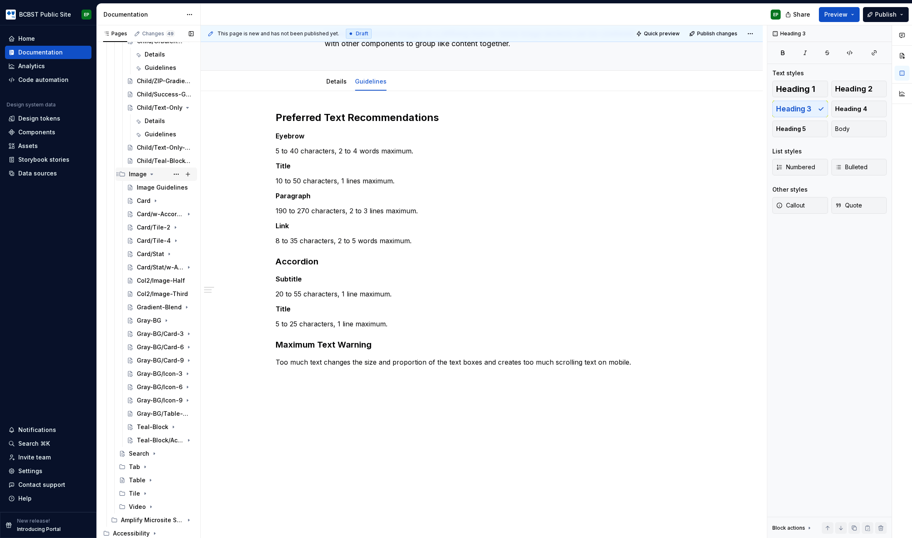
click at [150, 174] on icon "Page tree" at bounding box center [151, 174] width 7 height 7
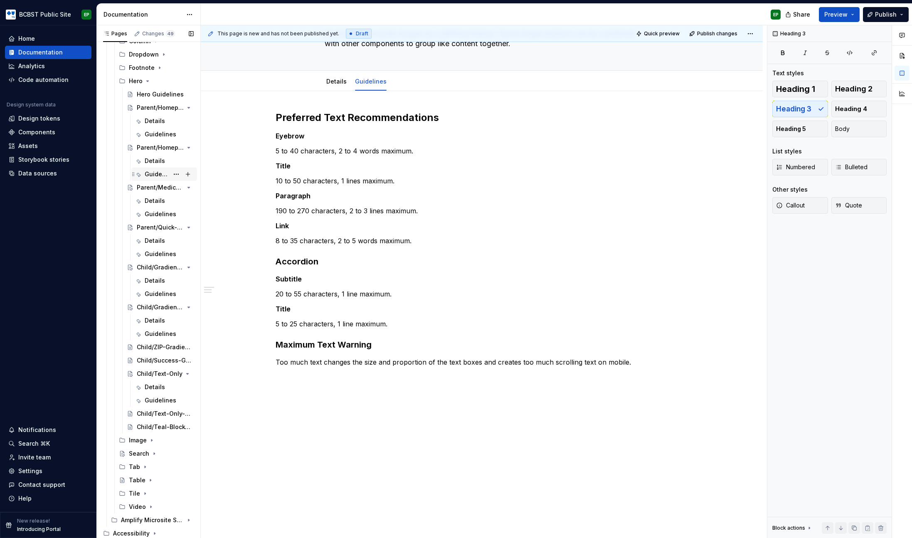
scroll to position [452, 0]
click at [162, 107] on icon "Page tree" at bounding box center [165, 107] width 7 height 7
click at [165, 147] on icon "Page tree" at bounding box center [166, 147] width 2 height 1
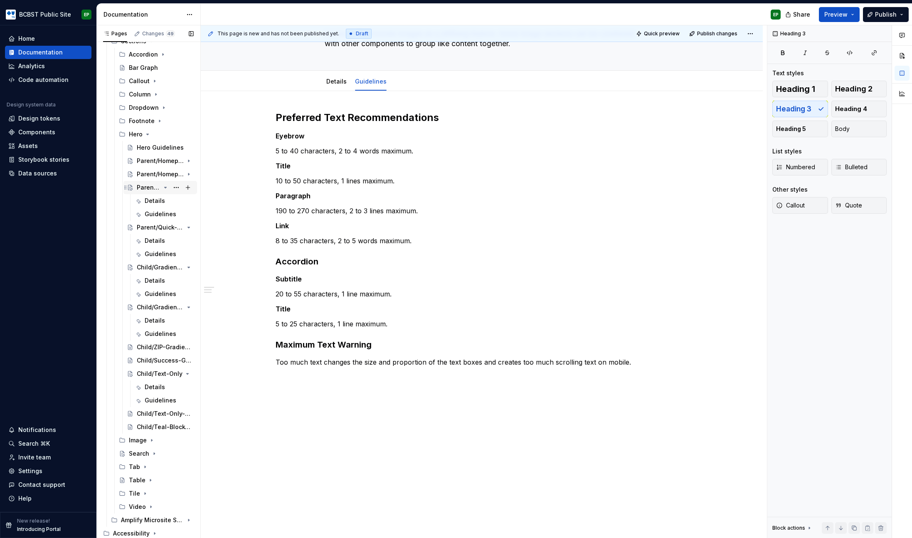
click at [162, 188] on icon "Page tree" at bounding box center [165, 187] width 7 height 7
click at [165, 228] on icon "Page tree" at bounding box center [166, 227] width 2 height 1
click at [162, 268] on icon "Page tree" at bounding box center [165, 267] width 7 height 7
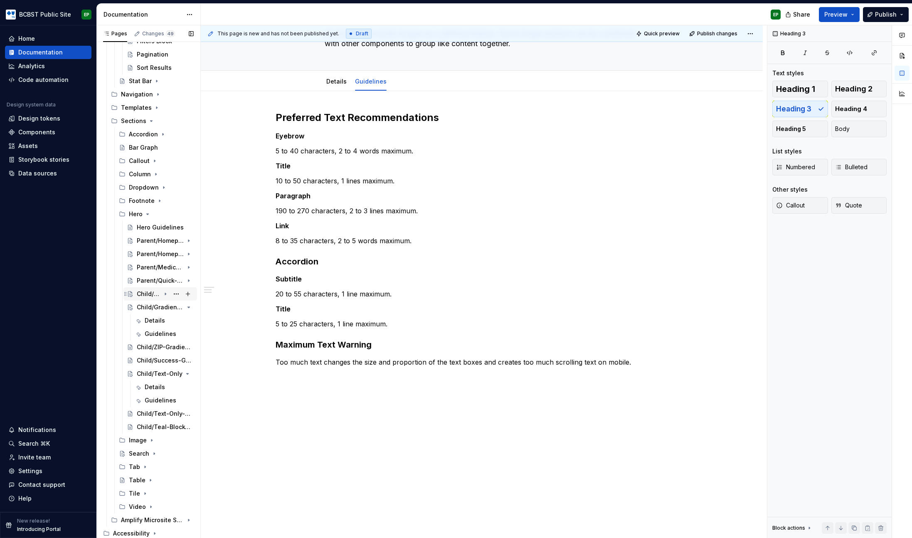
scroll to position [319, 0]
click at [162, 306] on icon "Page tree" at bounding box center [165, 307] width 7 height 7
click at [165, 374] on icon "Page tree" at bounding box center [166, 373] width 2 height 1
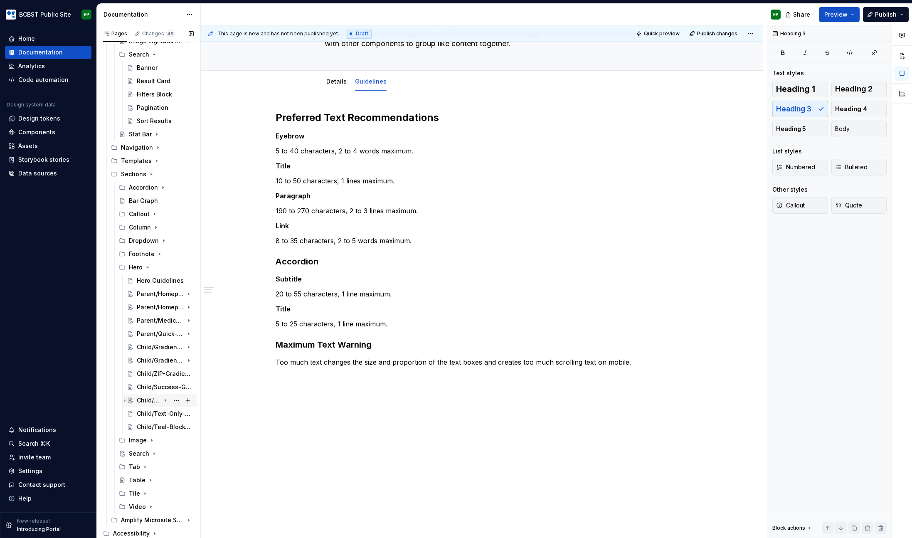
scroll to position [265, 0]
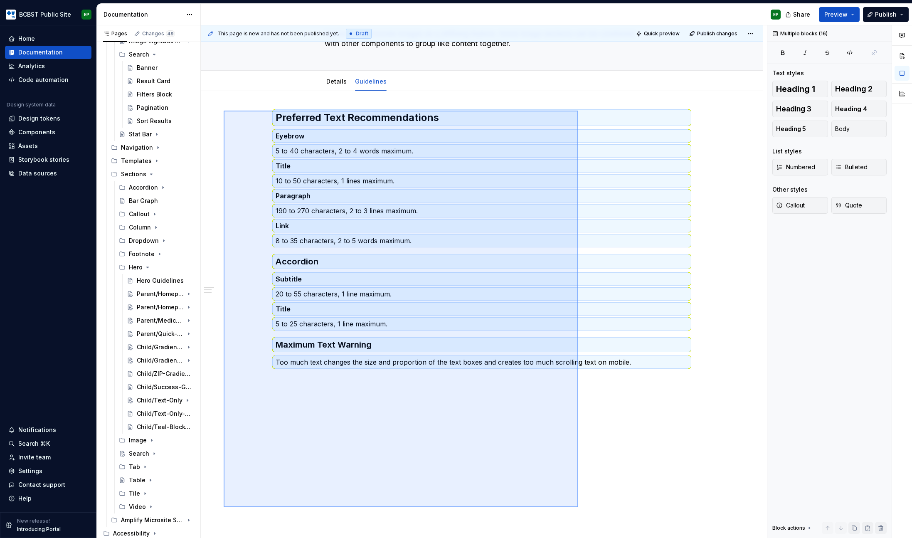
drag, startPoint x: 224, startPoint y: 111, endPoint x: 580, endPoint y: 503, distance: 529.9
click at [580, 503] on div "This page is new and has not been published yet. Draft Quick preview Publish ch…" at bounding box center [484, 281] width 566 height 513
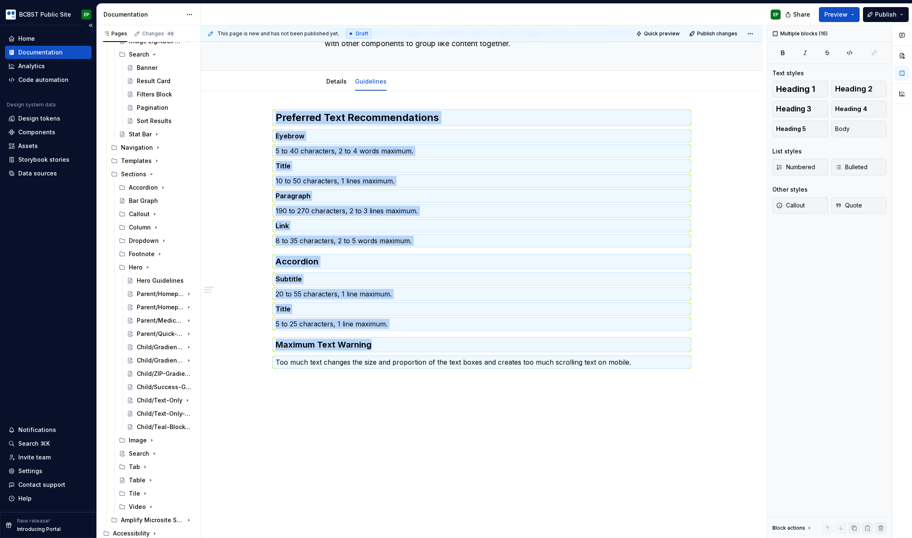
copy div "Preferred Text Recommendations Eyebrow 5 to 40 characters, 2 to 4 words maximum…"
click at [146, 266] on icon "Page tree" at bounding box center [147, 267] width 7 height 7
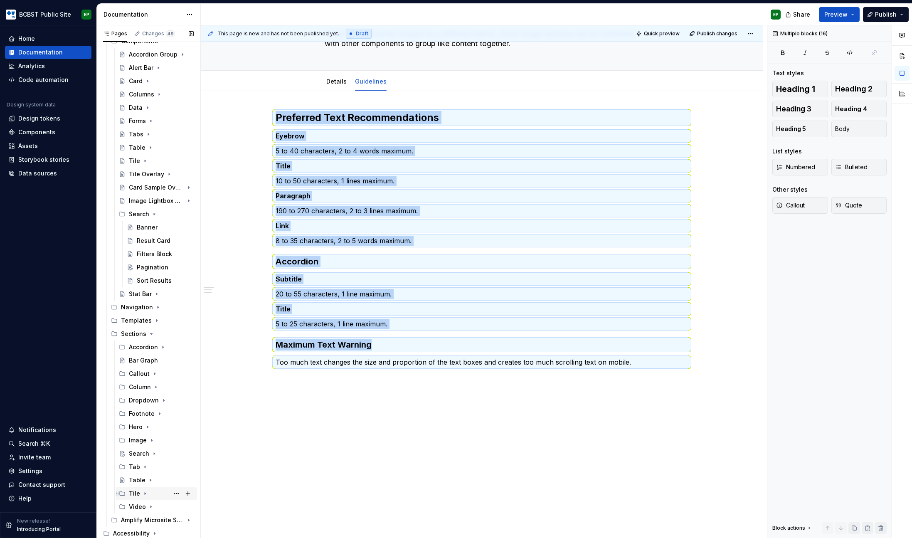
click at [145, 493] on icon "Page tree" at bounding box center [145, 494] width 1 height 2
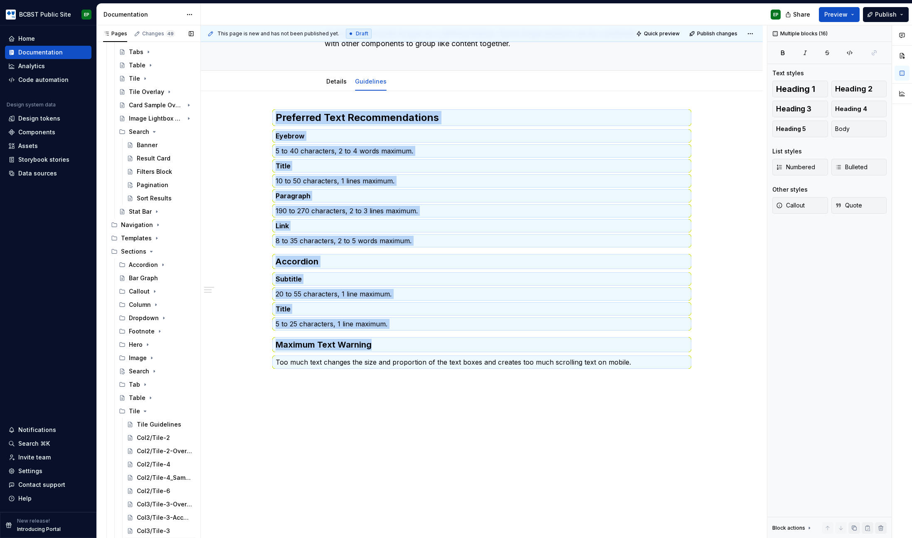
scroll to position [239, 0]
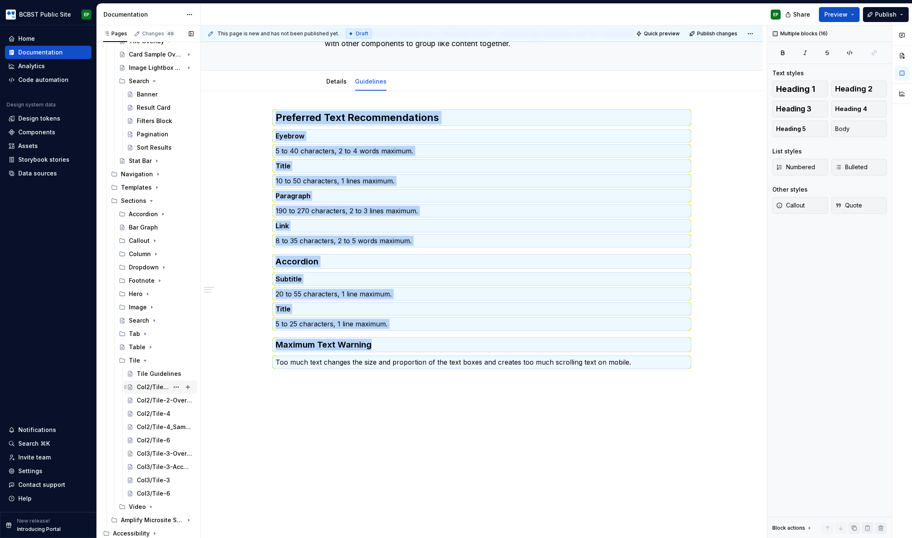
click at [147, 385] on div "Col2/Tile-2" at bounding box center [153, 387] width 32 height 8
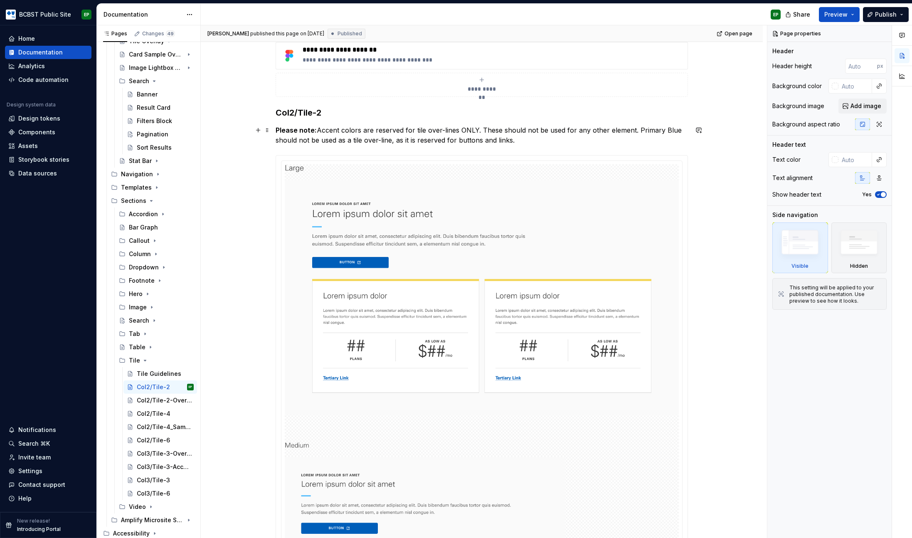
scroll to position [130, 0]
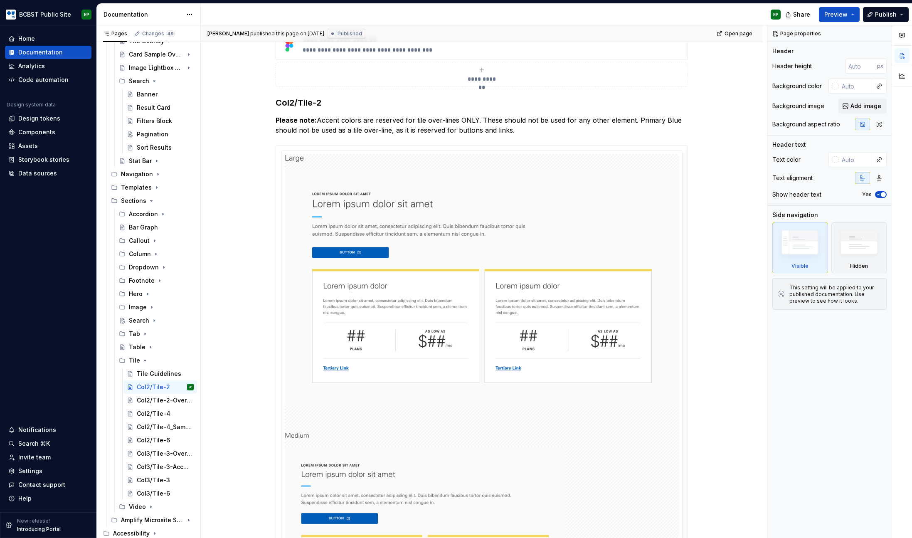
type textarea "*"
